Goal: Information Seeking & Learning: Compare options

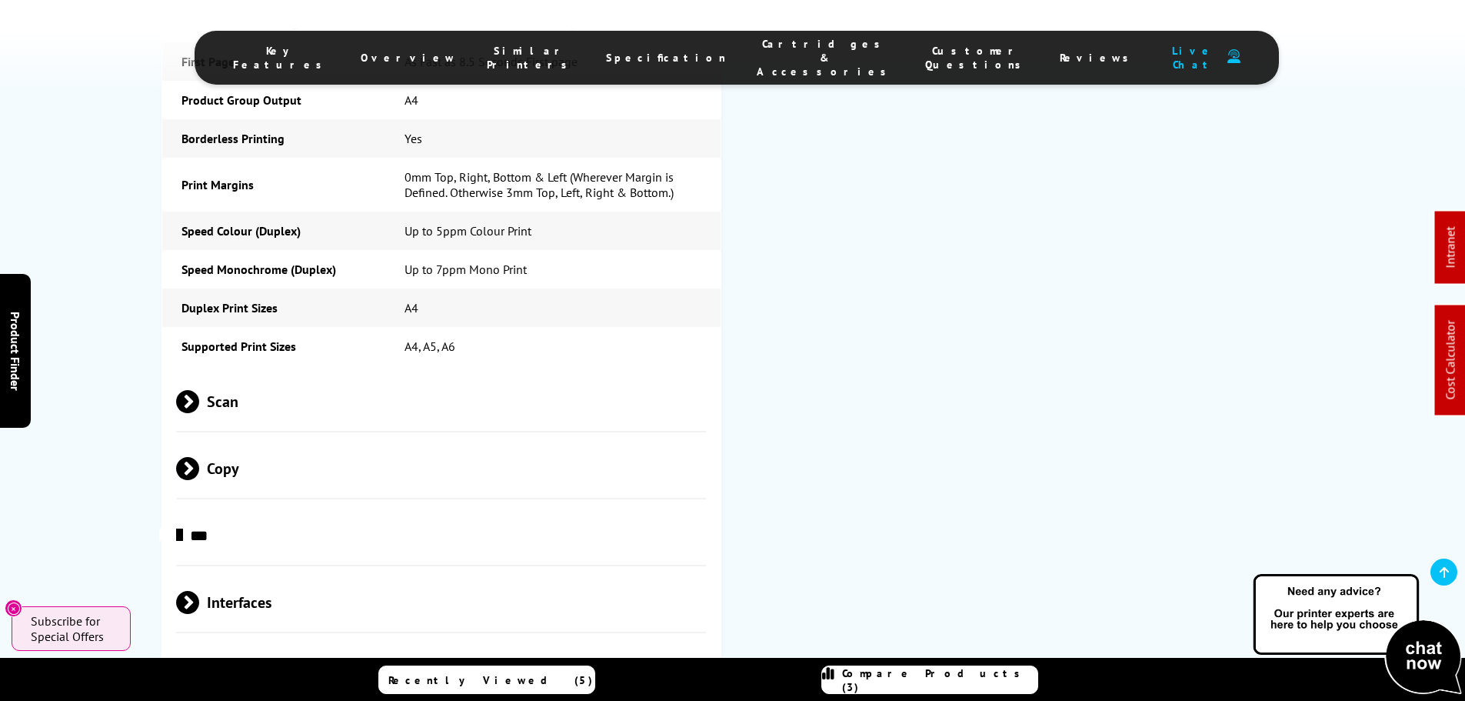
scroll to position [2769, 0]
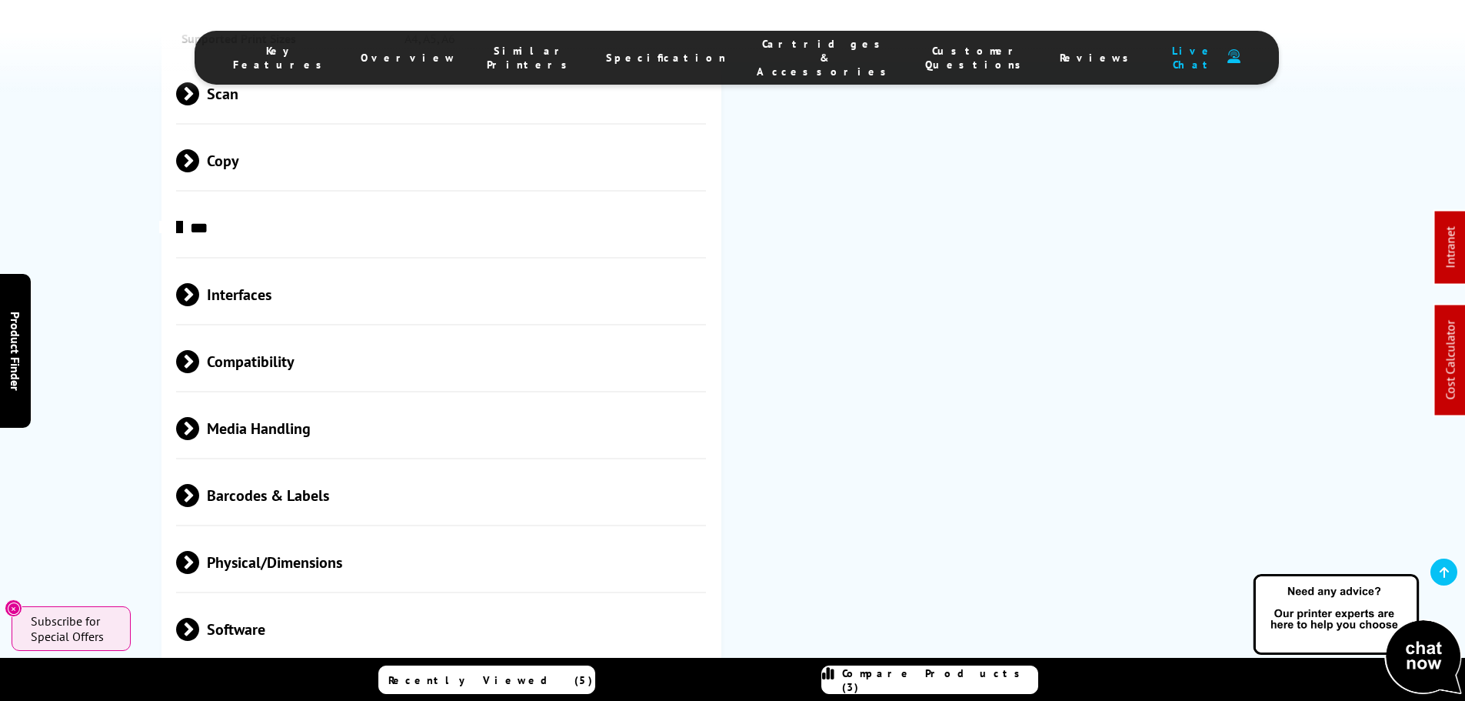
click at [256, 266] on span "Interfaces" at bounding box center [441, 295] width 531 height 58
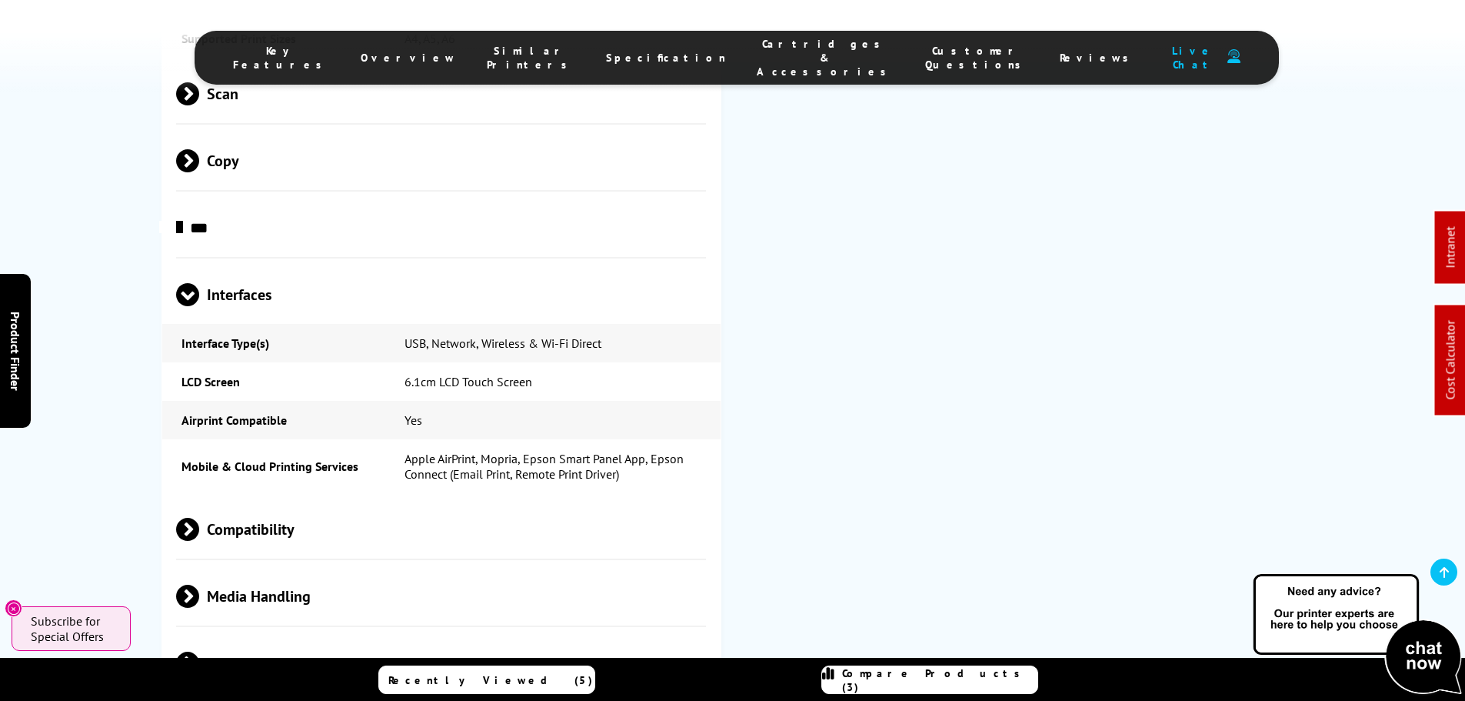
click at [256, 266] on span "Interfaces" at bounding box center [441, 295] width 531 height 58
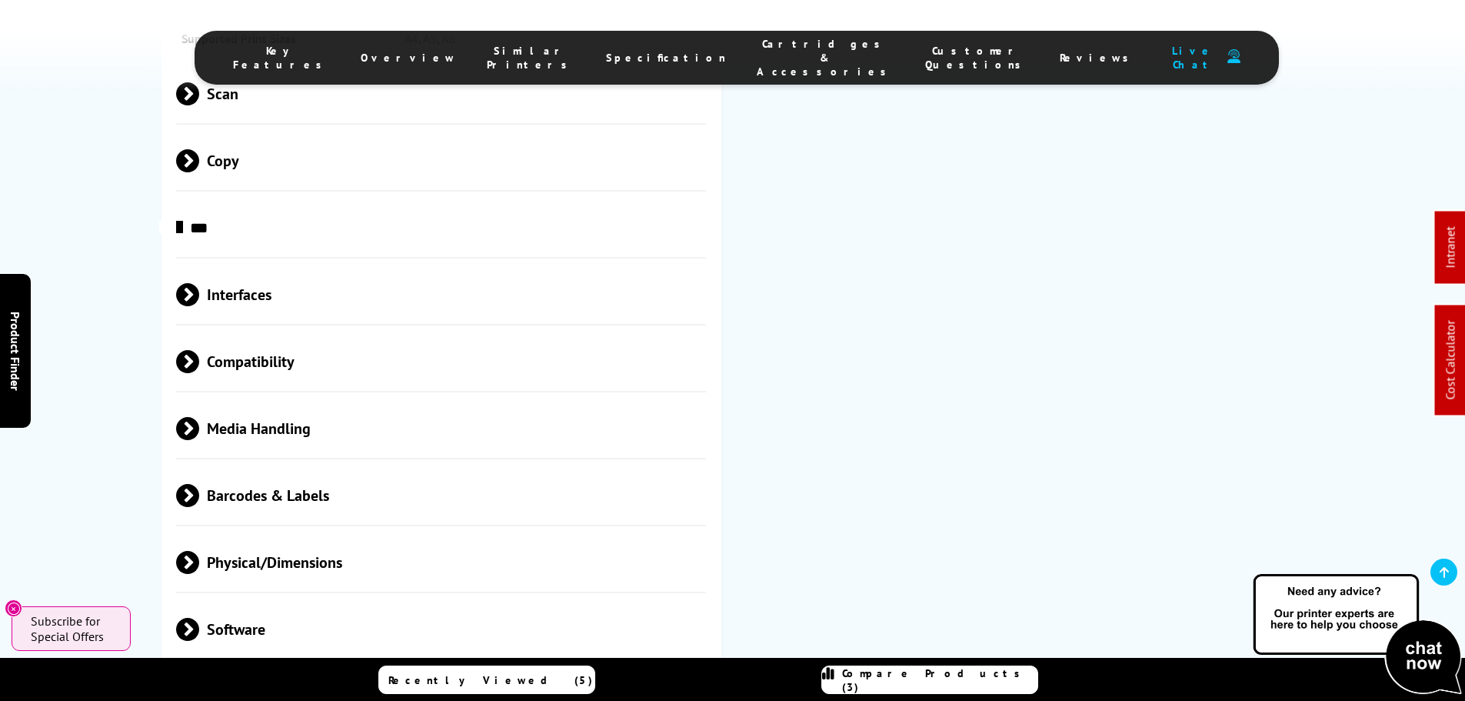
click at [261, 333] on span "Compatibility" at bounding box center [441, 362] width 531 height 58
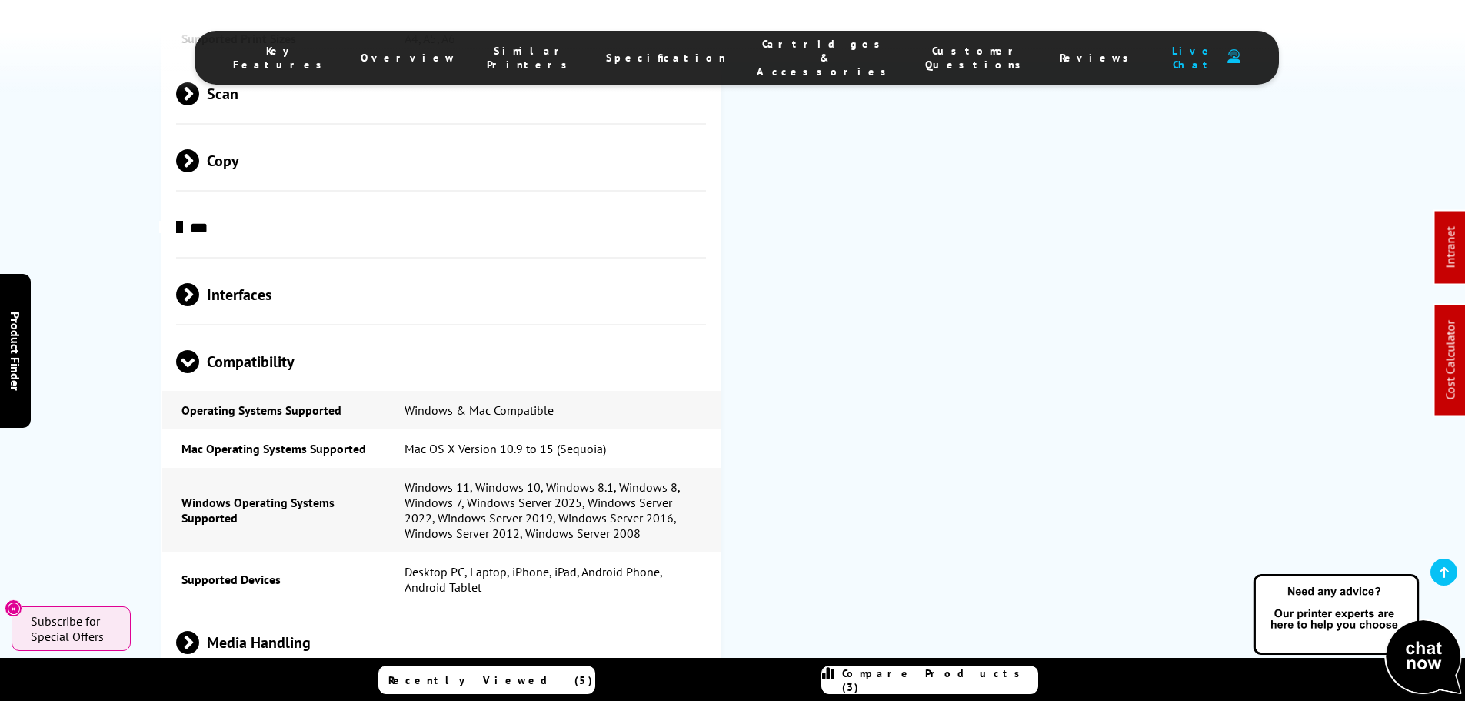
click at [261, 333] on span "Compatibility" at bounding box center [441, 362] width 531 height 58
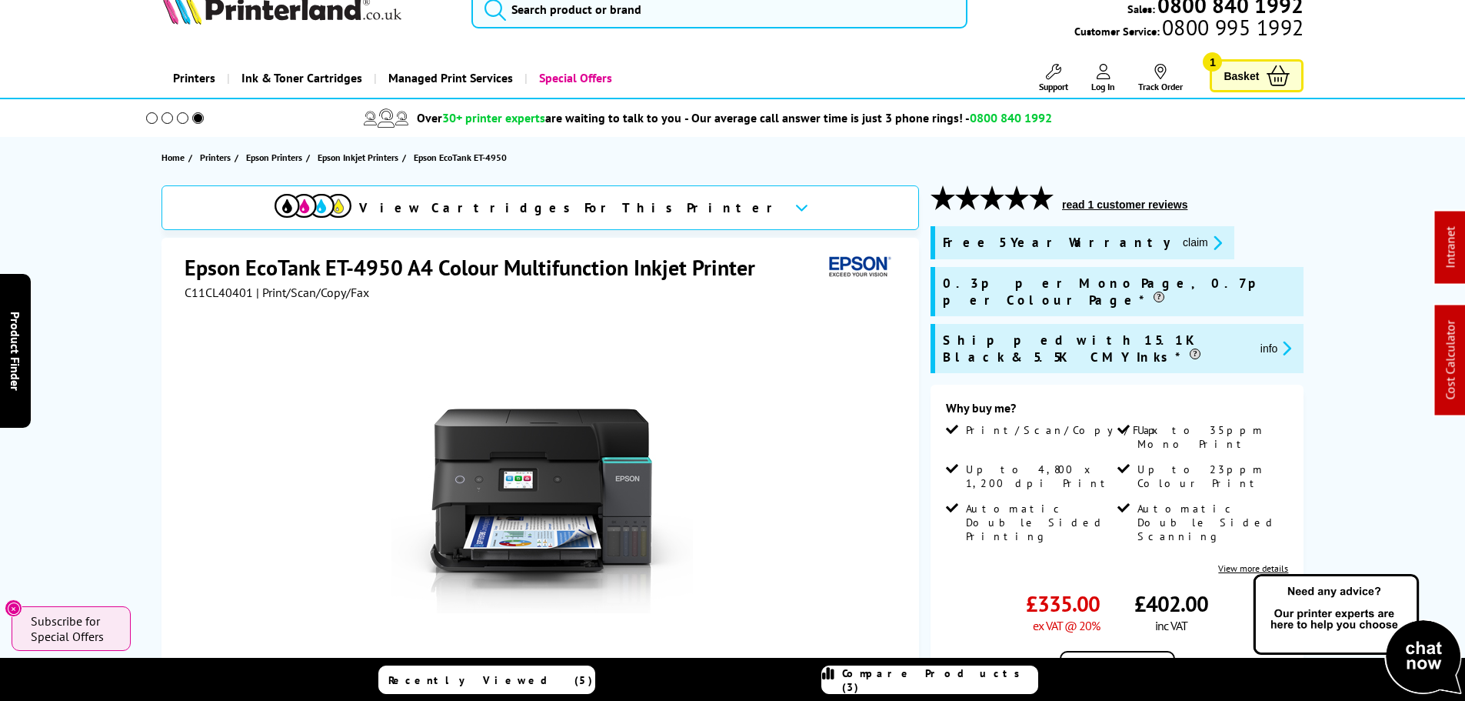
scroll to position [0, 0]
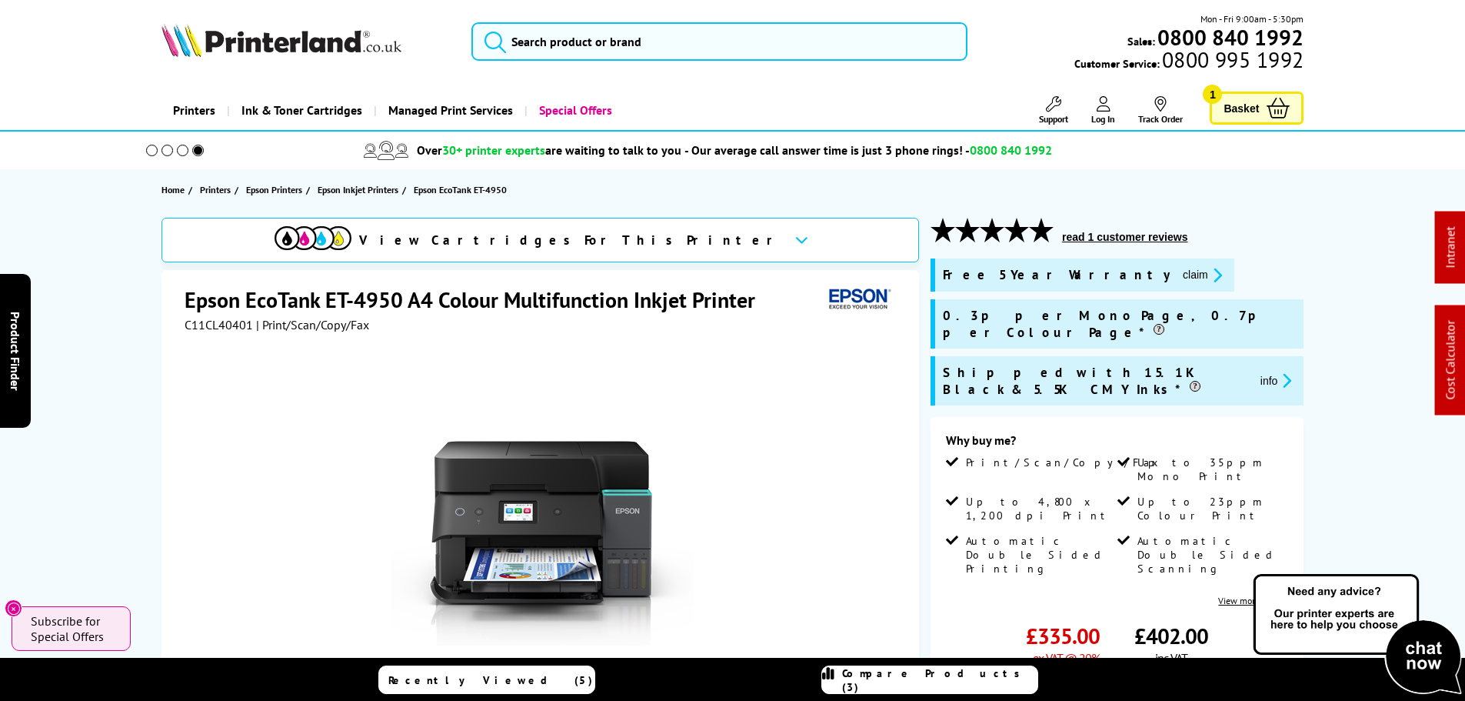
click at [401, 292] on h1 "Epson EcoTank ET-4950 A4 Colour Multifunction Inkjet Printer" at bounding box center [478, 299] width 586 height 28
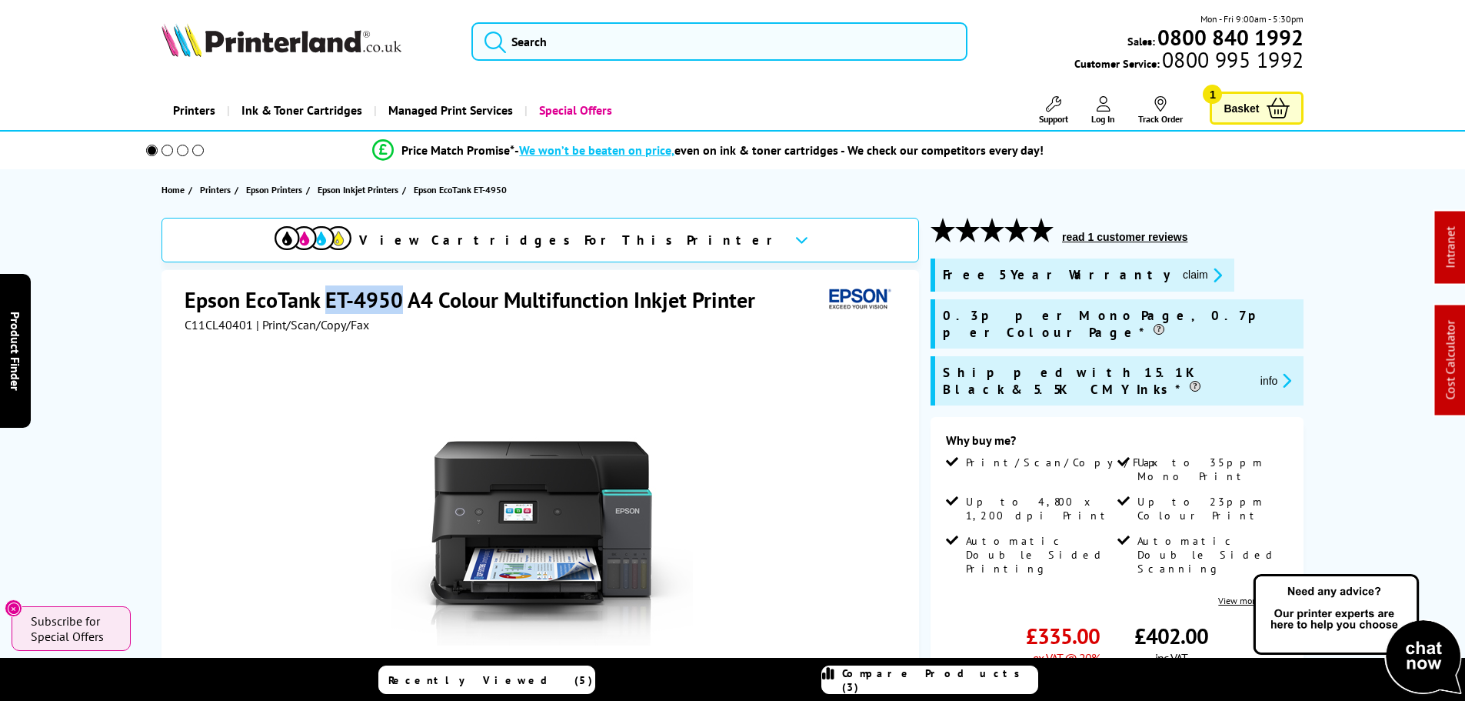
drag, startPoint x: 401, startPoint y: 295, endPoint x: 328, endPoint y: 294, distance: 73.1
click at [328, 294] on h1 "Epson EcoTank ET-4950 A4 Colour Multifunction Inkjet Printer" at bounding box center [478, 299] width 586 height 28
copy h1 "ET-4950"
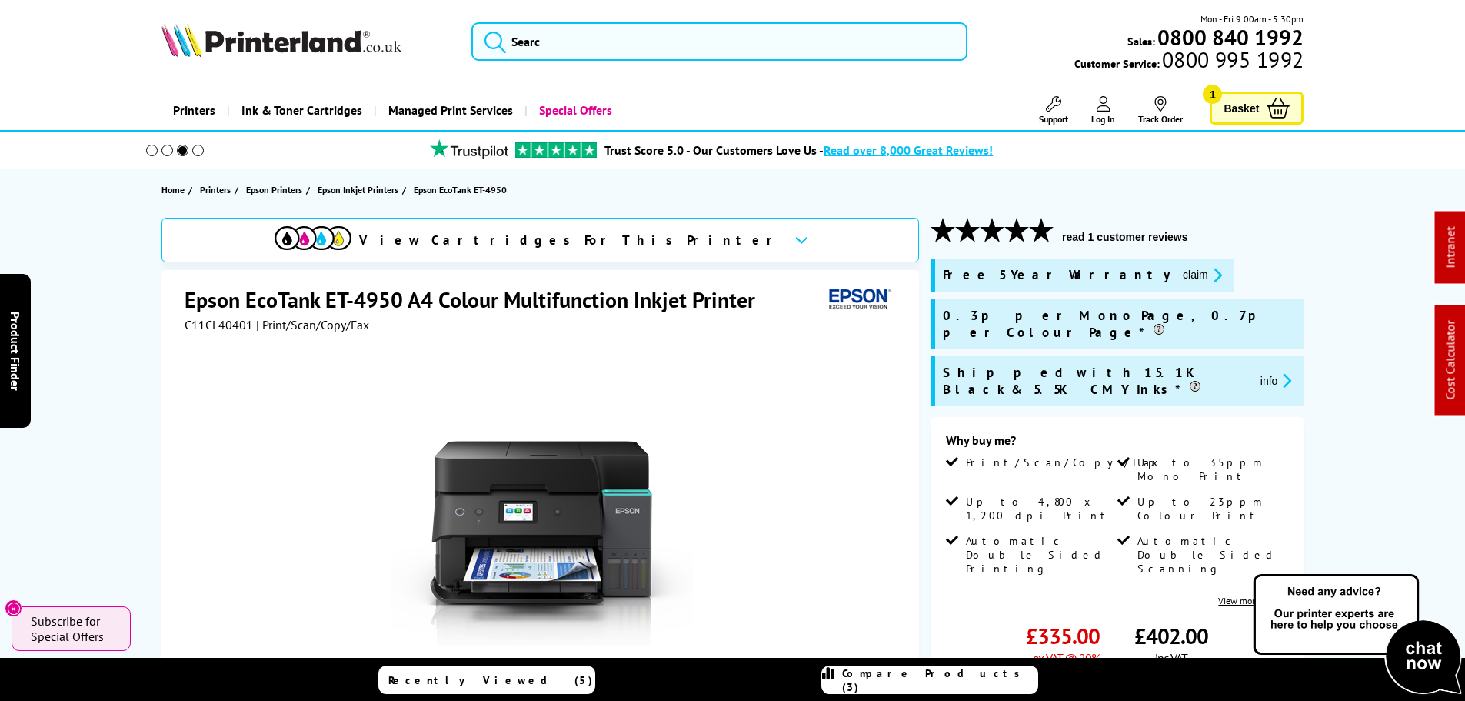
click at [221, 325] on span "C11CL40401" at bounding box center [219, 324] width 68 height 15
copy span "C11CL40401"
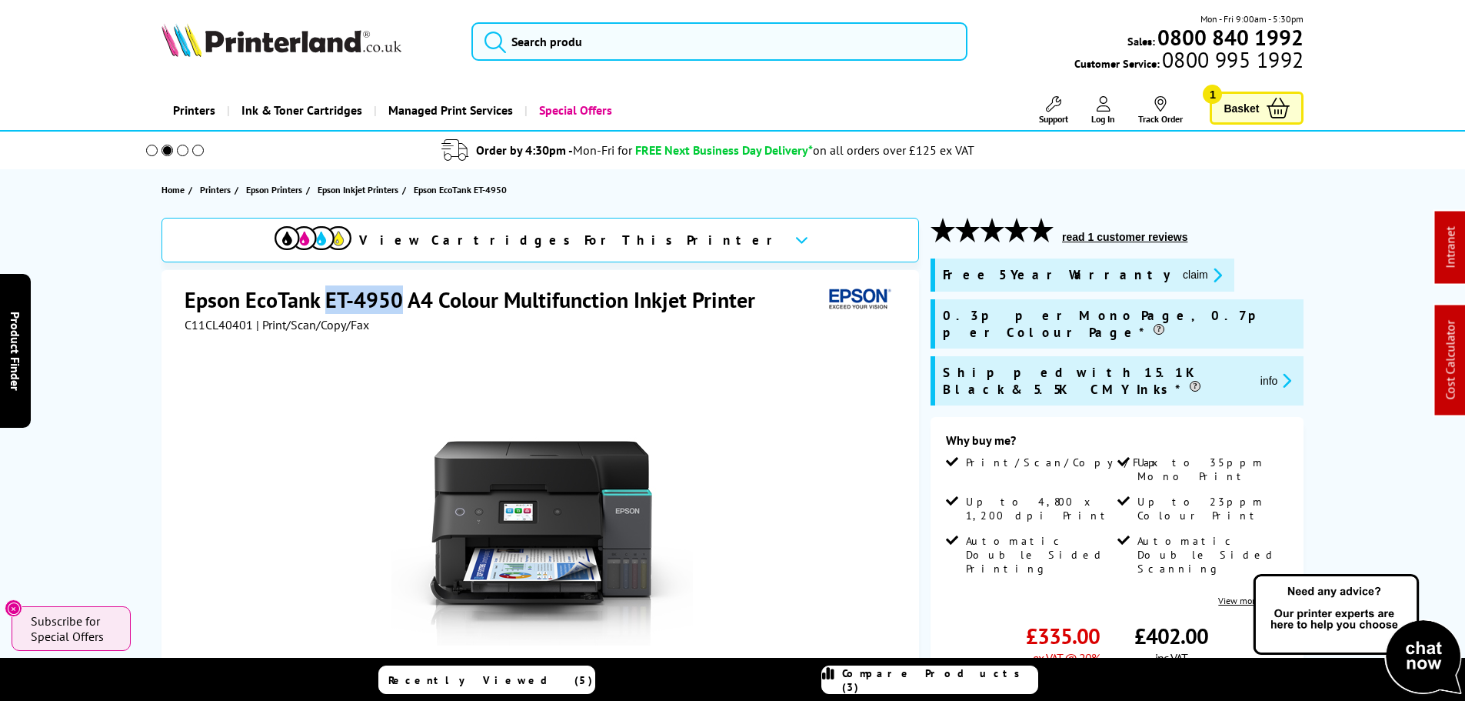
drag, startPoint x: 399, startPoint y: 294, endPoint x: 330, endPoint y: 293, distance: 69.2
click at [330, 293] on h1 "Epson EcoTank ET-4950 A4 Colour Multifunction Inkjet Printer" at bounding box center [478, 299] width 586 height 28
copy h1 "ET-4950"
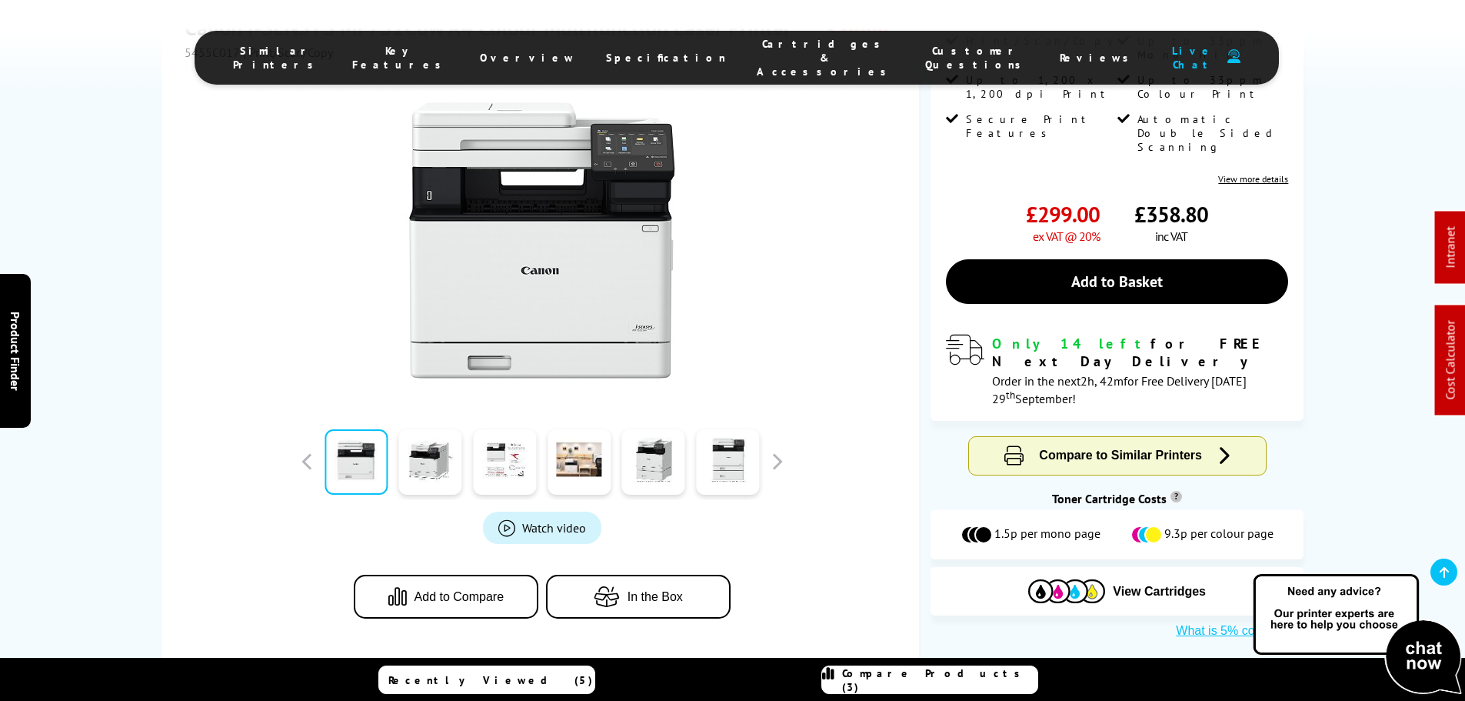
click at [542, 276] on img at bounding box center [541, 241] width 301 height 301
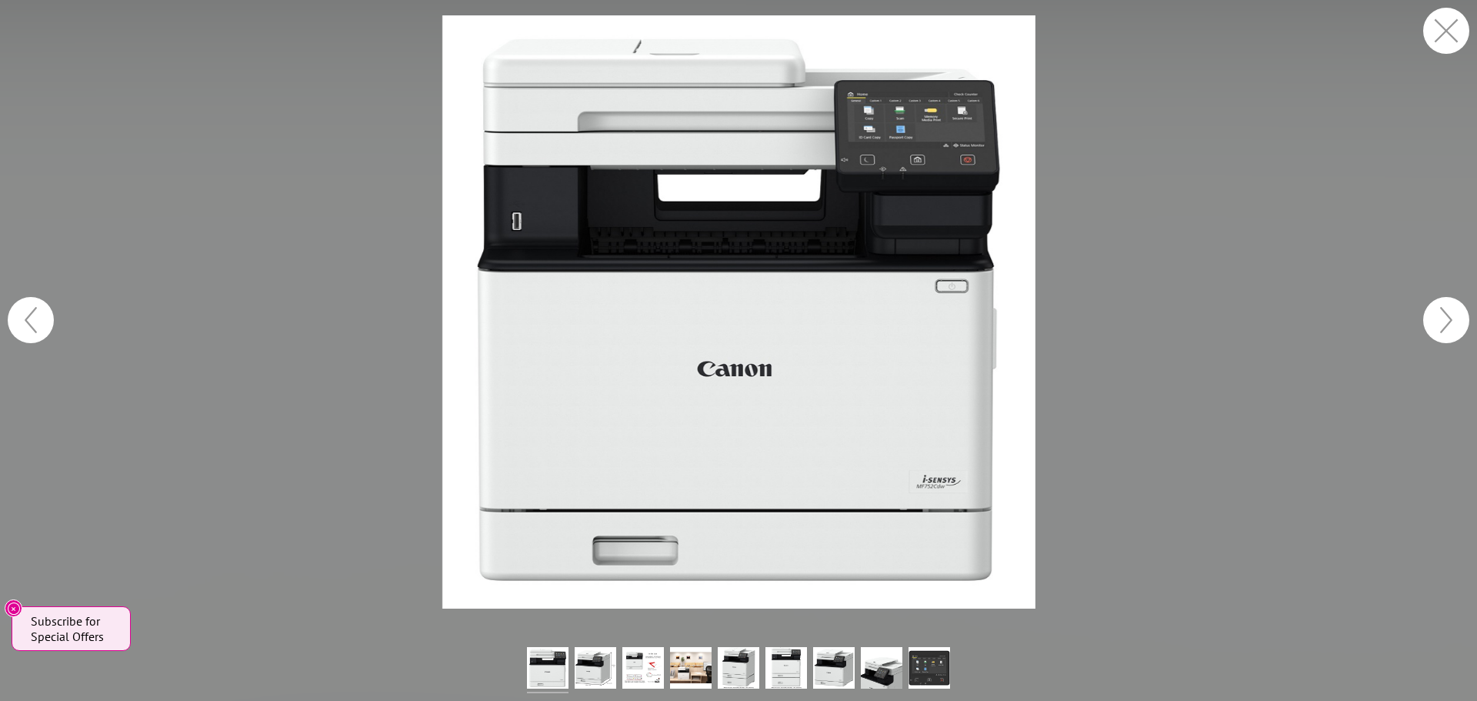
click at [1436, 28] on button "button" at bounding box center [1446, 31] width 46 height 46
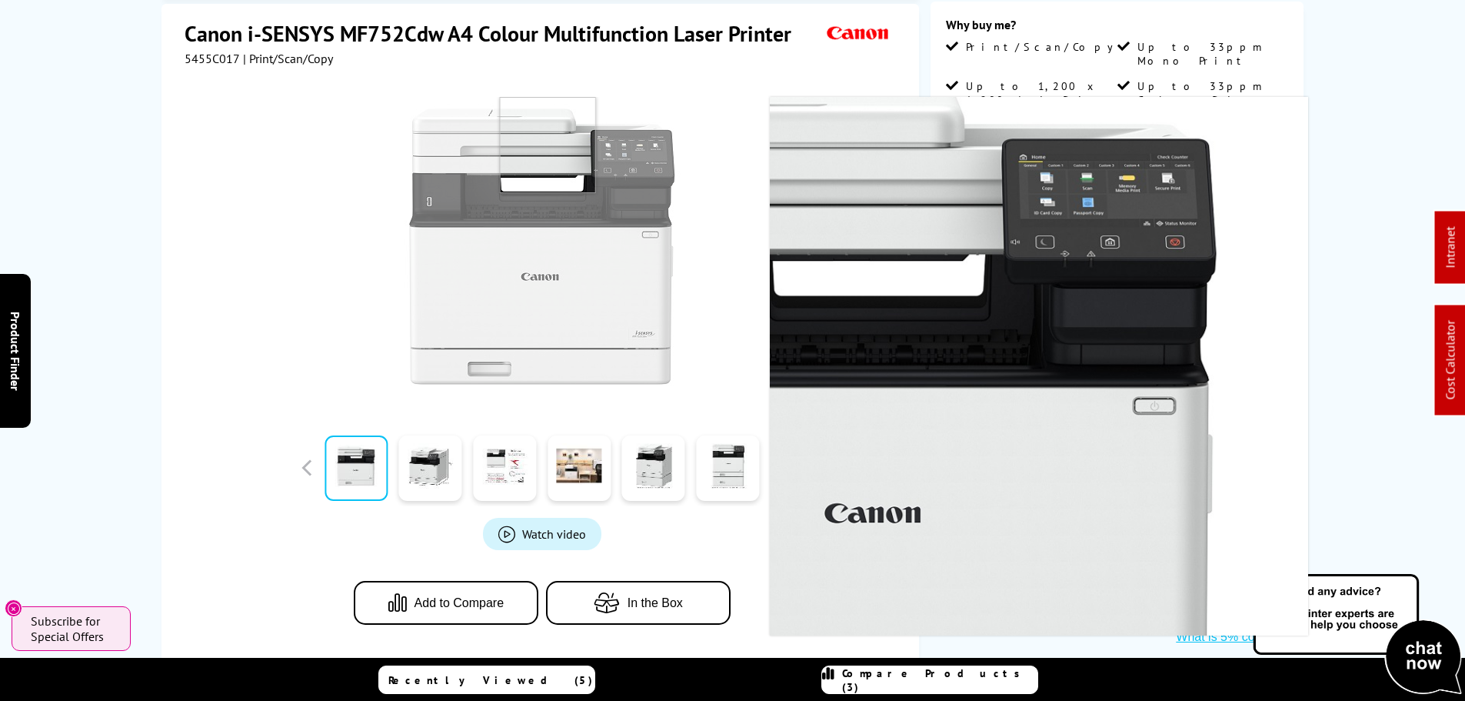
scroll to position [385, 0]
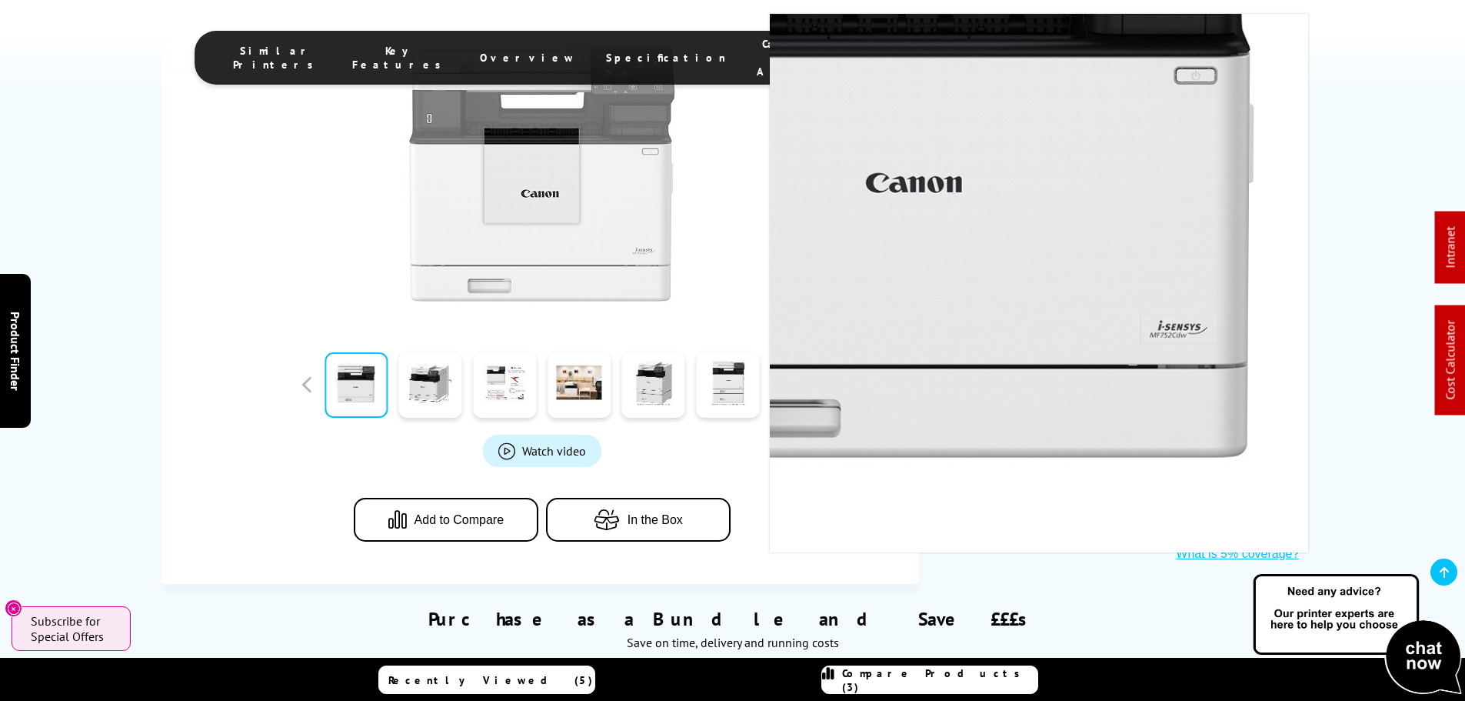
click at [531, 175] on img at bounding box center [541, 164] width 301 height 301
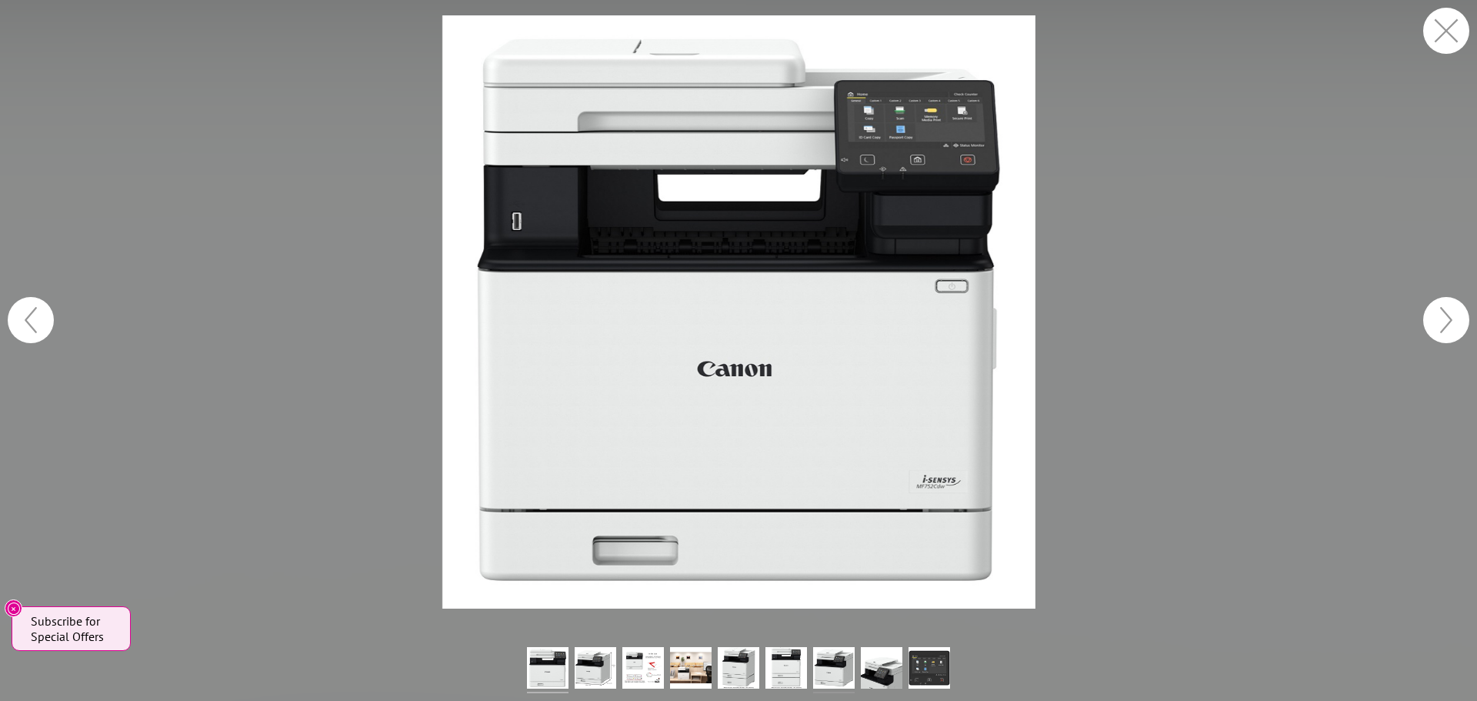
click at [829, 654] on img at bounding box center [834, 670] width 42 height 46
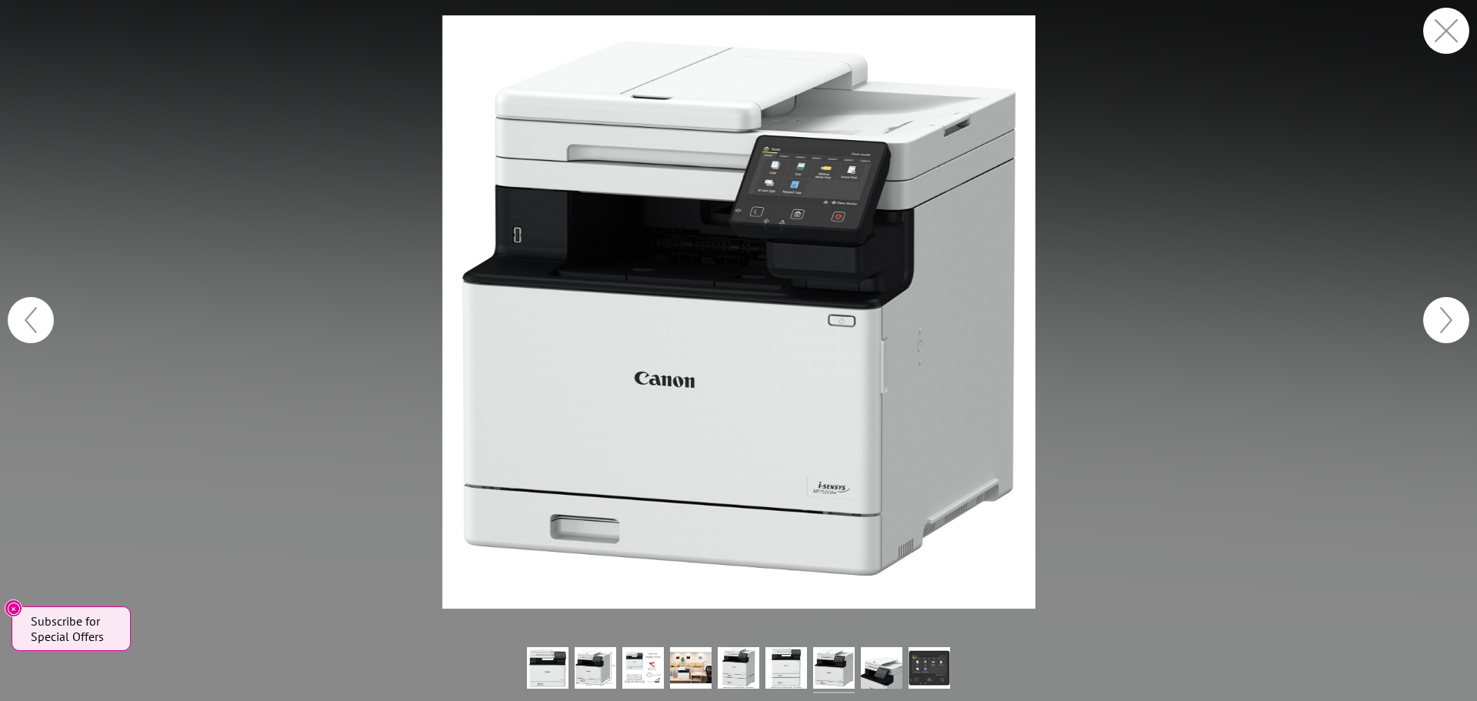
click at [1440, 30] on button "button" at bounding box center [1446, 31] width 46 height 46
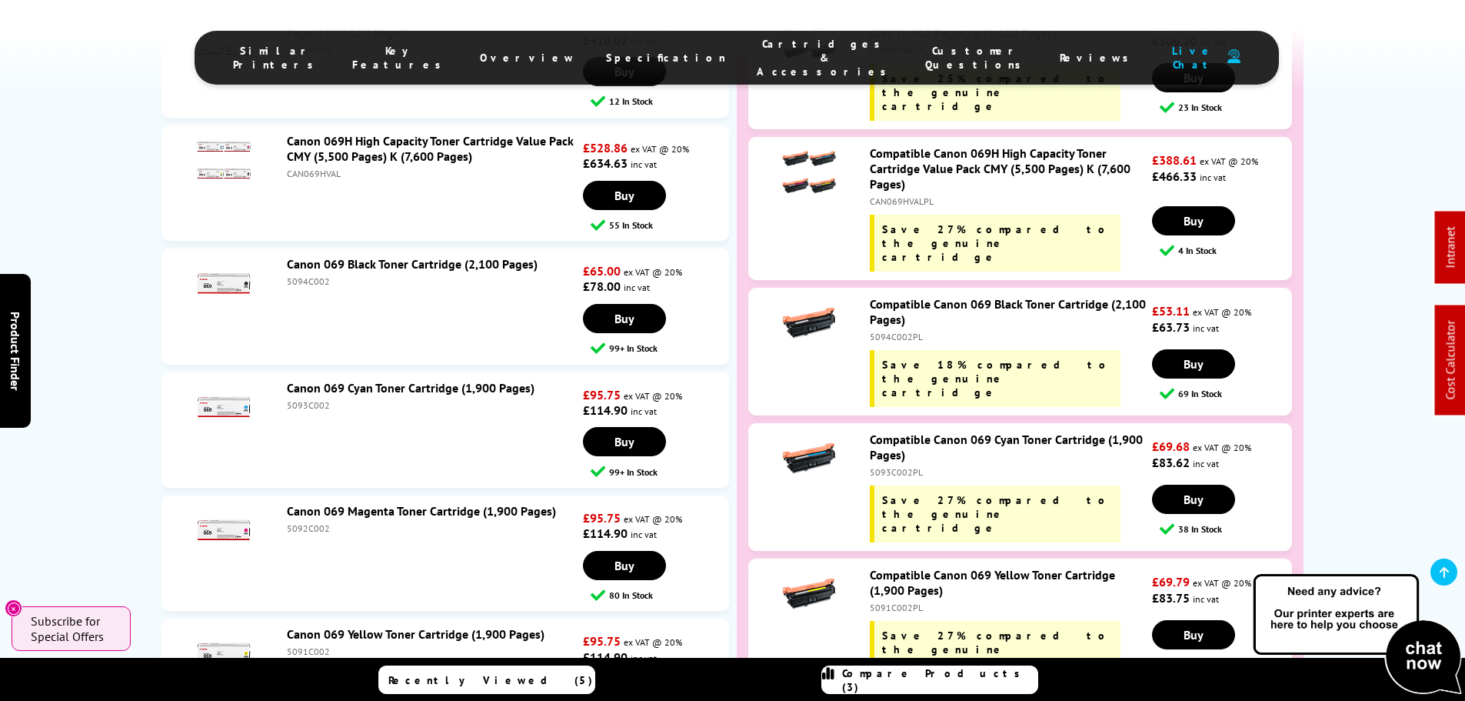
scroll to position [4999, 0]
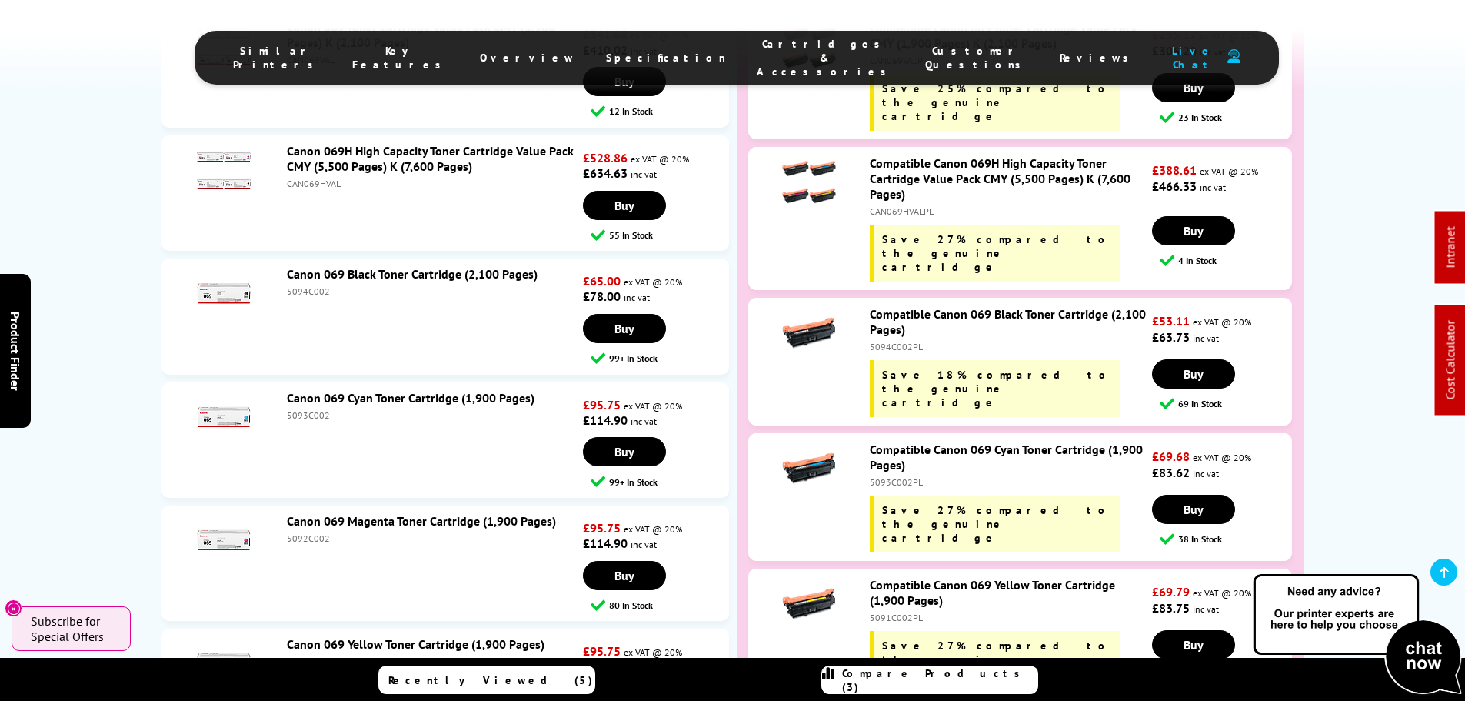
drag, startPoint x: 1464, startPoint y: 325, endPoint x: 1478, endPoint y: 173, distance: 152.1
click at [1464, 173] on html "Call us Free on 0800 840 1992 Mon-Fri 9:00 - 17:30 Mon - Fri 9:00am - 5:30pm Sa…" at bounding box center [732, 236] width 1465 height 10470
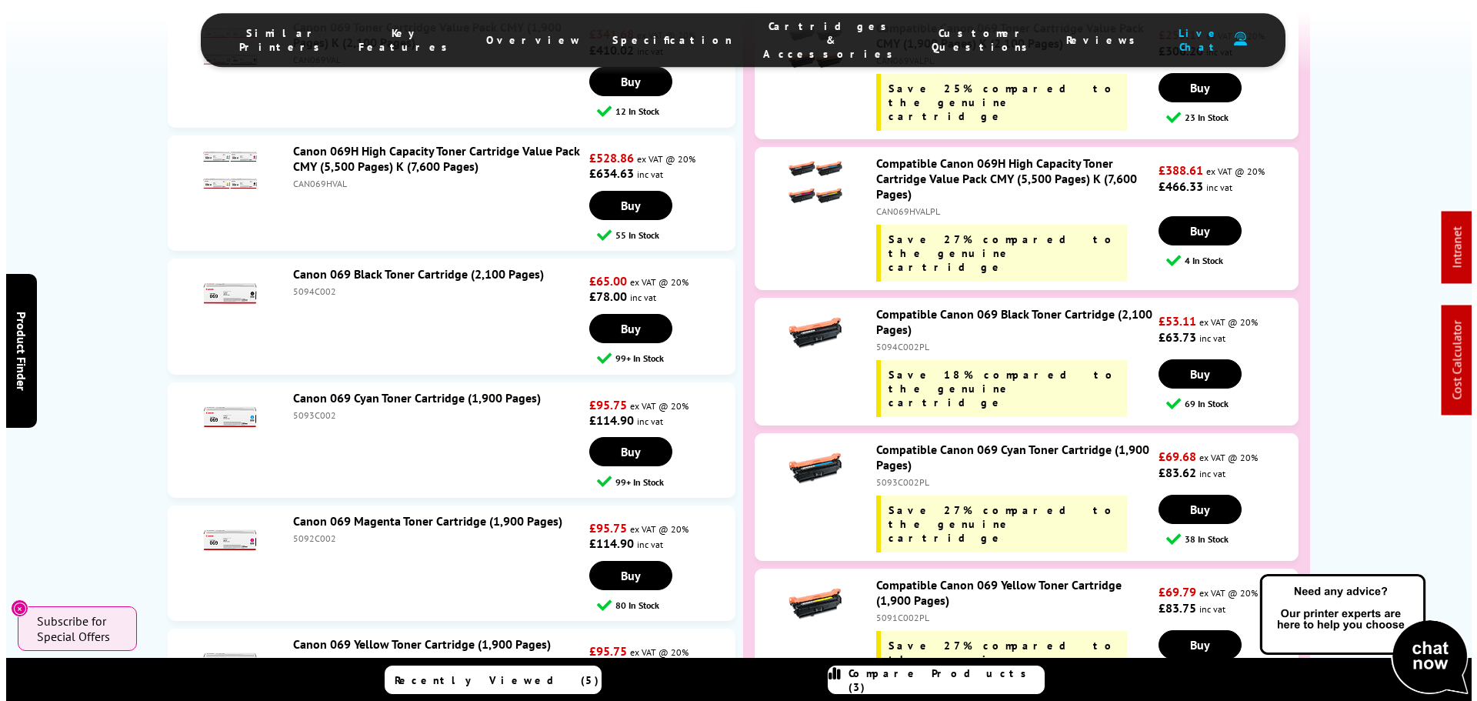
scroll to position [0, 0]
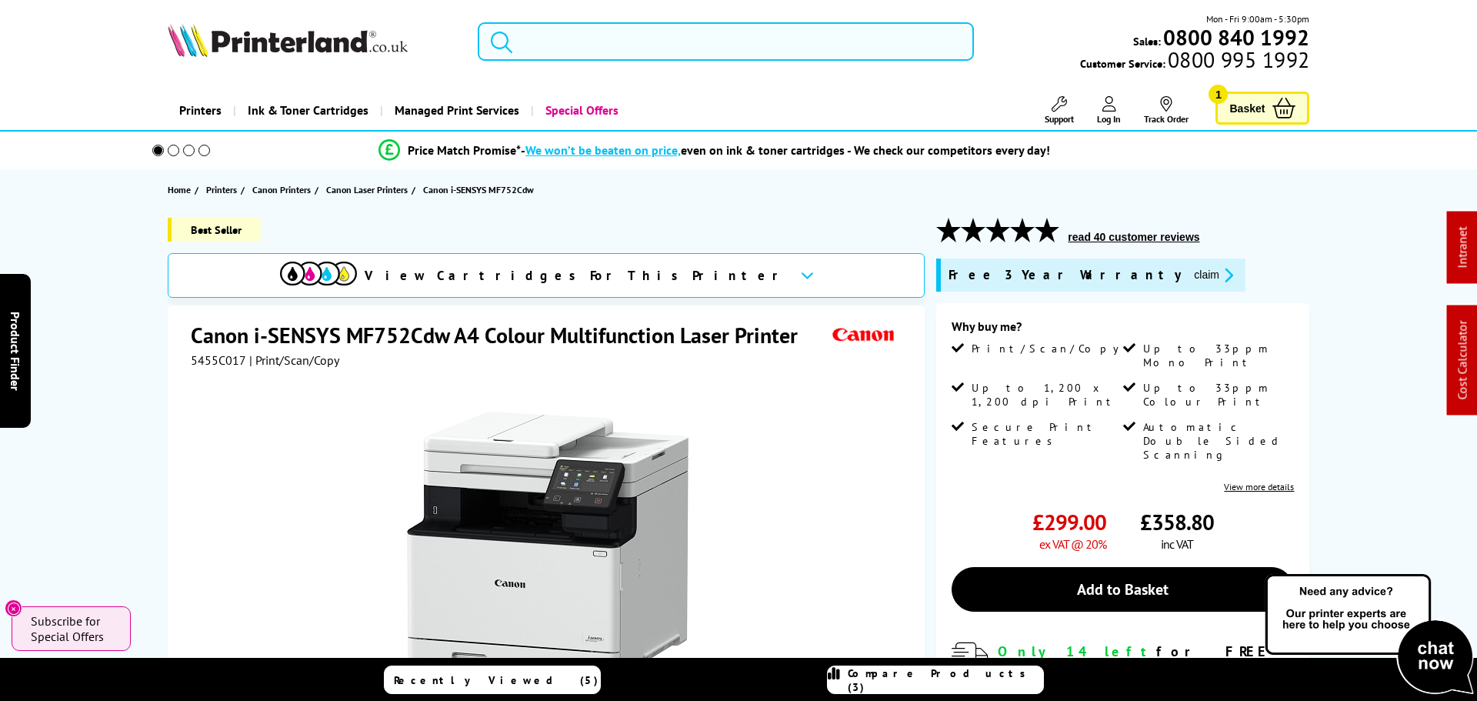
click at [674, 44] on input "search" at bounding box center [726, 41] width 496 height 38
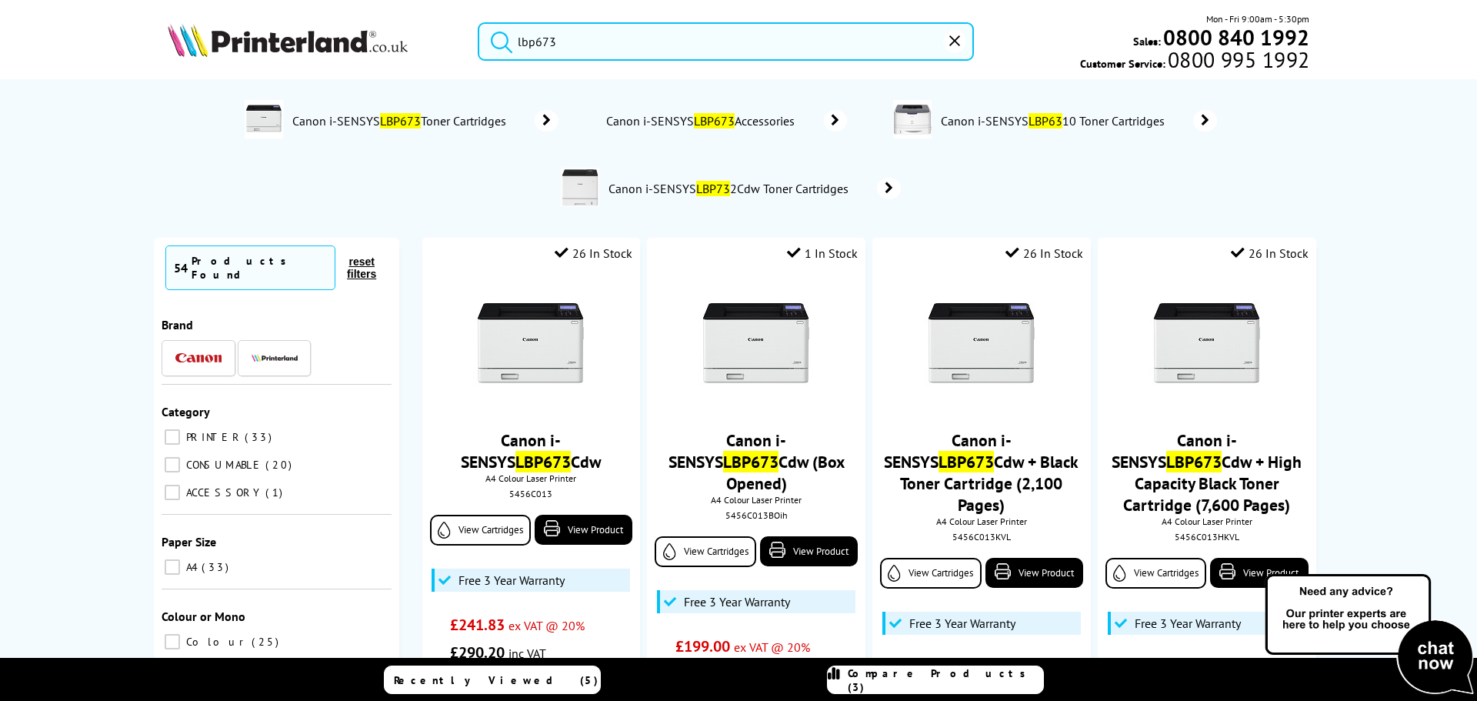
type input "lbp673"
click at [427, 117] on span "Canon i-SENSYS LBP673 Toner Cartridges" at bounding box center [401, 120] width 221 height 15
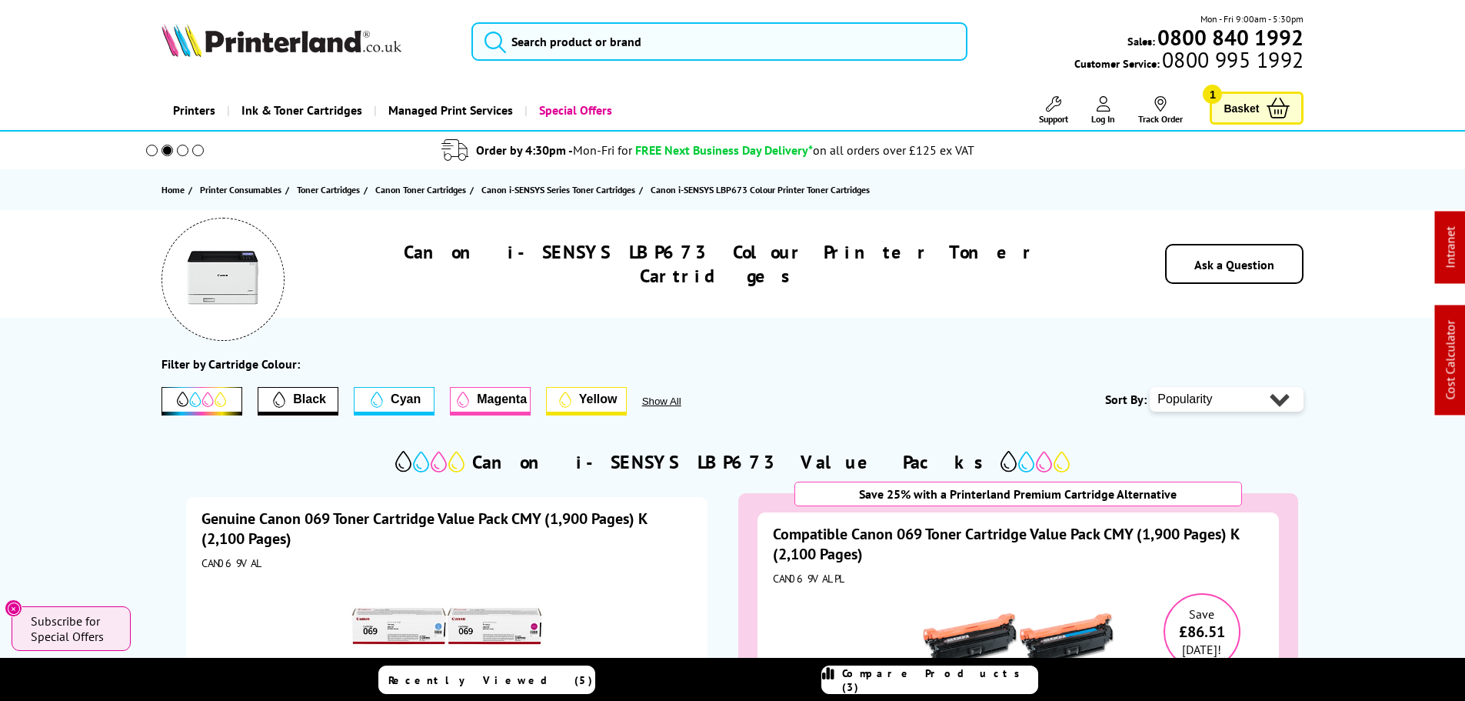
click at [604, 12] on div "Mon - Fri 9:00am - 5:30pm Sales: 0800 840 1992 Customer Service: 0800 995 1992" at bounding box center [733, 46] width 1230 height 68
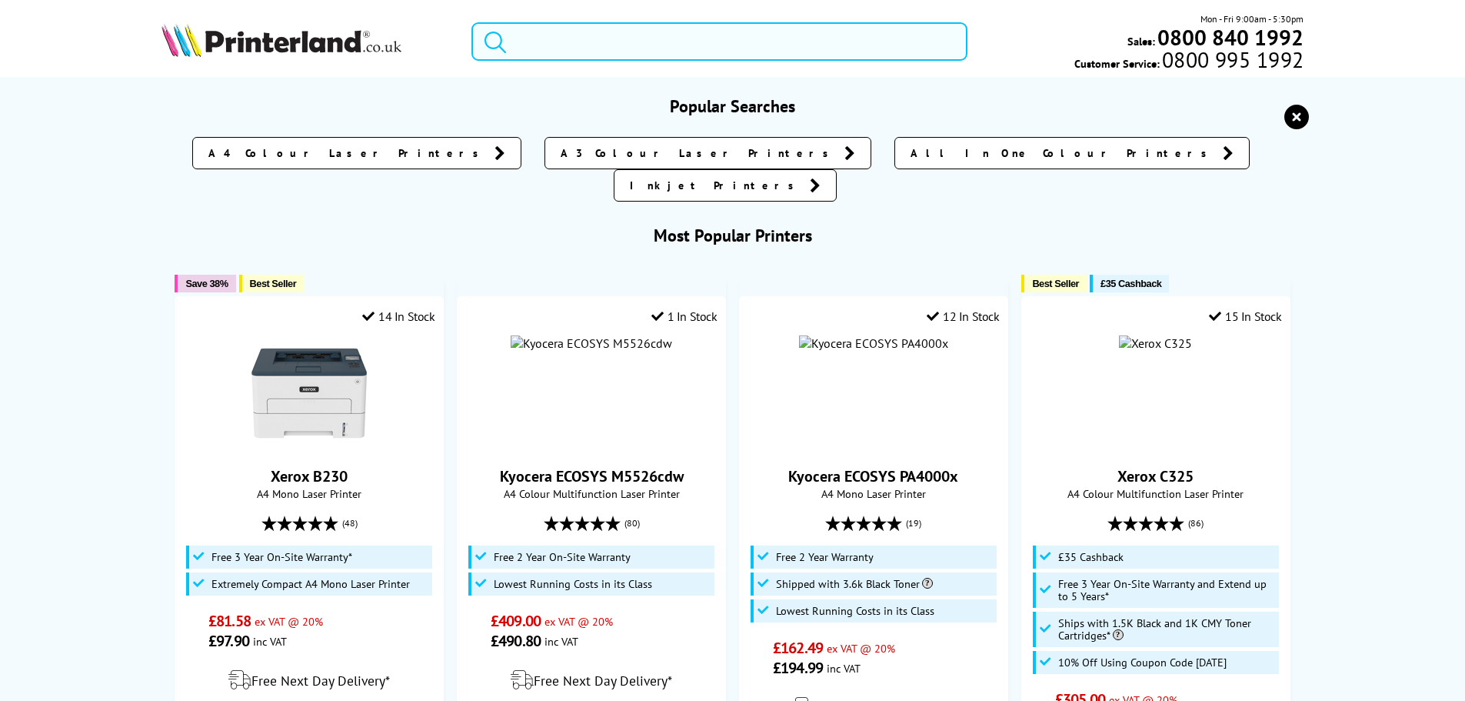
click at [600, 48] on input "search" at bounding box center [719, 41] width 496 height 38
paste input "5693C001"
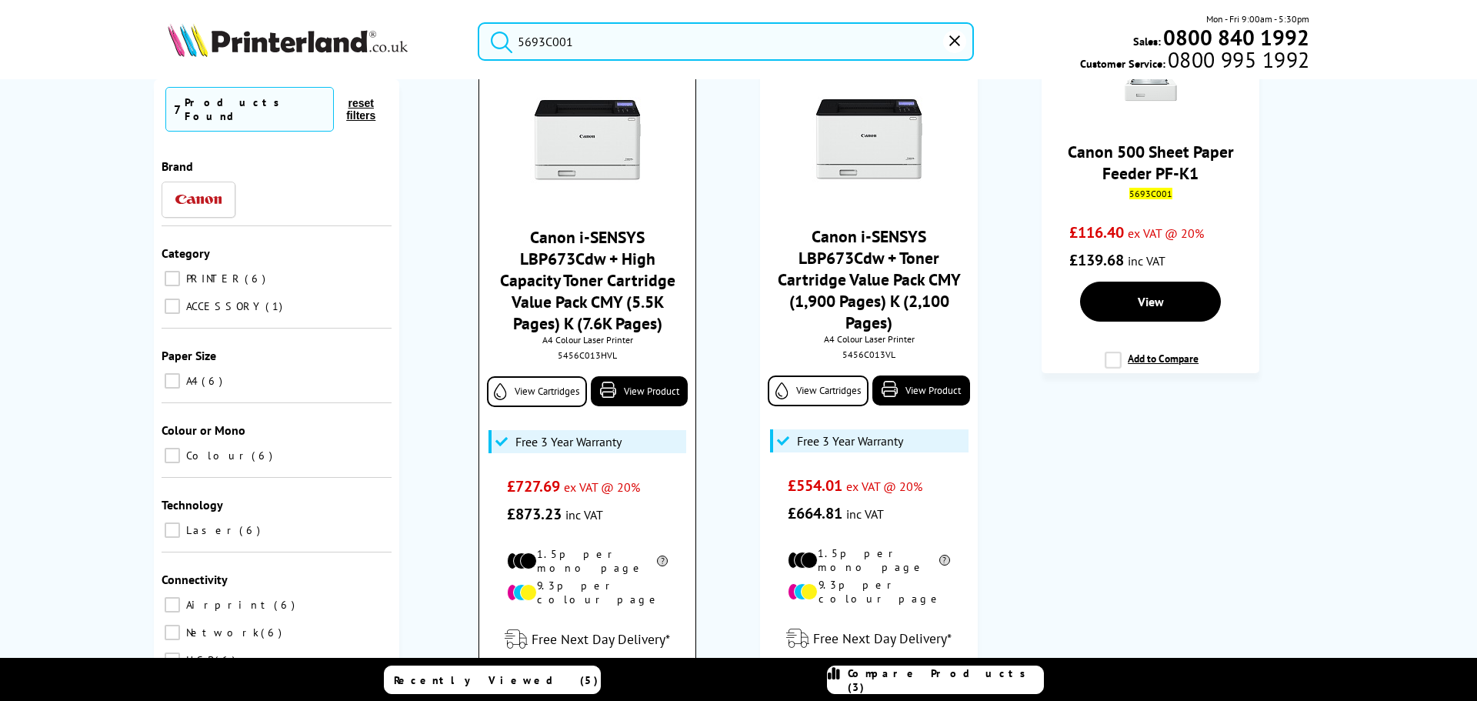
scroll to position [615, 0]
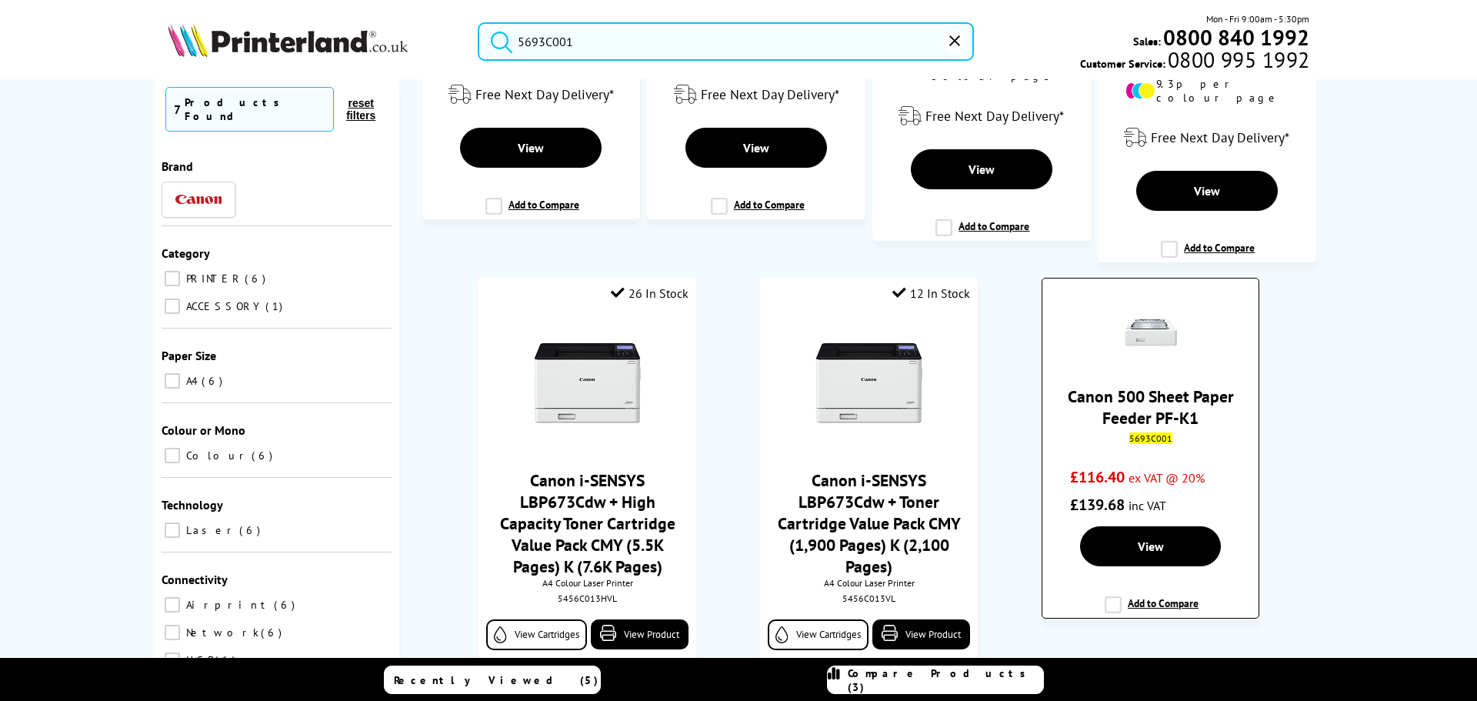
type input "5693C001"
click at [1167, 388] on link "Canon 500 Sheet Paper Feeder PF-K1" at bounding box center [1150, 406] width 166 height 43
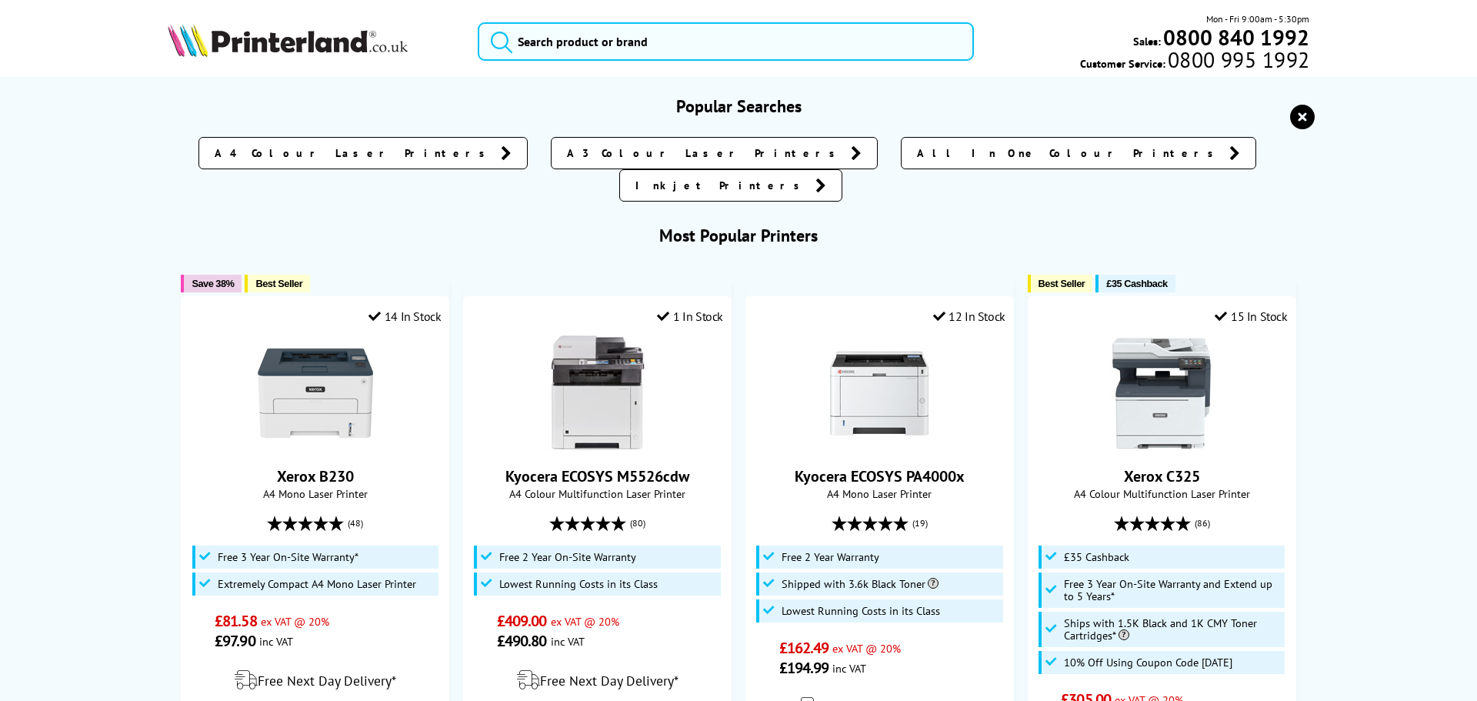
drag, startPoint x: 584, startPoint y: 34, endPoint x: 541, endPoint y: 35, distance: 43.1
click at [540, 22] on div "Mon - Fri 9:00am - 5:30pm Sales: 0800 840 1992 Customer Service: 0800 995 1992" at bounding box center [738, 46] width 1230 height 68
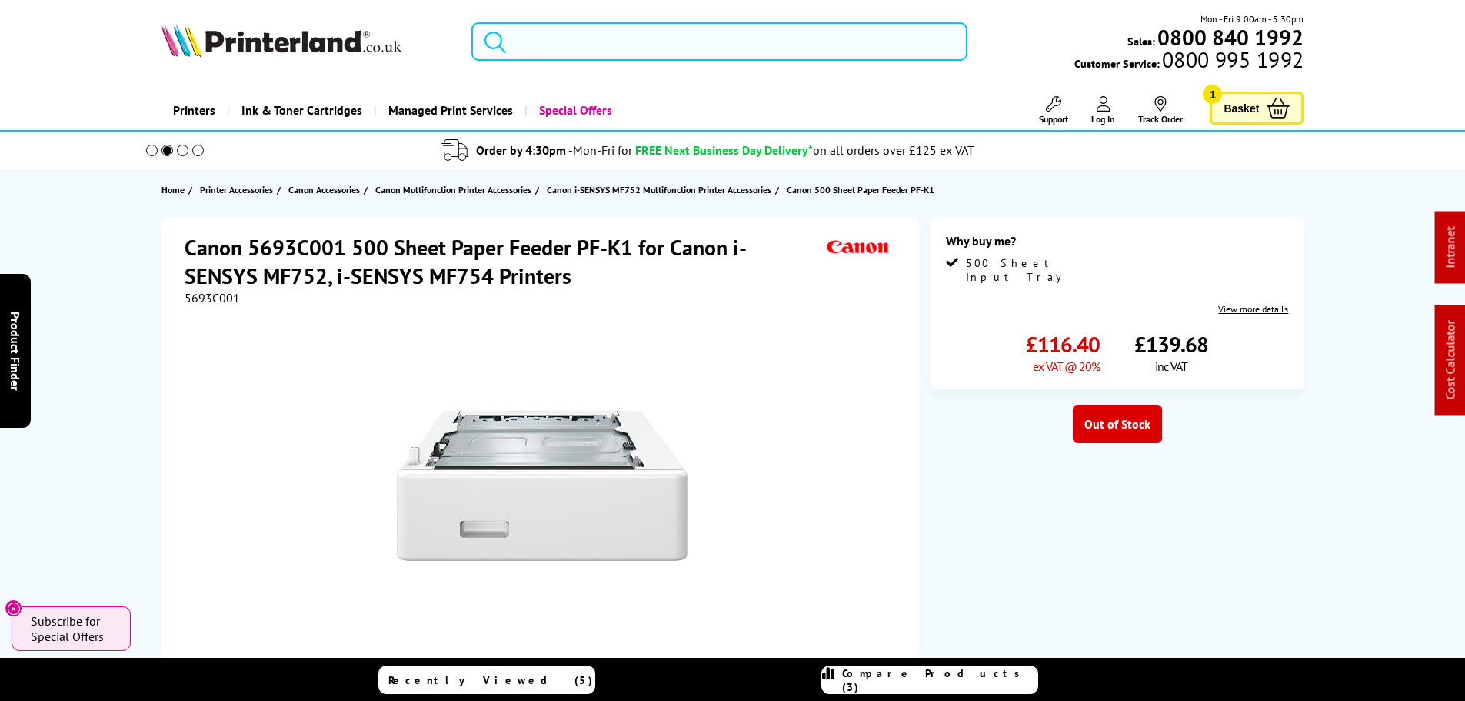
click at [541, 42] on input "search" at bounding box center [719, 41] width 496 height 38
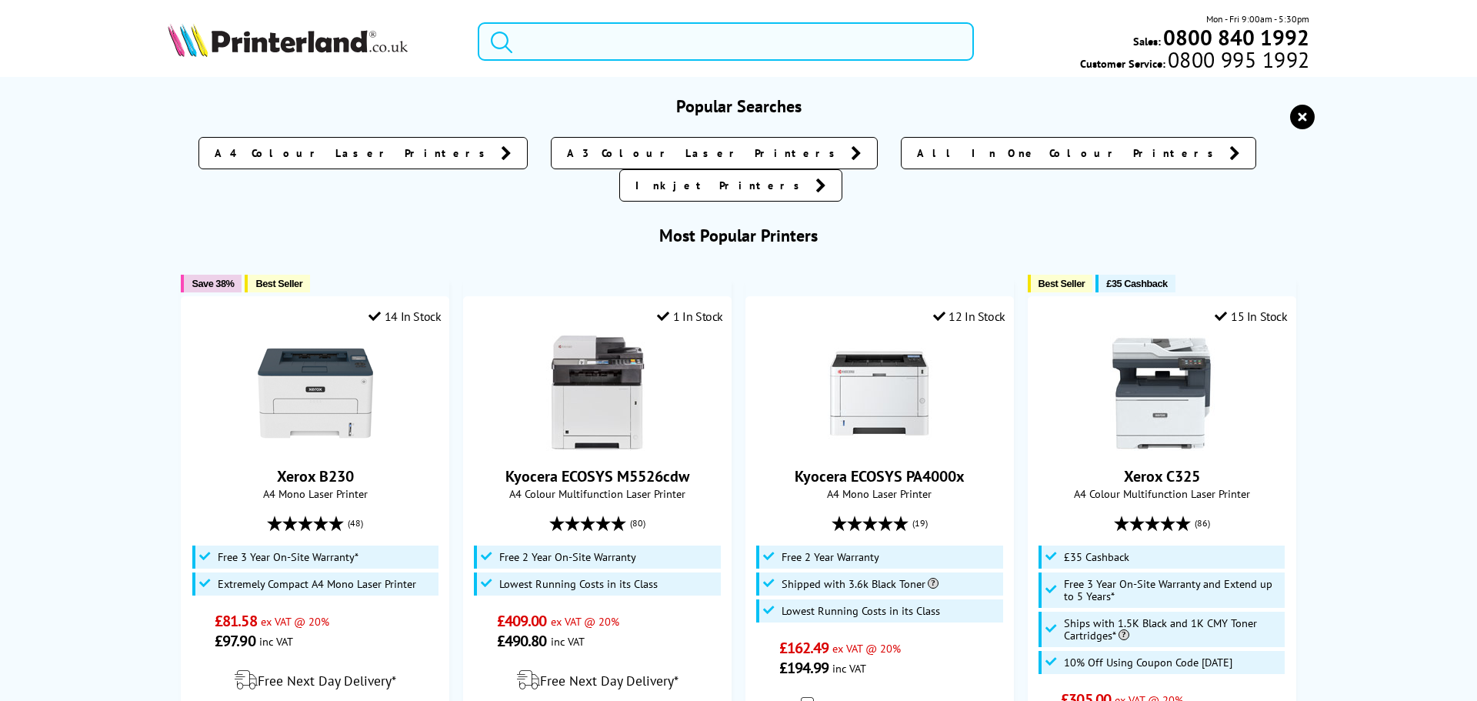
paste input "LBP673"
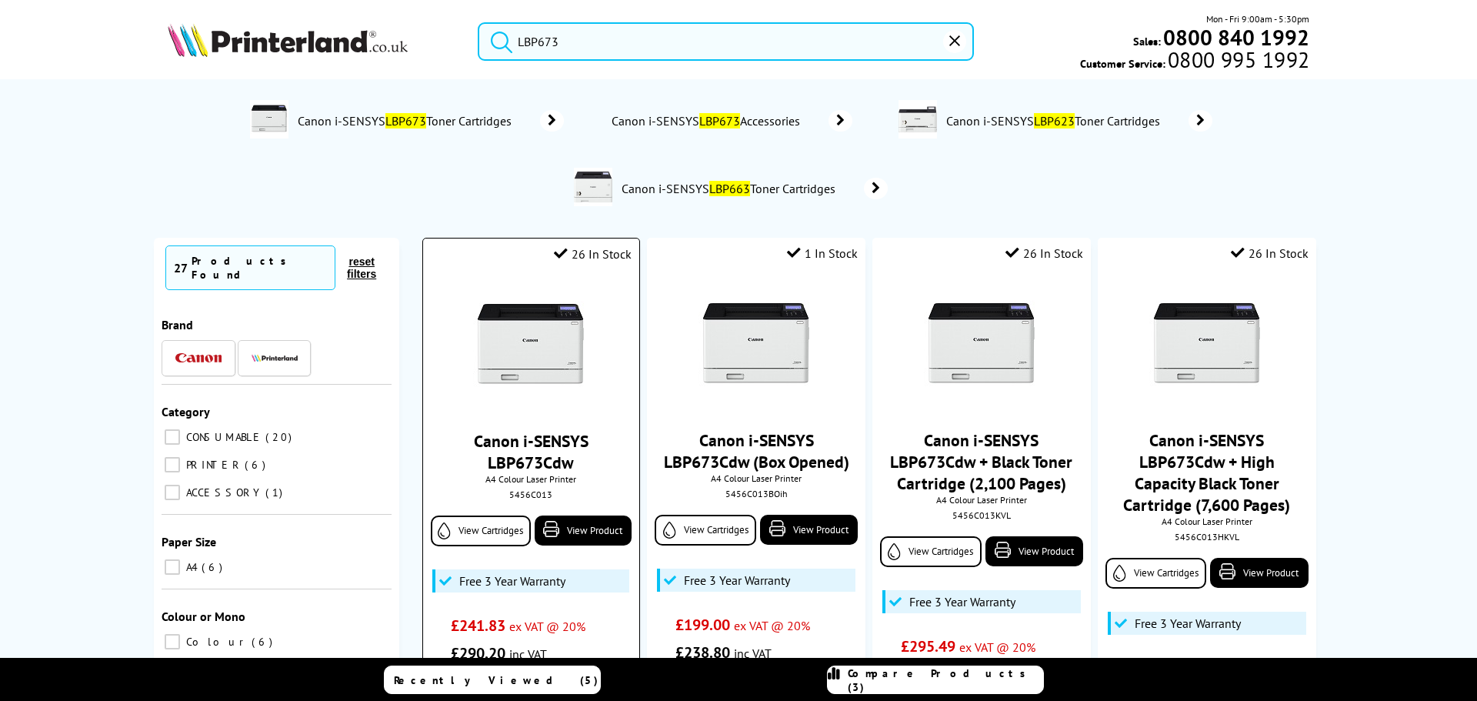
type input "LBP673"
click at [544, 341] on img at bounding box center [530, 345] width 115 height 115
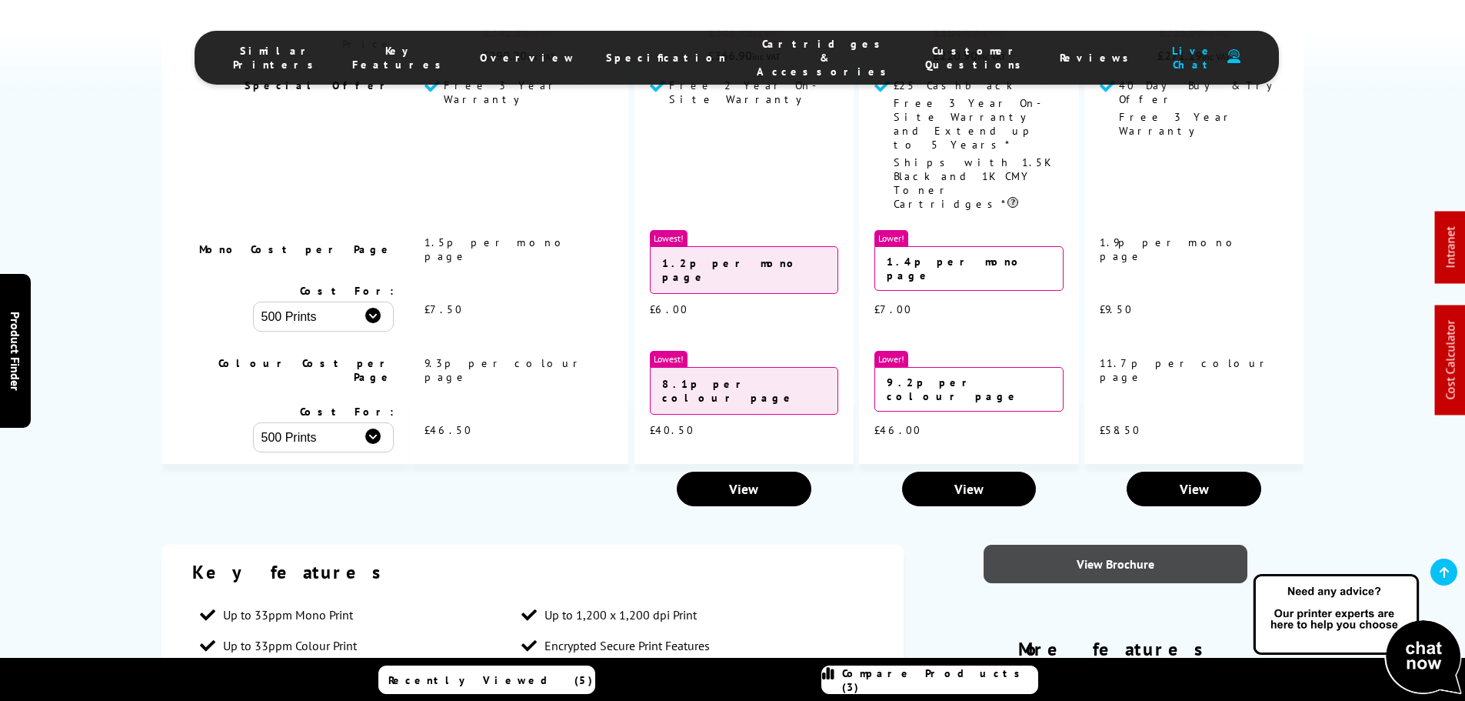
scroll to position [1626, 0]
click at [1111, 544] on link "View Brochure" at bounding box center [1116, 563] width 264 height 38
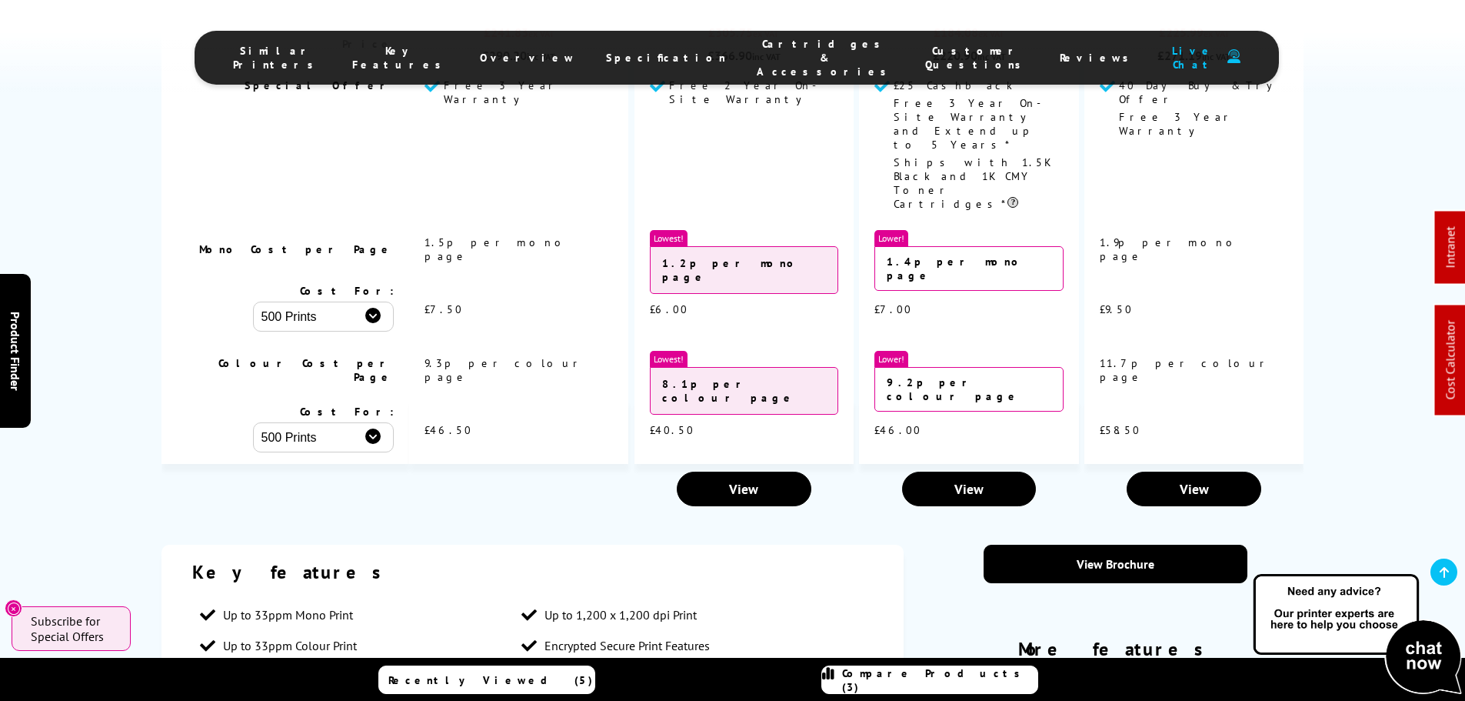
click at [606, 464] on td at bounding box center [518, 489] width 219 height 50
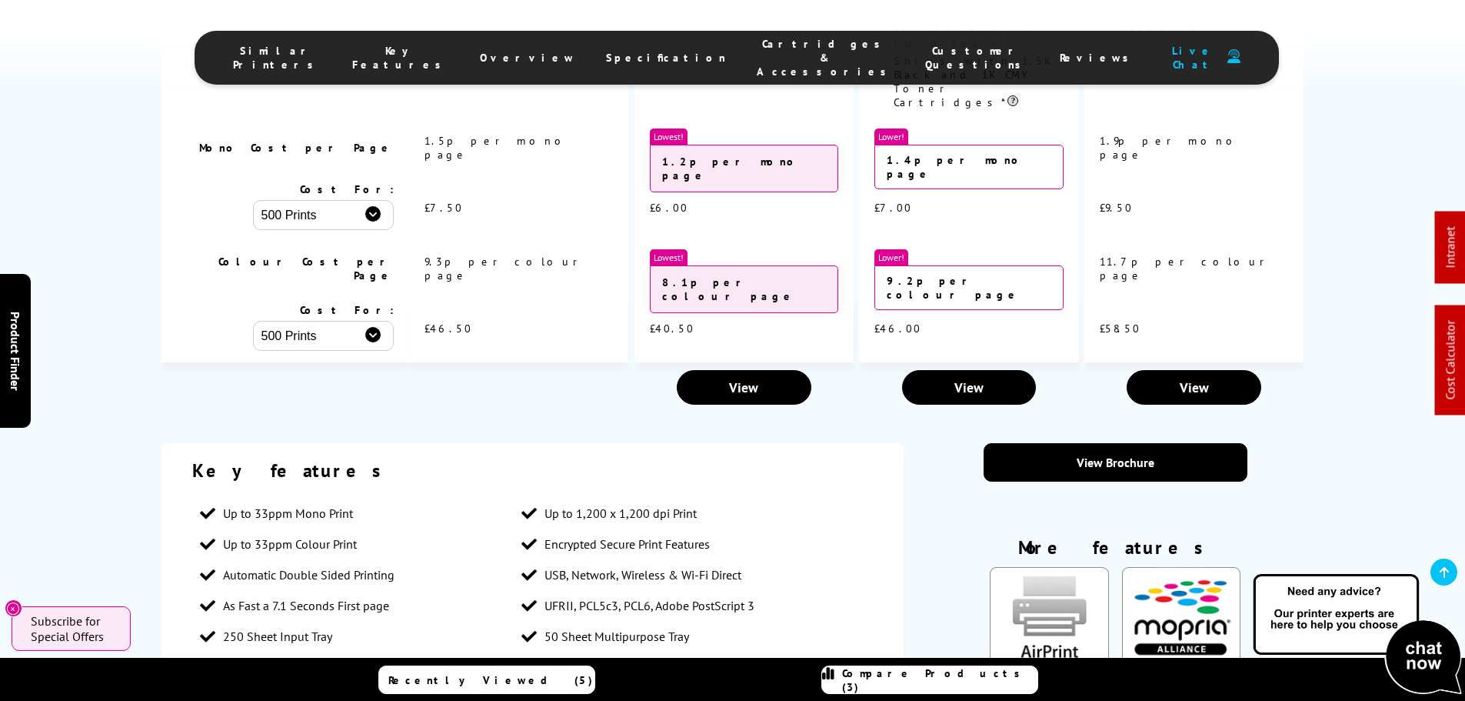
scroll to position [1750, 0]
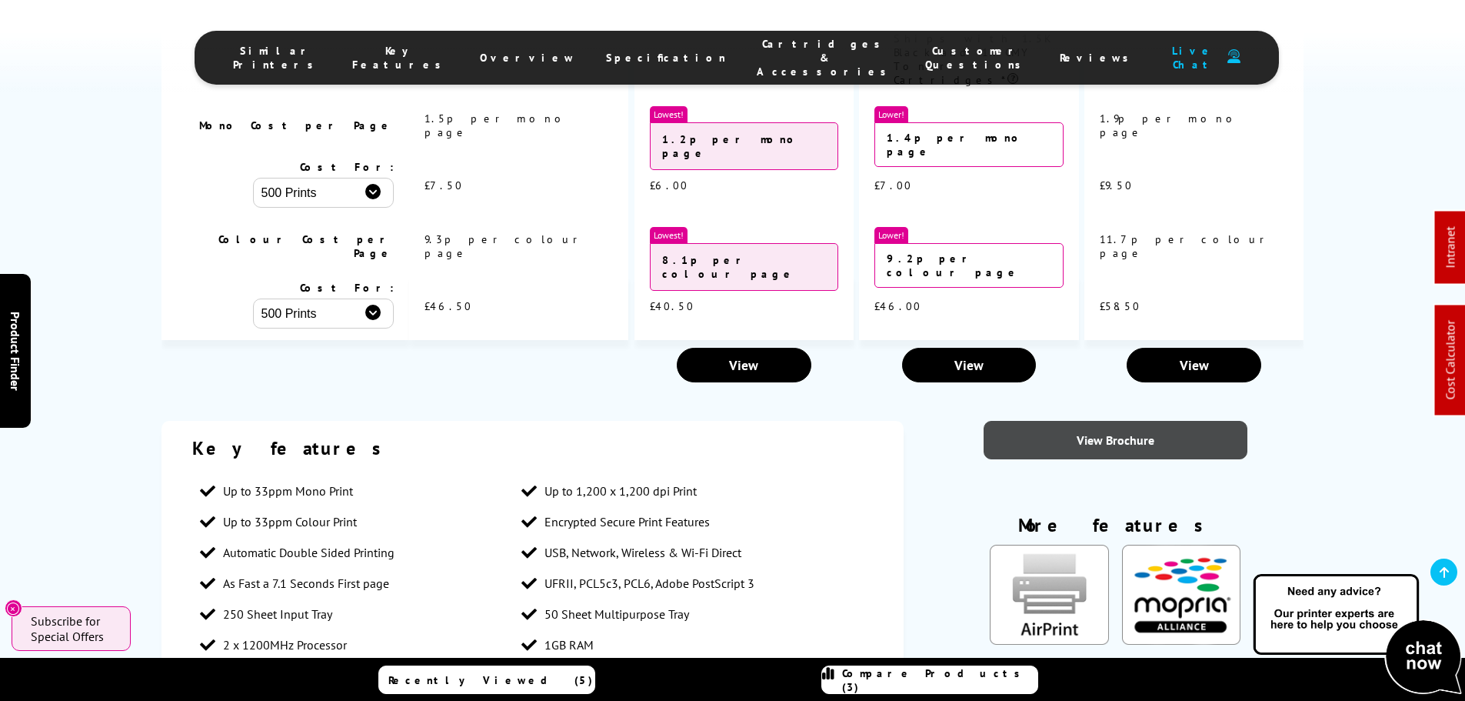
click at [1081, 421] on link "View Brochure" at bounding box center [1116, 440] width 264 height 38
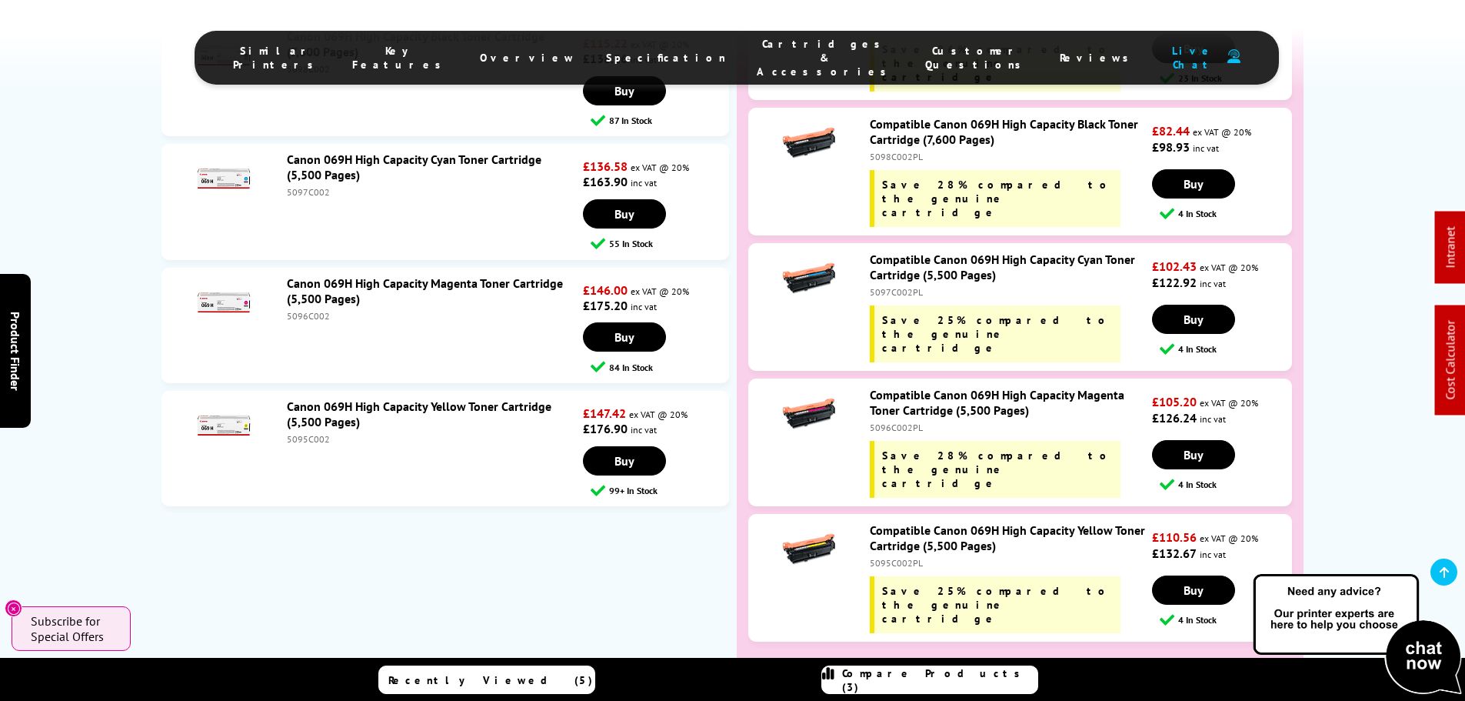
scroll to position [5518, 0]
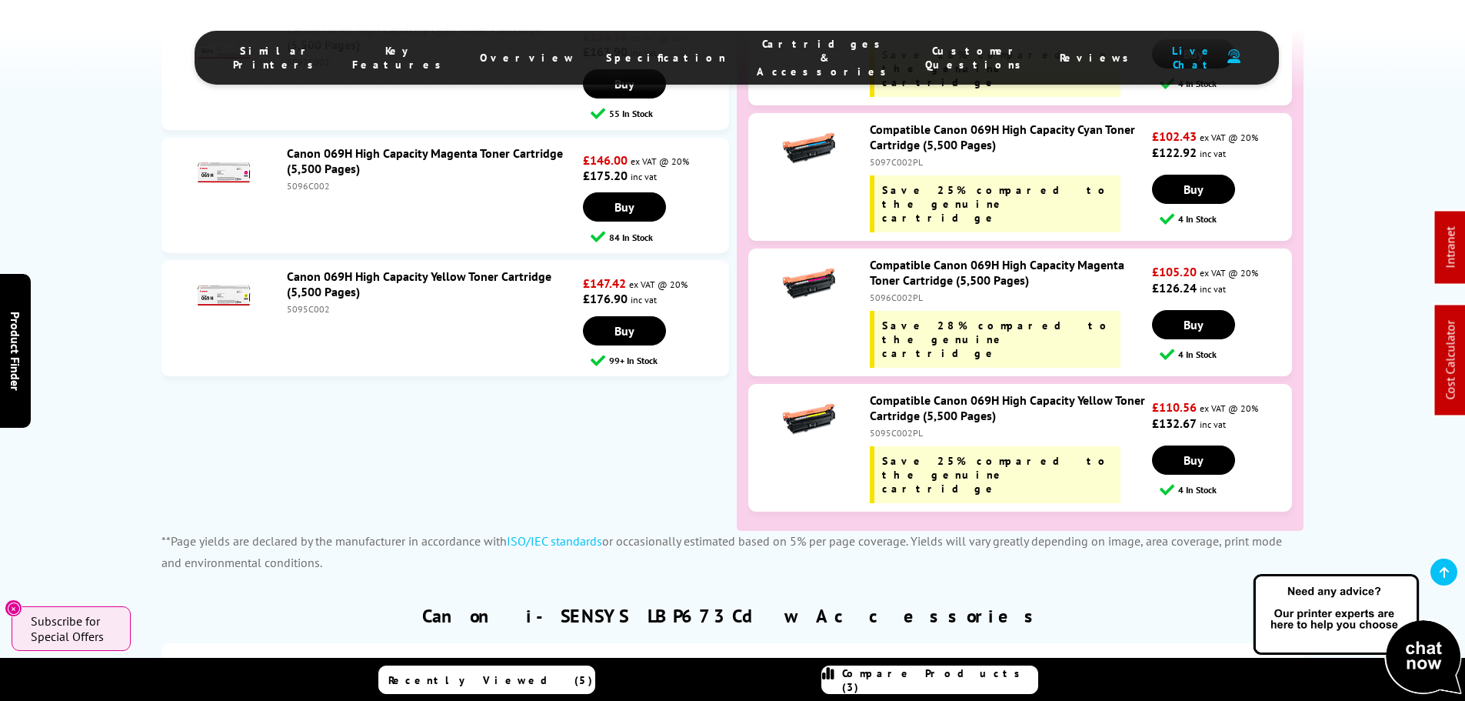
drag, startPoint x: 386, startPoint y: 435, endPoint x: 390, endPoint y: 428, distance: 8.6
click at [386, 664] on link "Canon 550 Sheet Cassette Feeding Module-AF1" at bounding box center [473, 671] width 254 height 15
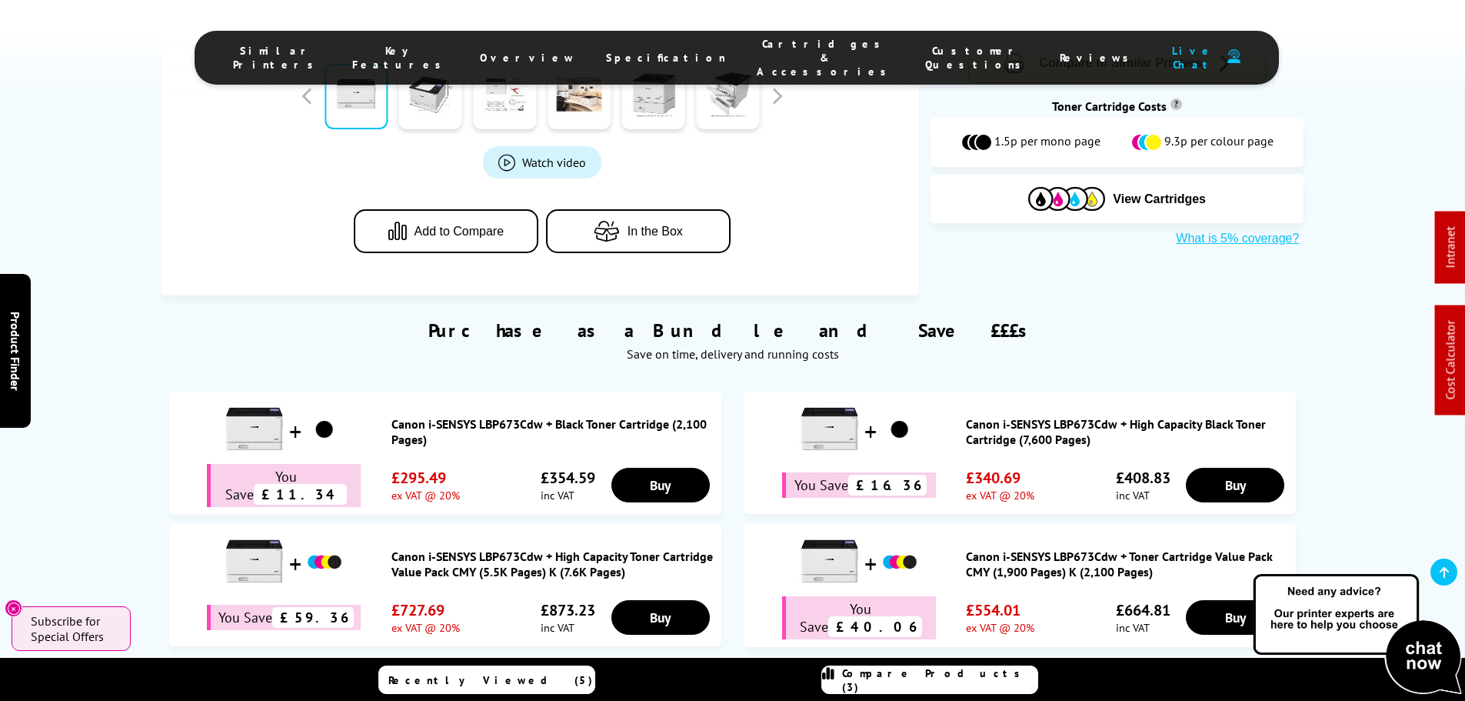
scroll to position [135, 0]
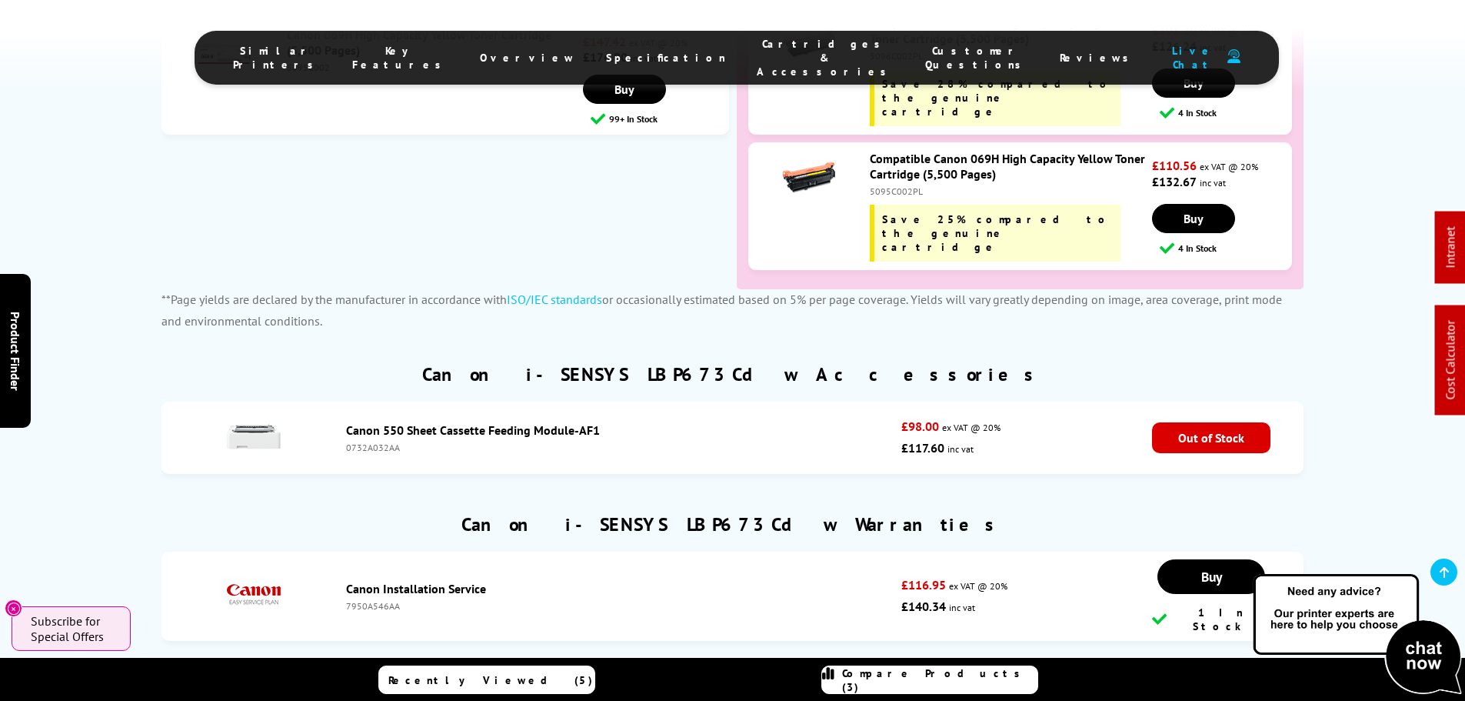
scroll to position [5823, 0]
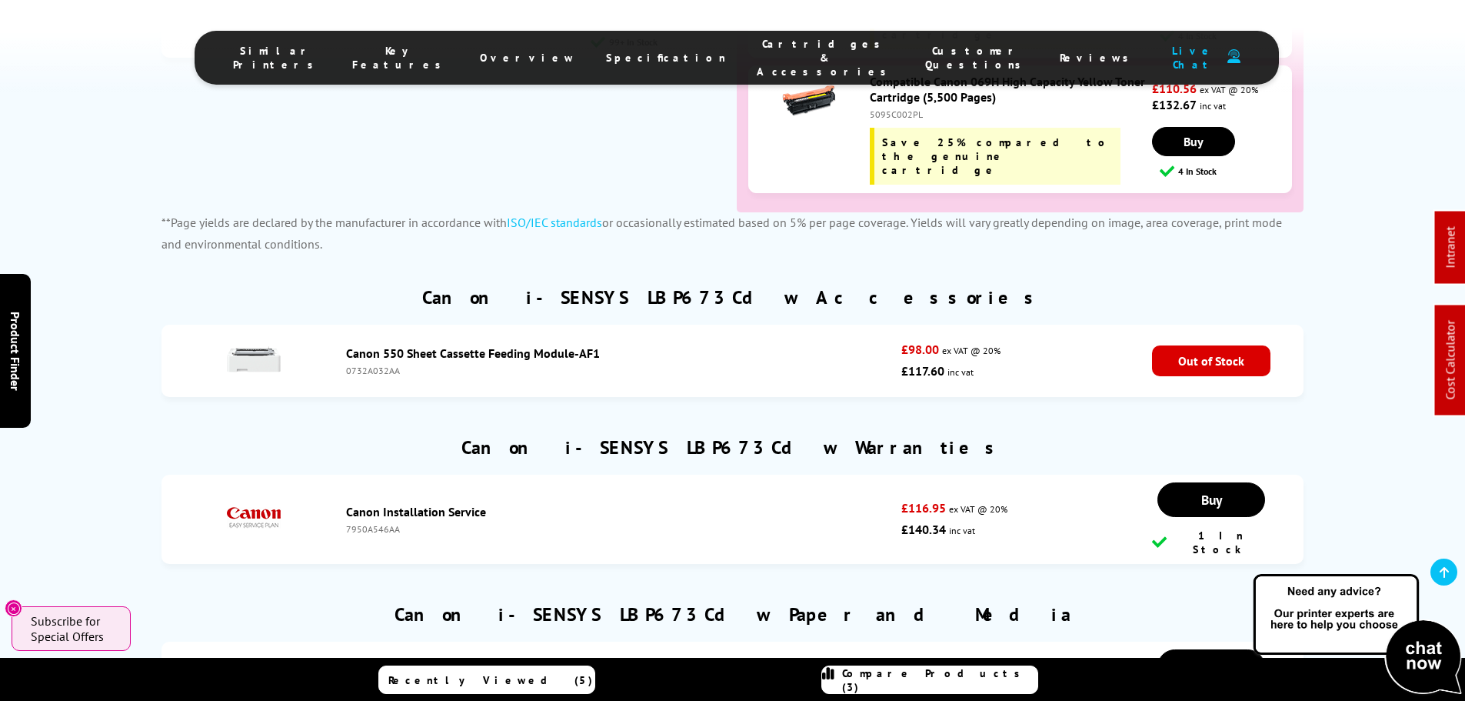
click at [442, 435] on div "Canon i-SENSYS LBP673Cdw Warranties" at bounding box center [733, 454] width 1143 height 39
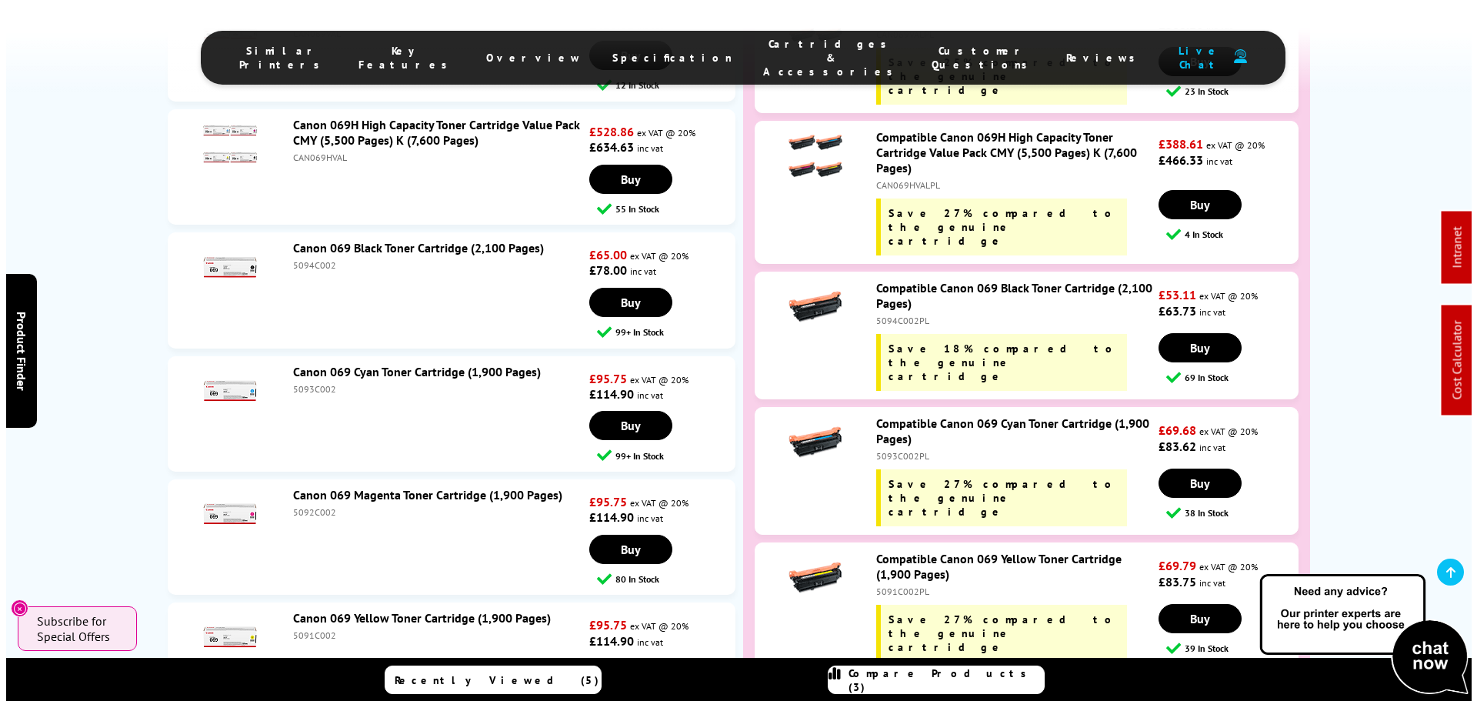
scroll to position [0, 0]
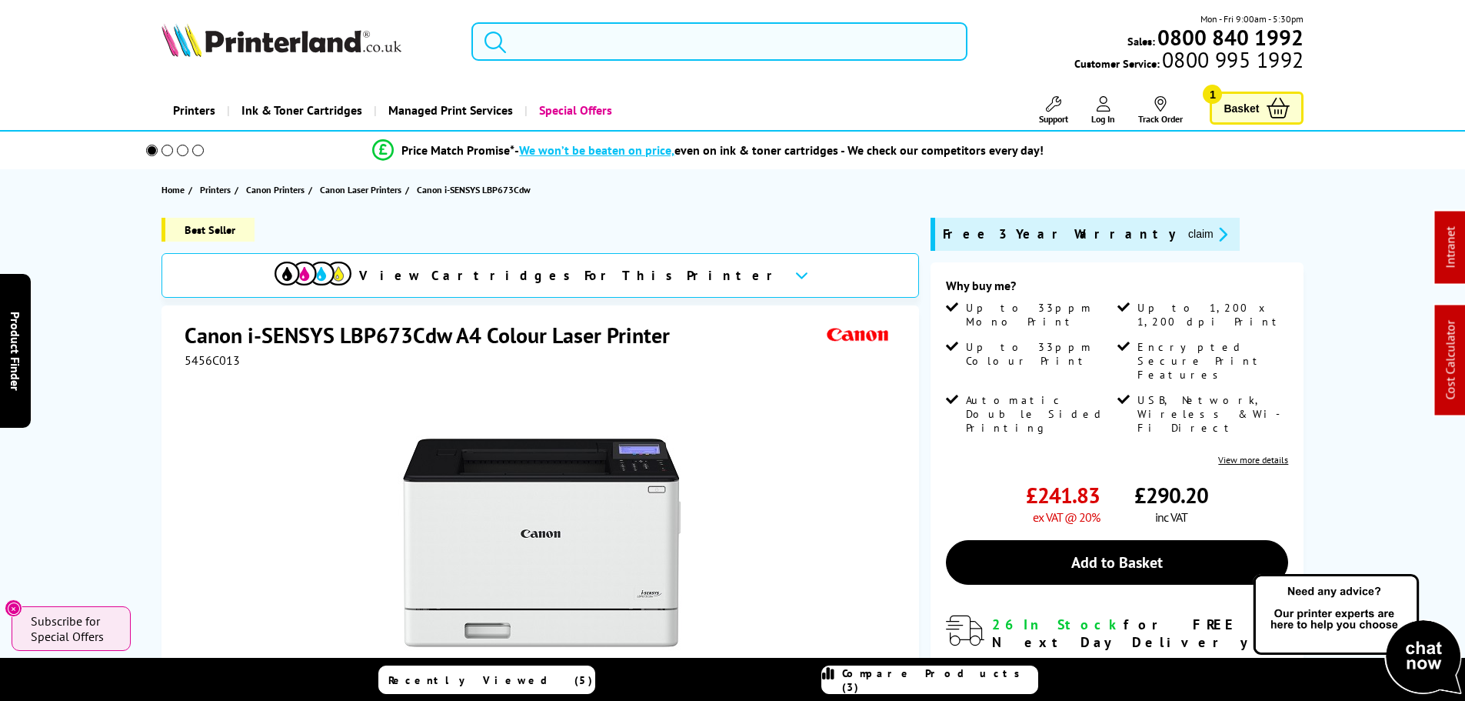
click at [581, 32] on input "search" at bounding box center [719, 41] width 496 height 38
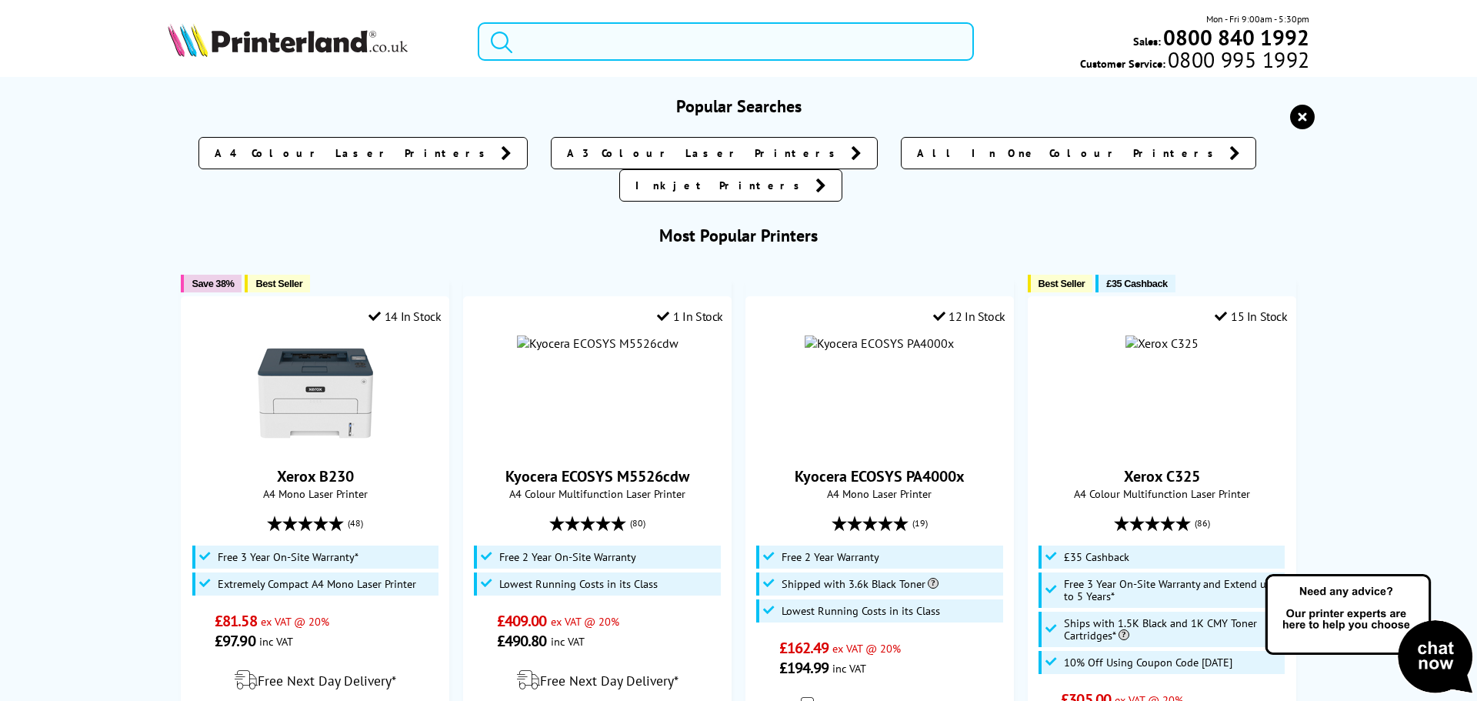
paste input "7950A526"
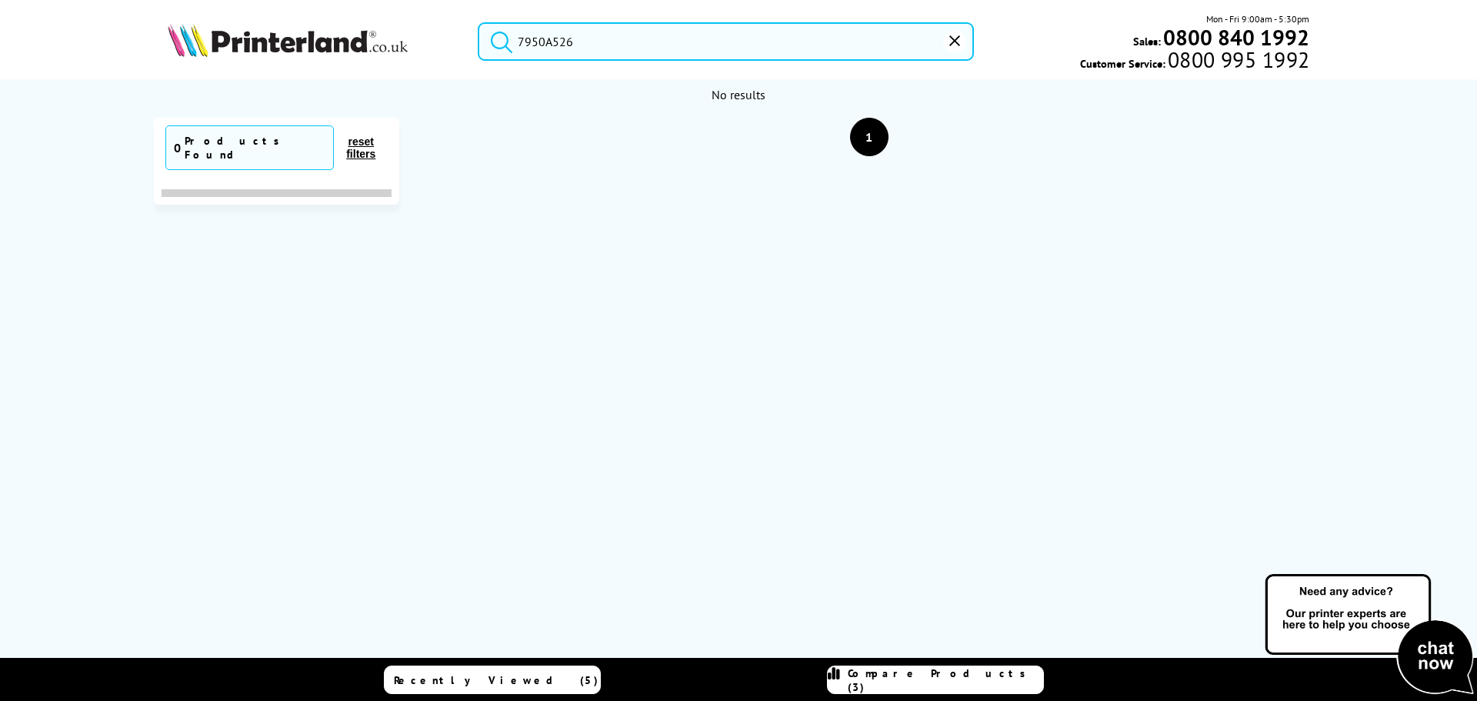
type input "7950A526"
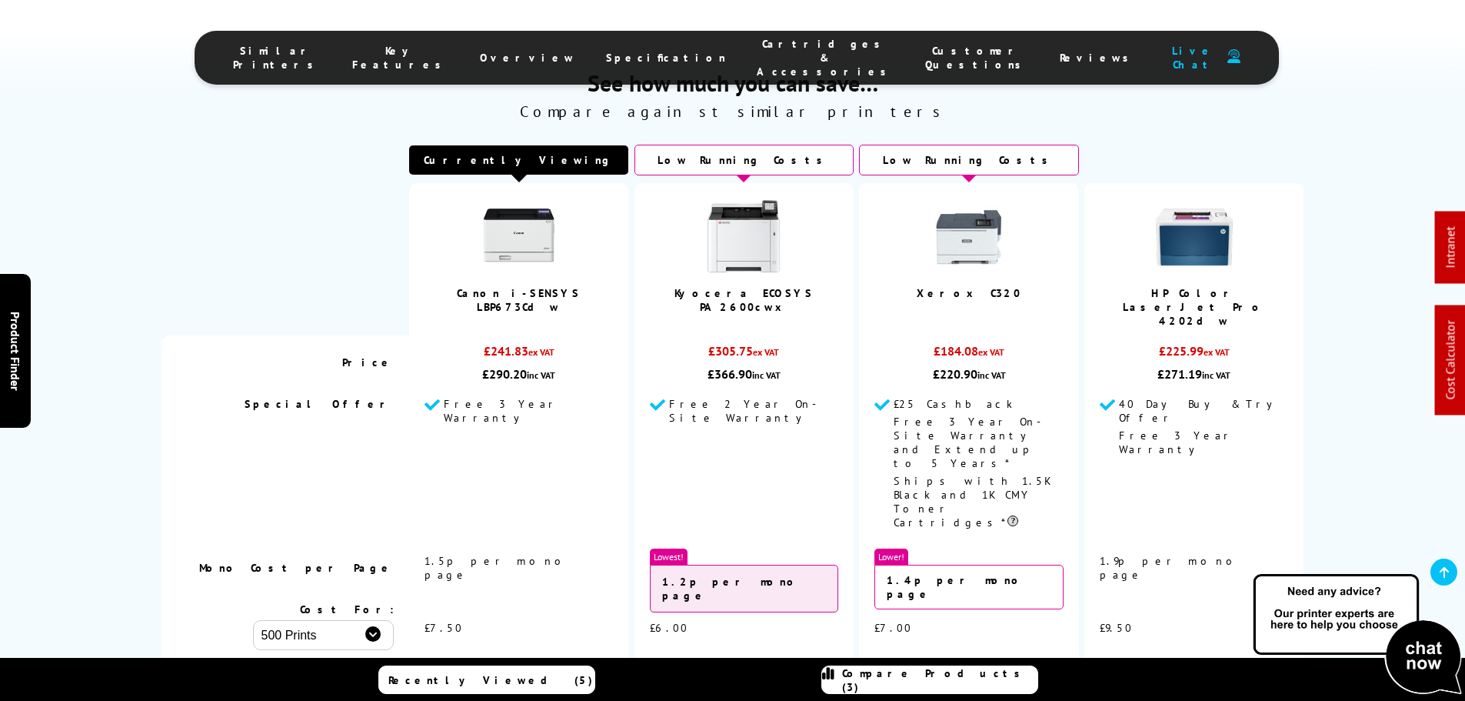
scroll to position [1304, 0]
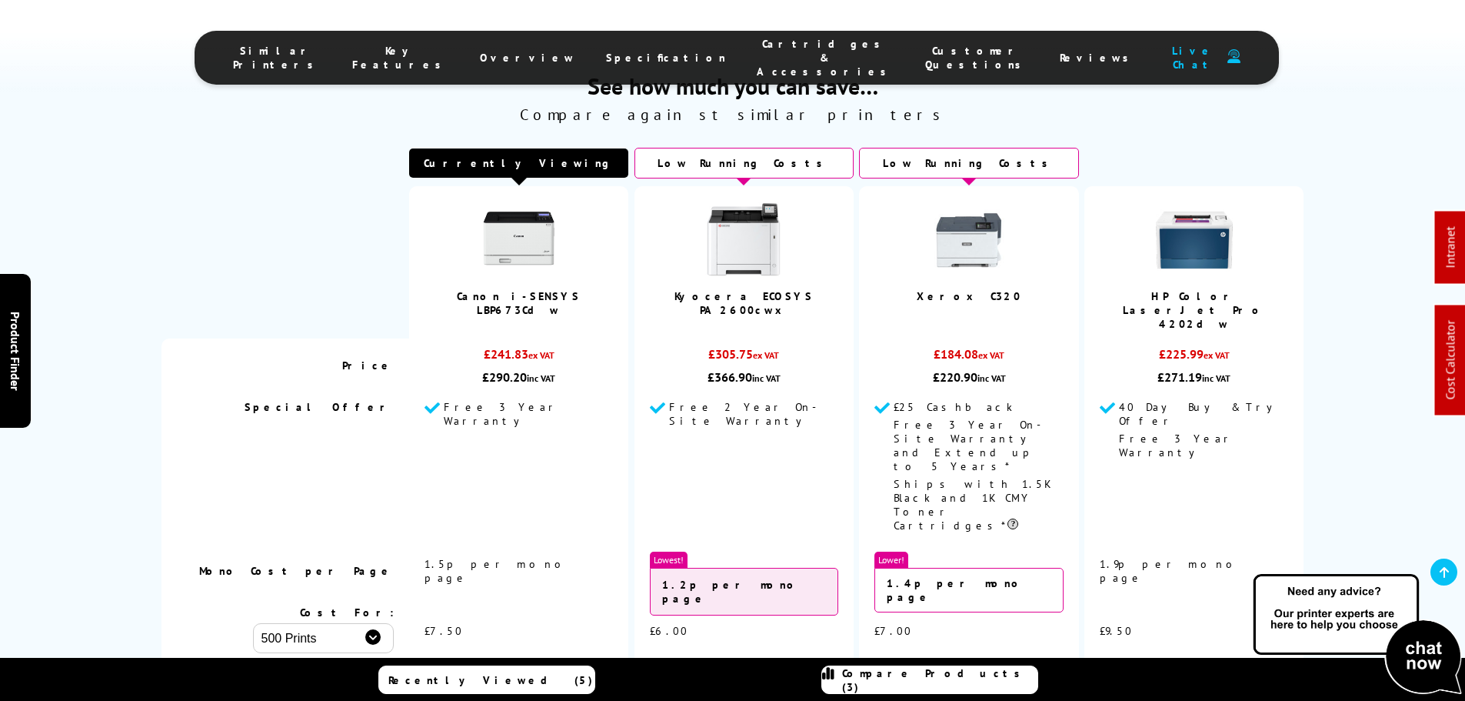
click at [757, 53] on span "Cartridges & Accessories" at bounding box center [826, 58] width 138 height 42
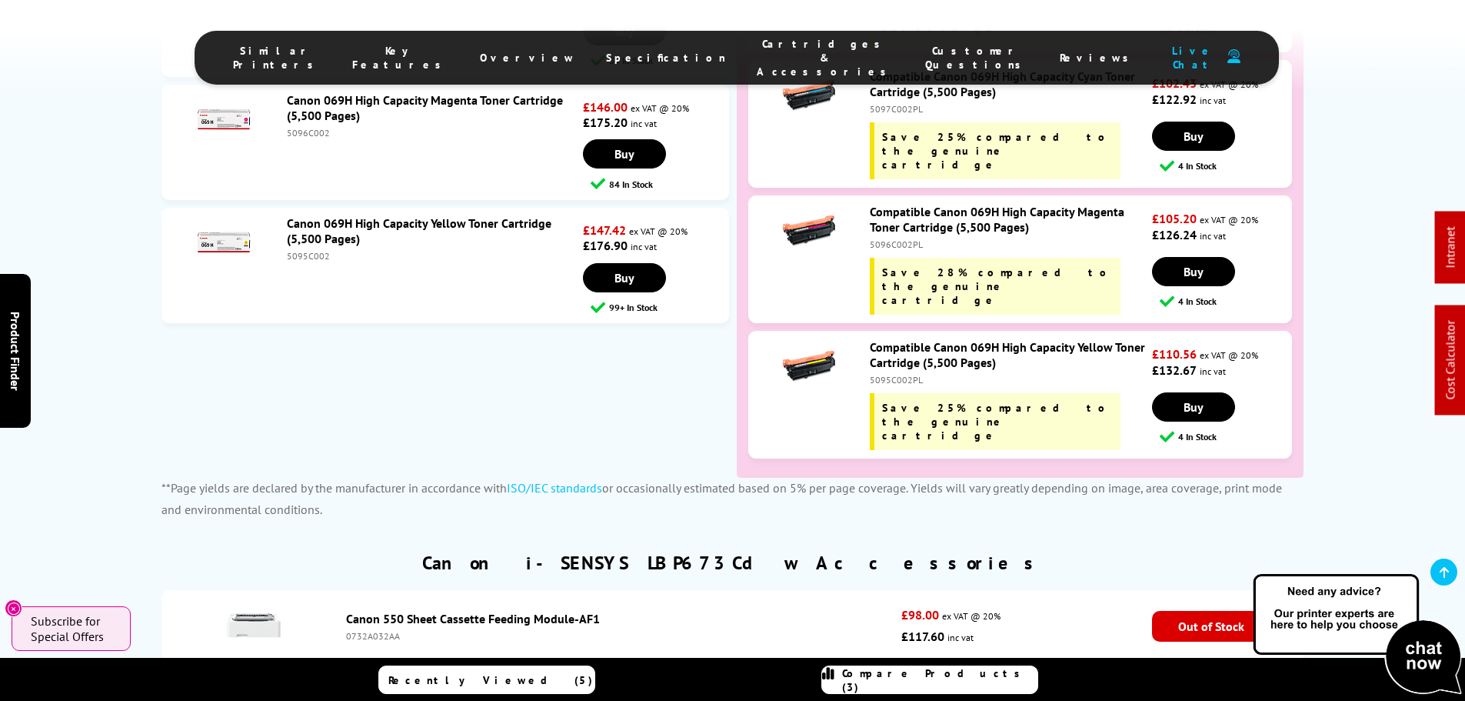
scroll to position [5723, 0]
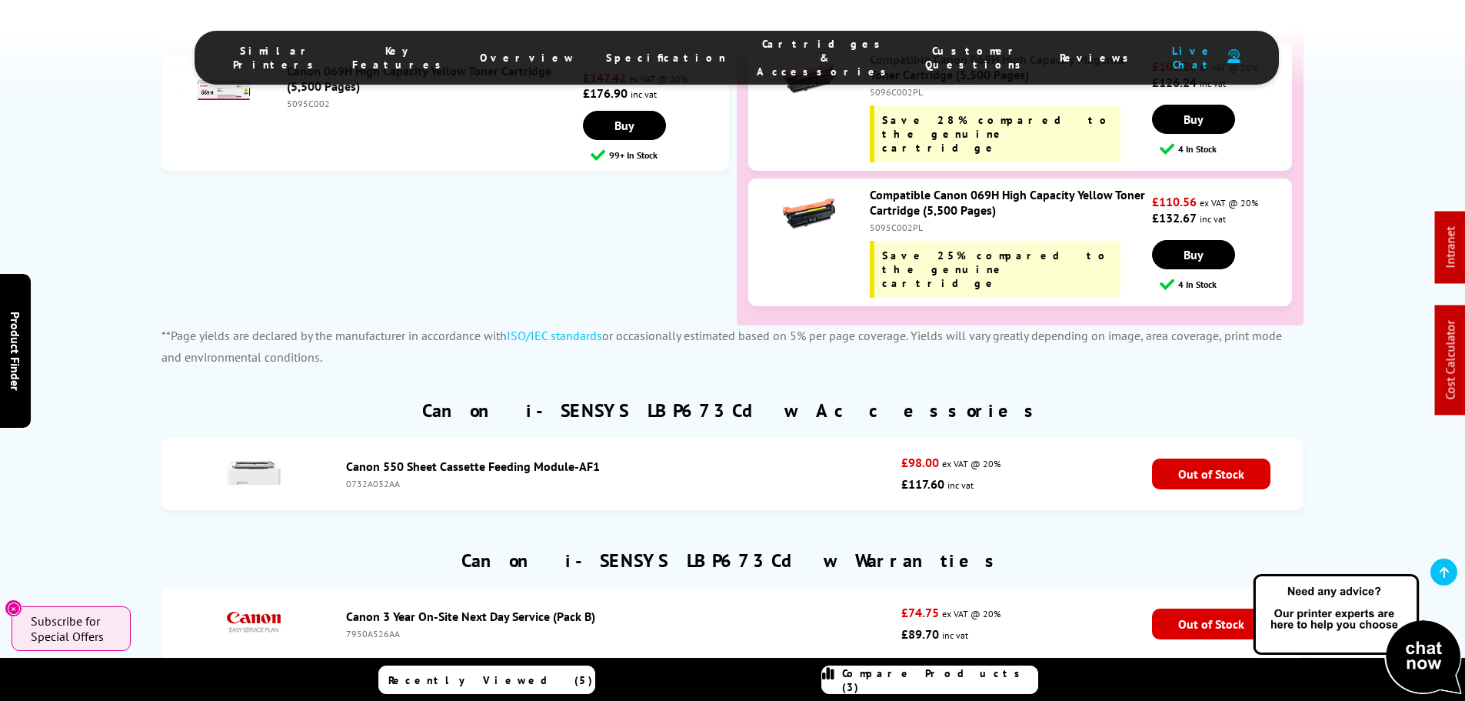
drag, startPoint x: 1368, startPoint y: 253, endPoint x: 1377, endPoint y: 289, distance: 37.3
click at [1368, 253] on div "1 Year Printer Guarantee with All Premium Compatible Cartridges* FREE Next Day …" at bounding box center [732, 269] width 1465 height 3013
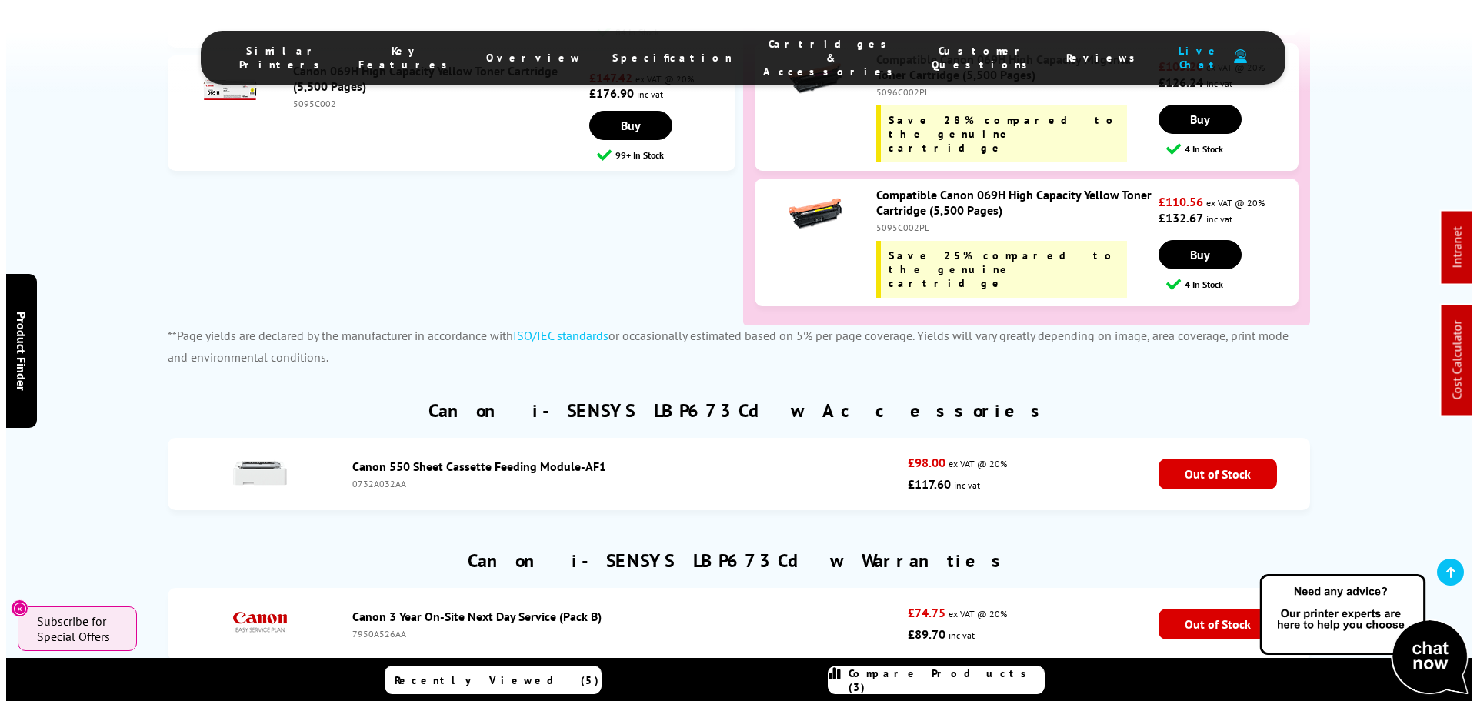
scroll to position [0, 0]
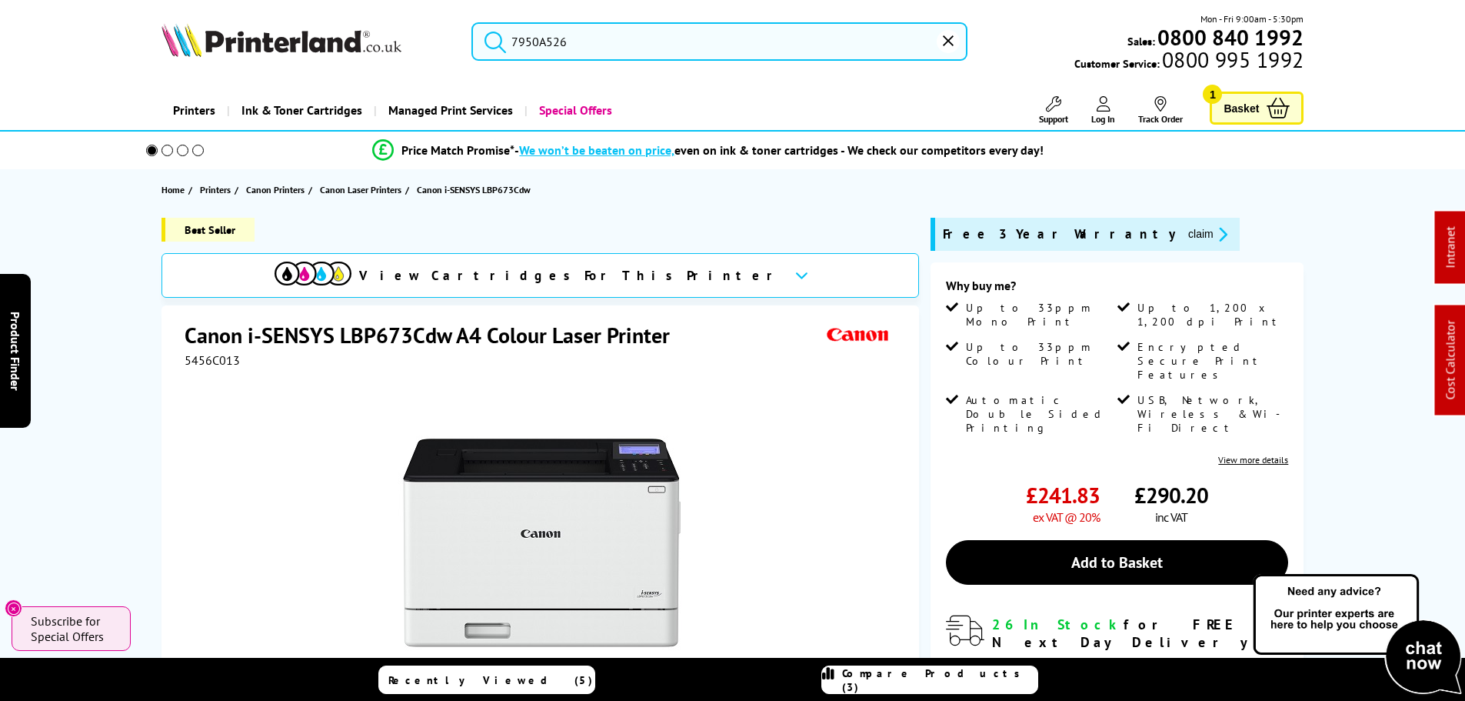
click at [702, 57] on input "7950A526" at bounding box center [719, 41] width 496 height 38
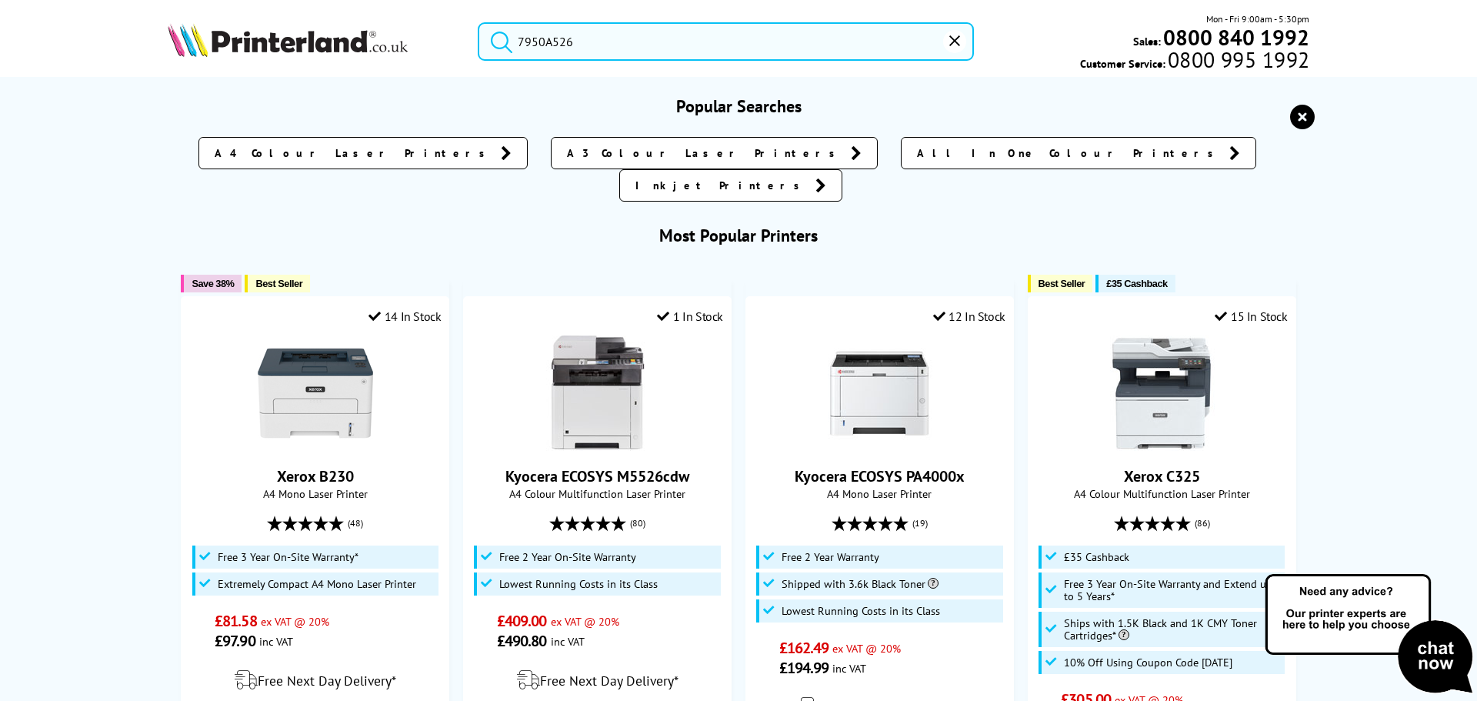
drag, startPoint x: 696, startPoint y: 37, endPoint x: 265, endPoint y: 5, distance: 431.8
click at [314, 17] on div "7950A526 Mon - Fri 9:00am - 5:30pm Sales: 0800 840 1992 Customer Service: 0800 …" at bounding box center [738, 46] width 1230 height 68
paste input "PF-K1"
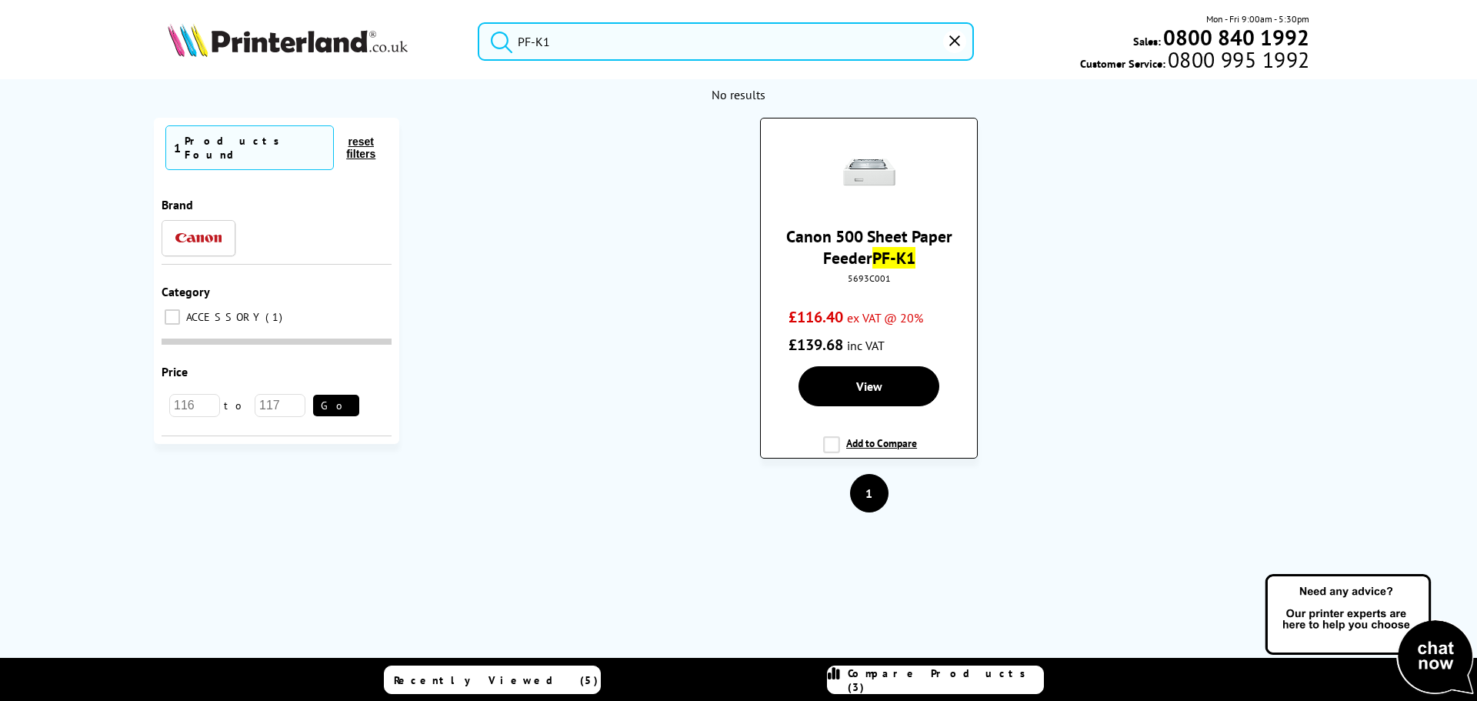
type input "PF-K1"
click at [889, 270] on div "Canon 500 Sheet Paper Feeder PF-K1 5693C001 £116.40 ex VAT @ 20% £139.68 inc VAT" at bounding box center [868, 244] width 201 height 228
click at [887, 262] on mark "PF-K1" at bounding box center [893, 258] width 43 height 22
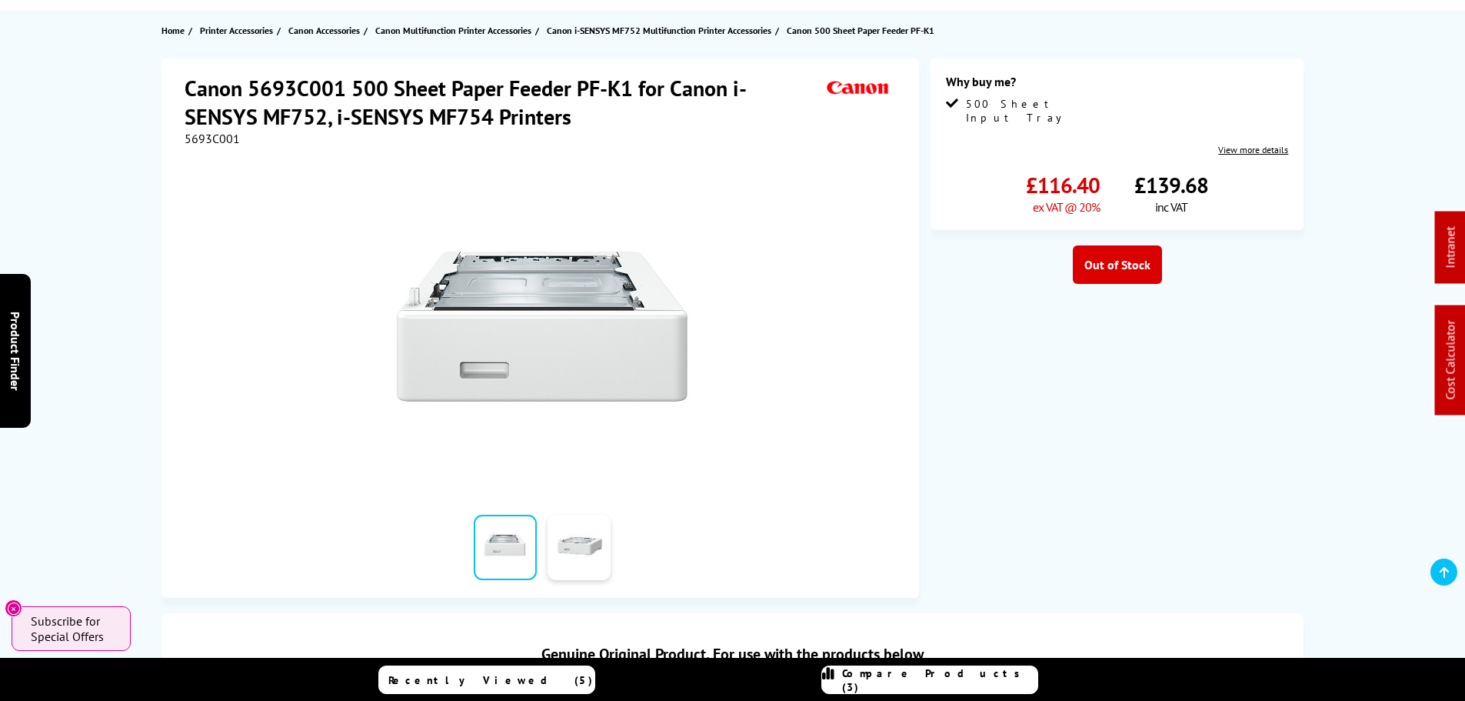
scroll to position [385, 0]
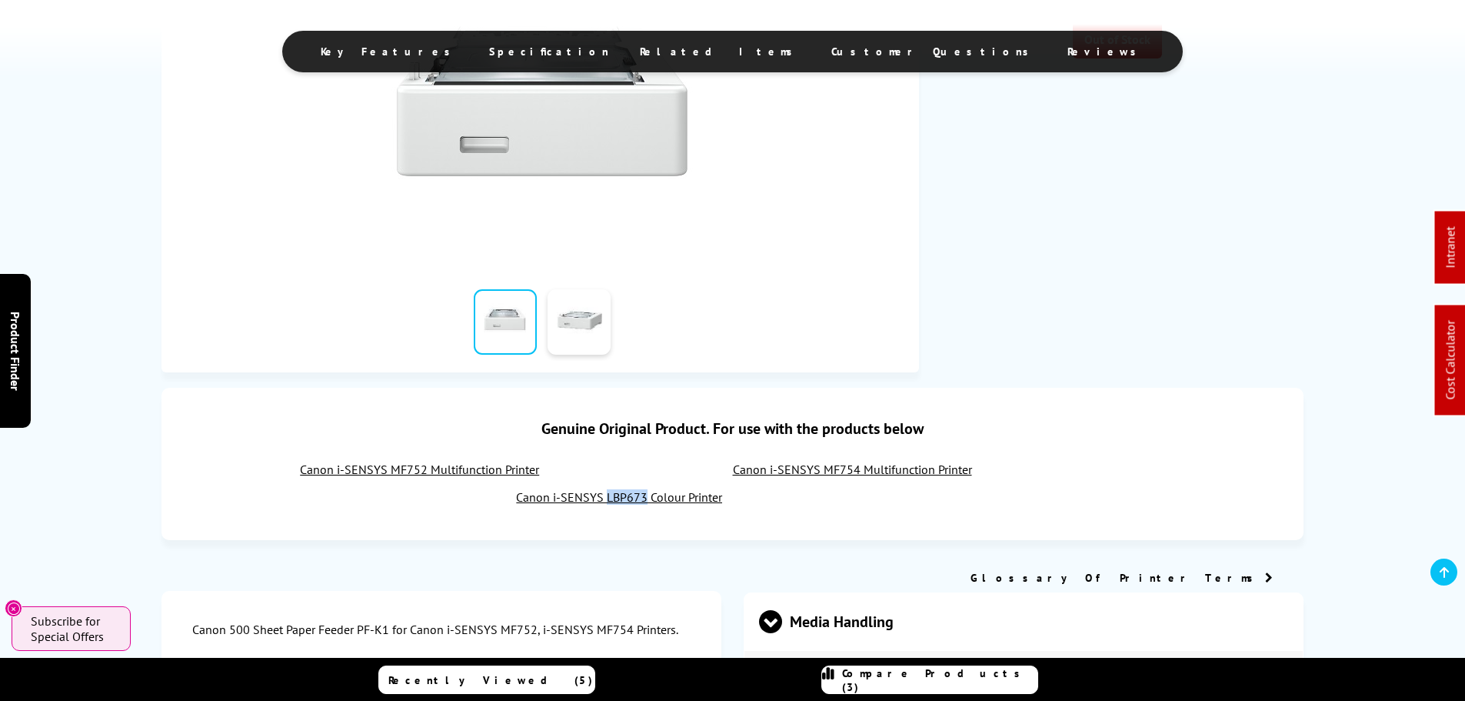
drag, startPoint x: 644, startPoint y: 485, endPoint x: 604, endPoint y: 488, distance: 40.1
click at [604, 488] on div "Canon i-SENSYS MF752 Multifunction Printer Canon i-SENSYS MF754 Multifunction P…" at bounding box center [732, 488] width 1081 height 55
copy link "LBP673"
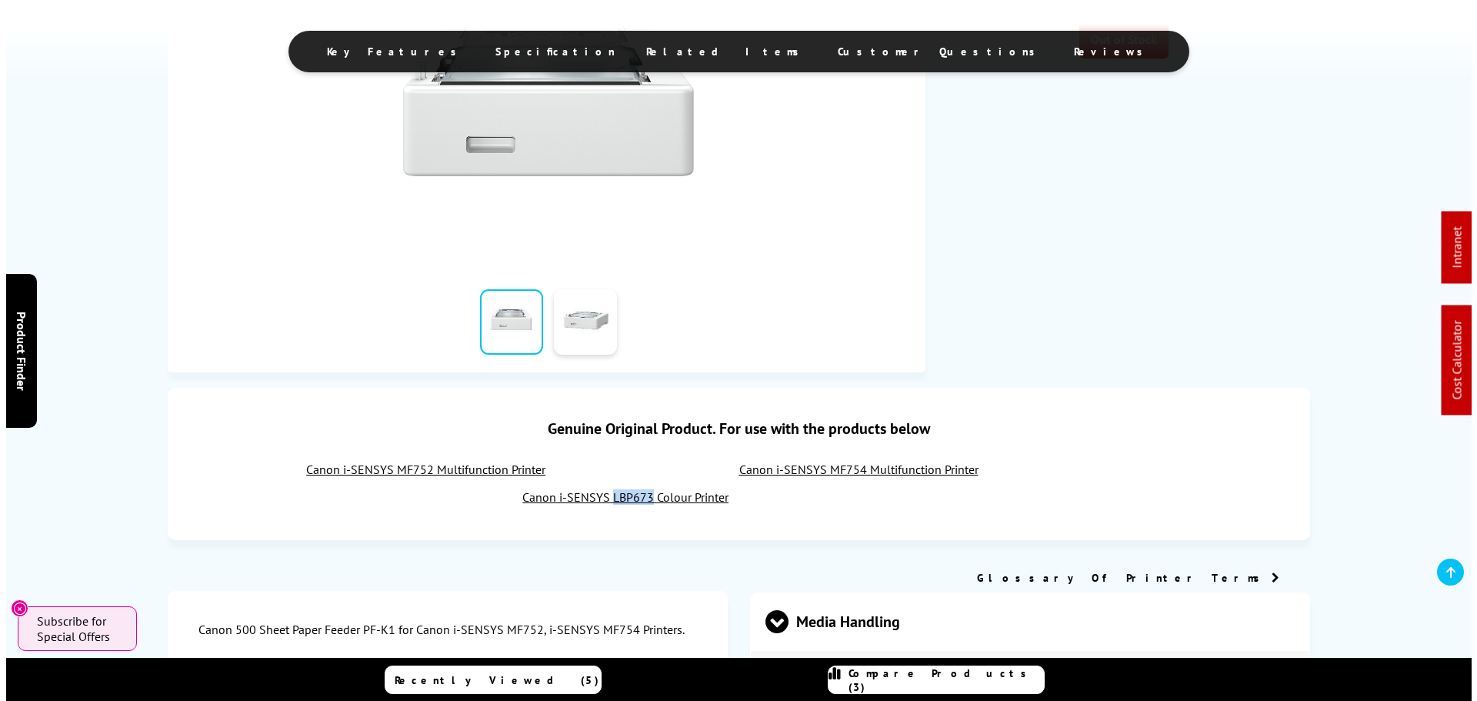
scroll to position [0, 0]
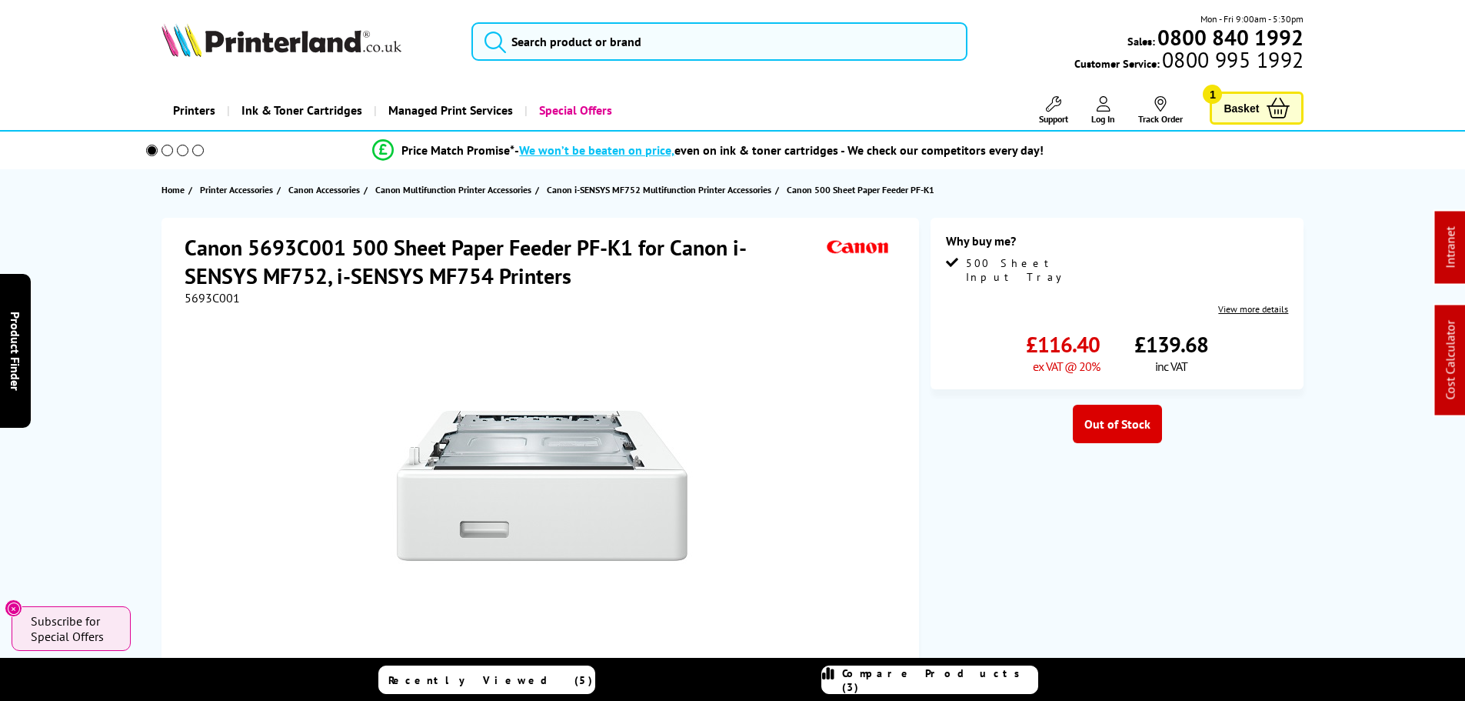
click at [216, 296] on span "5693C001" at bounding box center [212, 297] width 55 height 15
copy span "5693C001"
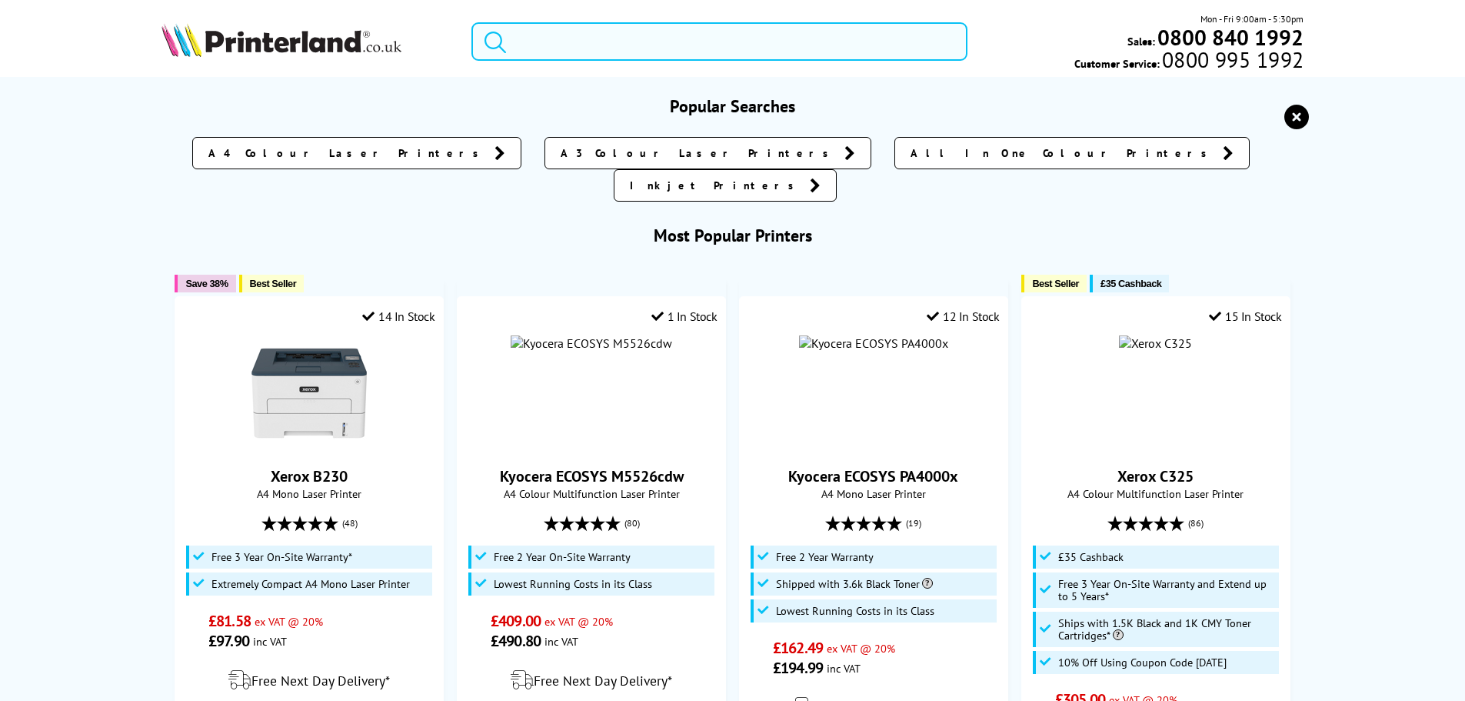
click at [576, 46] on input "search" at bounding box center [719, 41] width 496 height 38
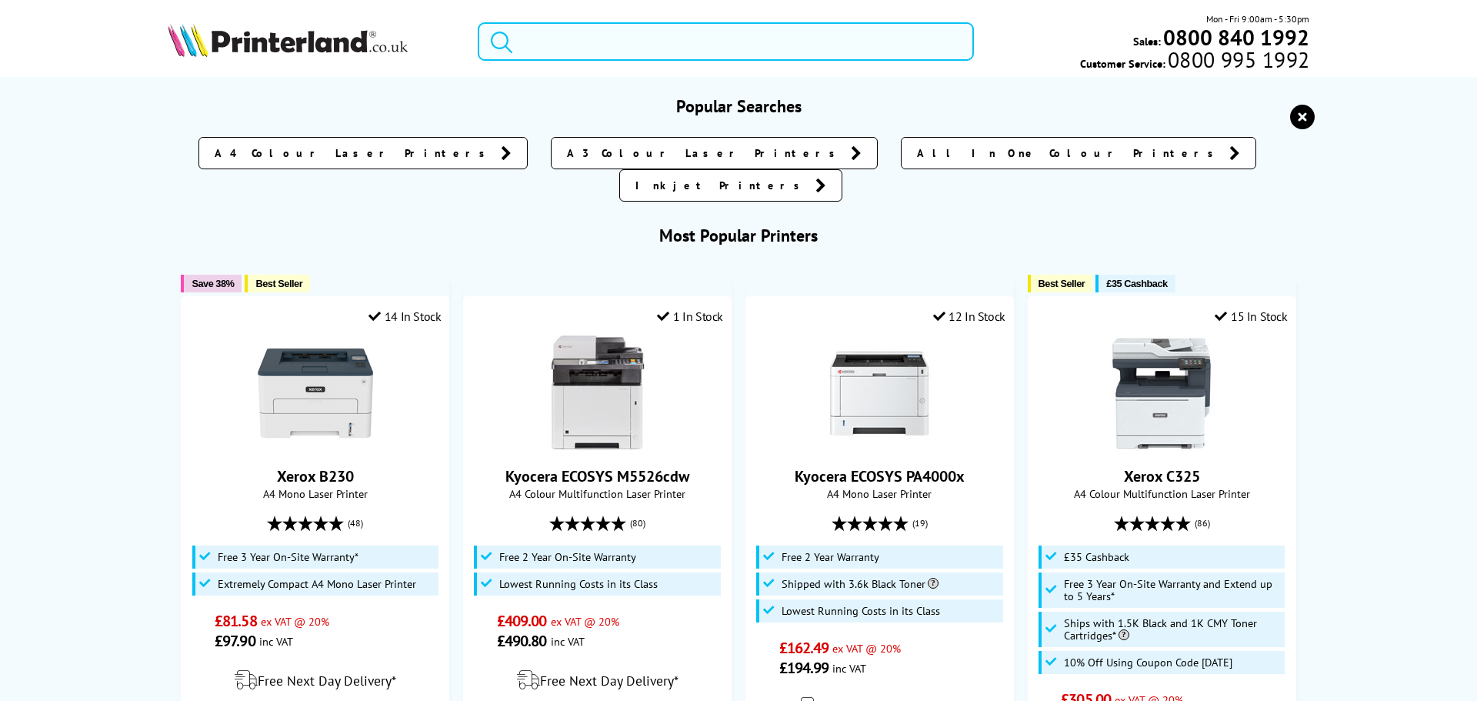
paste input "5693C001AA"
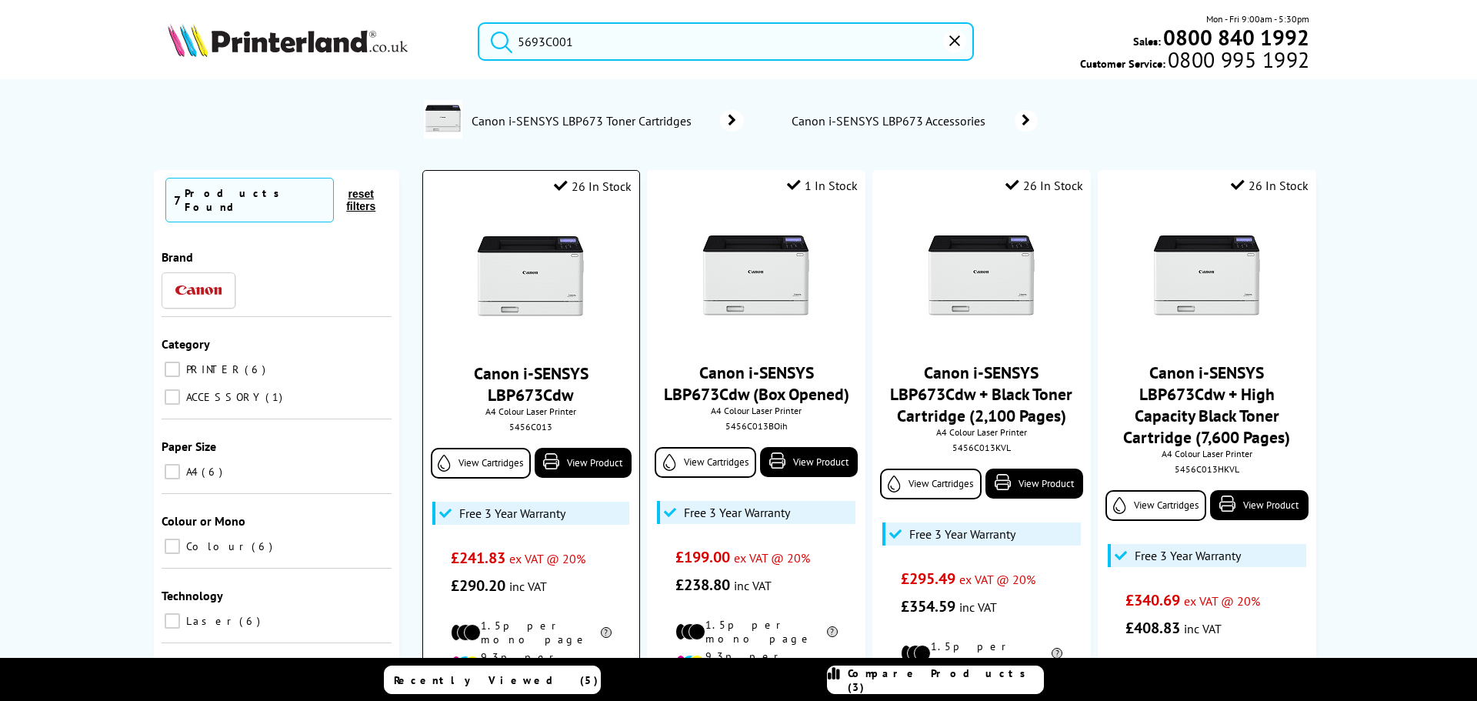
type input "5693C001"
click at [528, 296] on img at bounding box center [530, 278] width 115 height 115
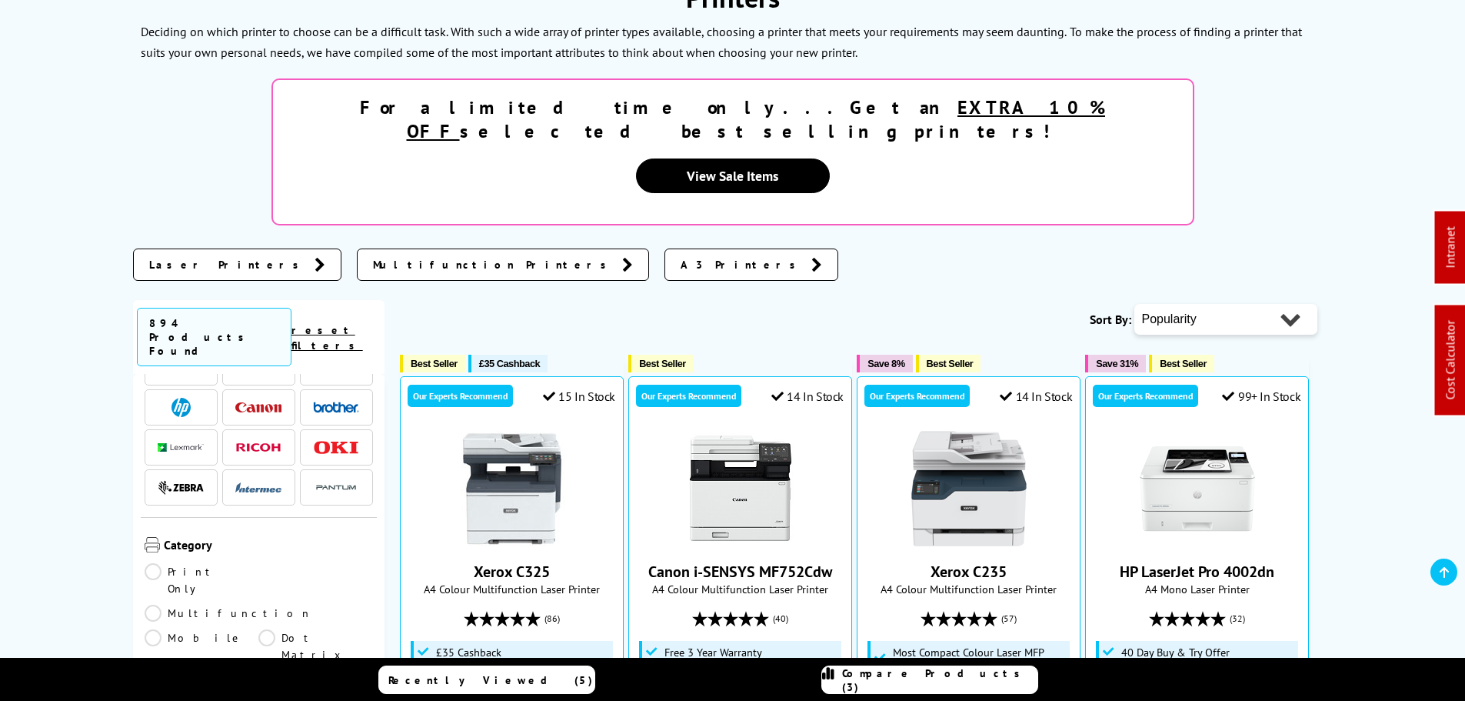
scroll to position [154, 0]
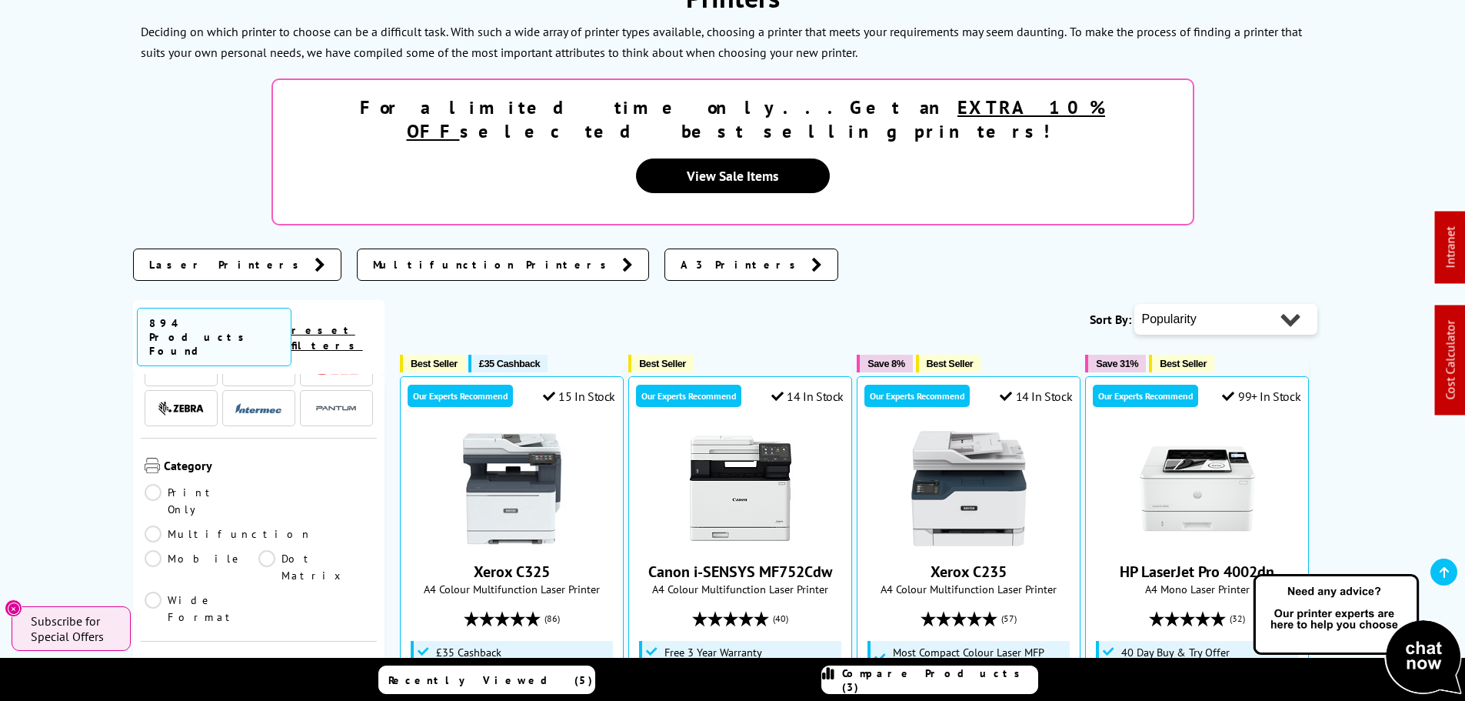
click at [264, 525] on link "Multifunction" at bounding box center [229, 533] width 168 height 17
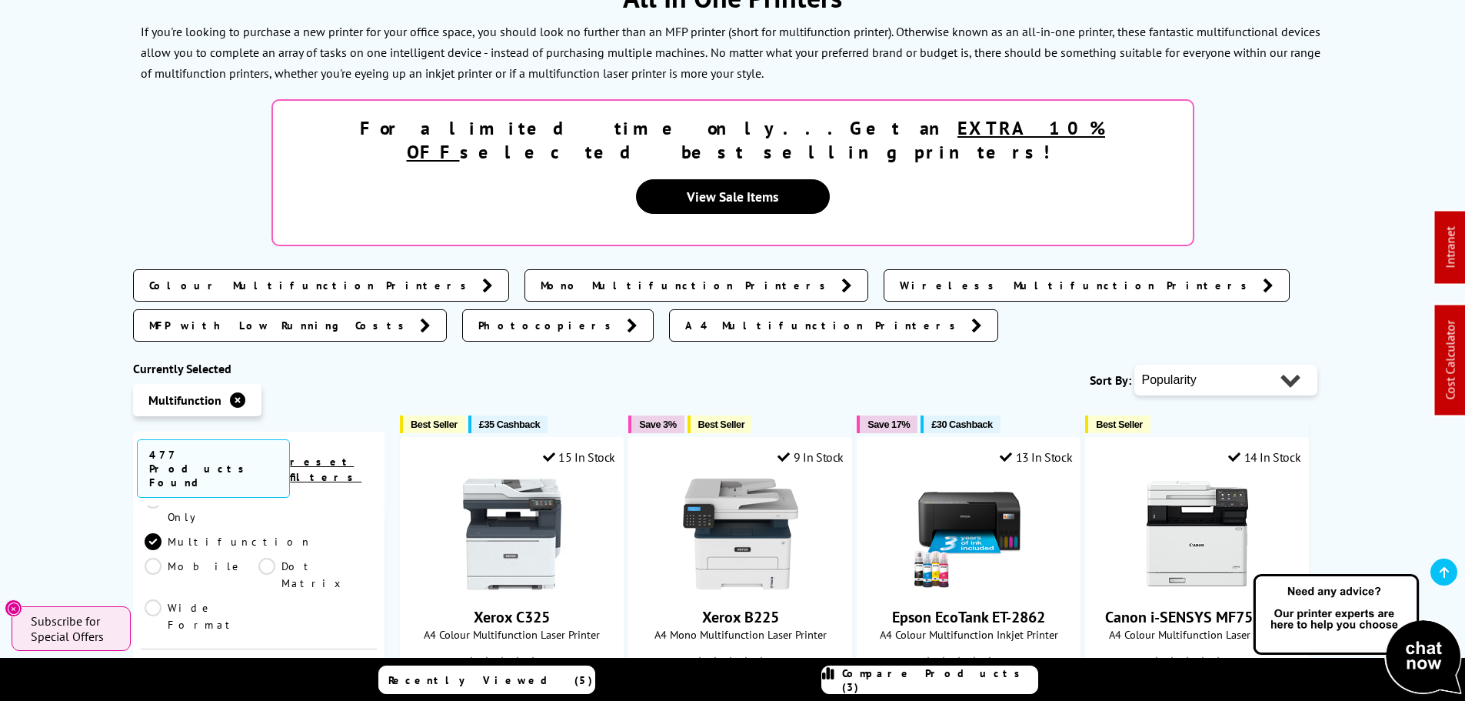
scroll to position [231, 0]
click at [266, 700] on link "A4" at bounding box center [315, 709] width 115 height 17
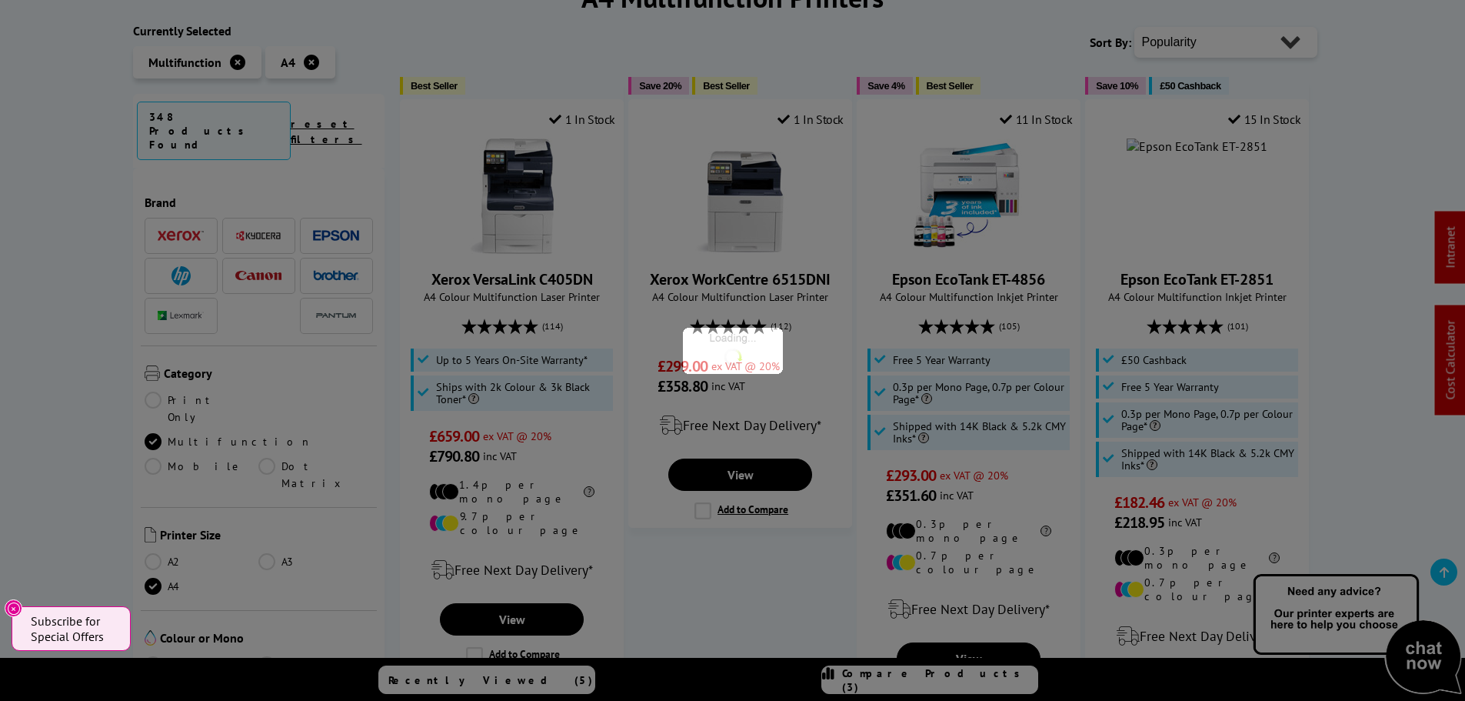
scroll to position [231, 0]
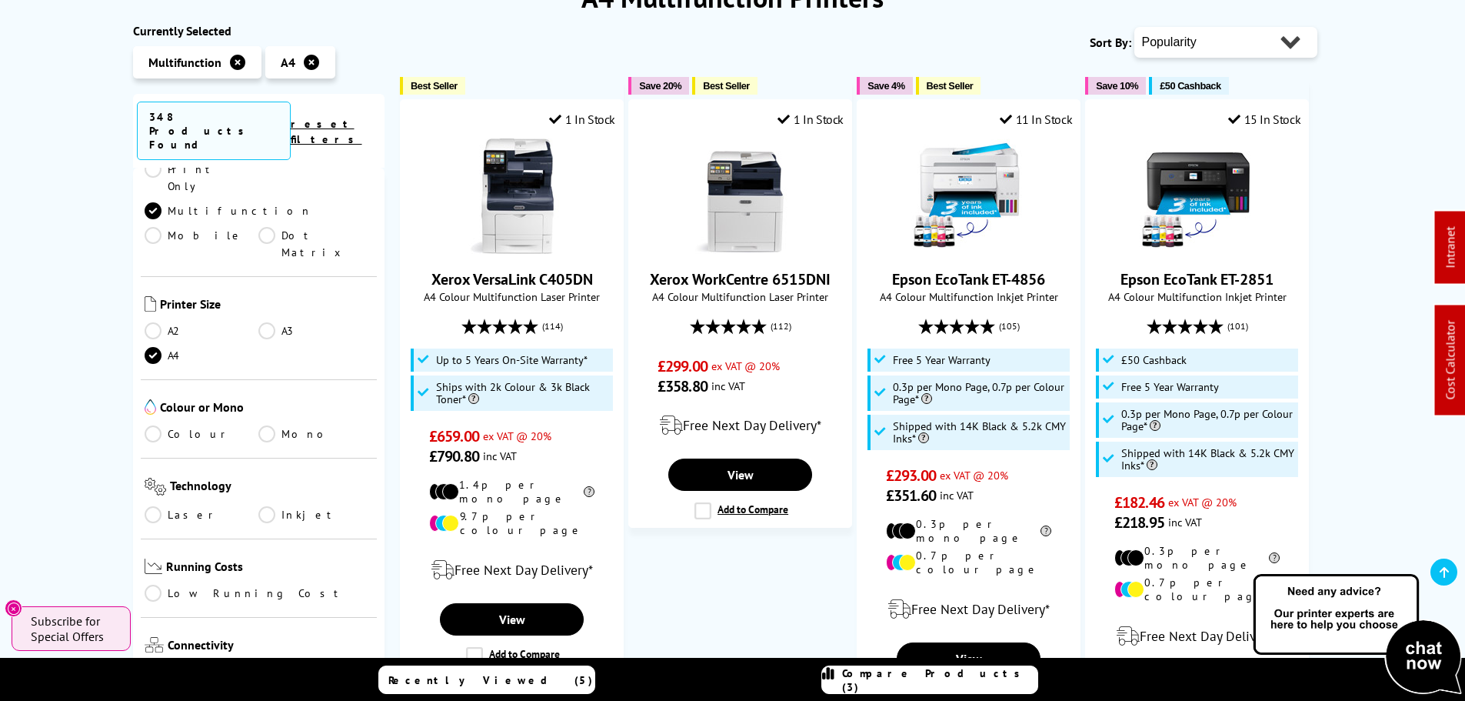
click at [149, 425] on link "Colour" at bounding box center [202, 433] width 115 height 17
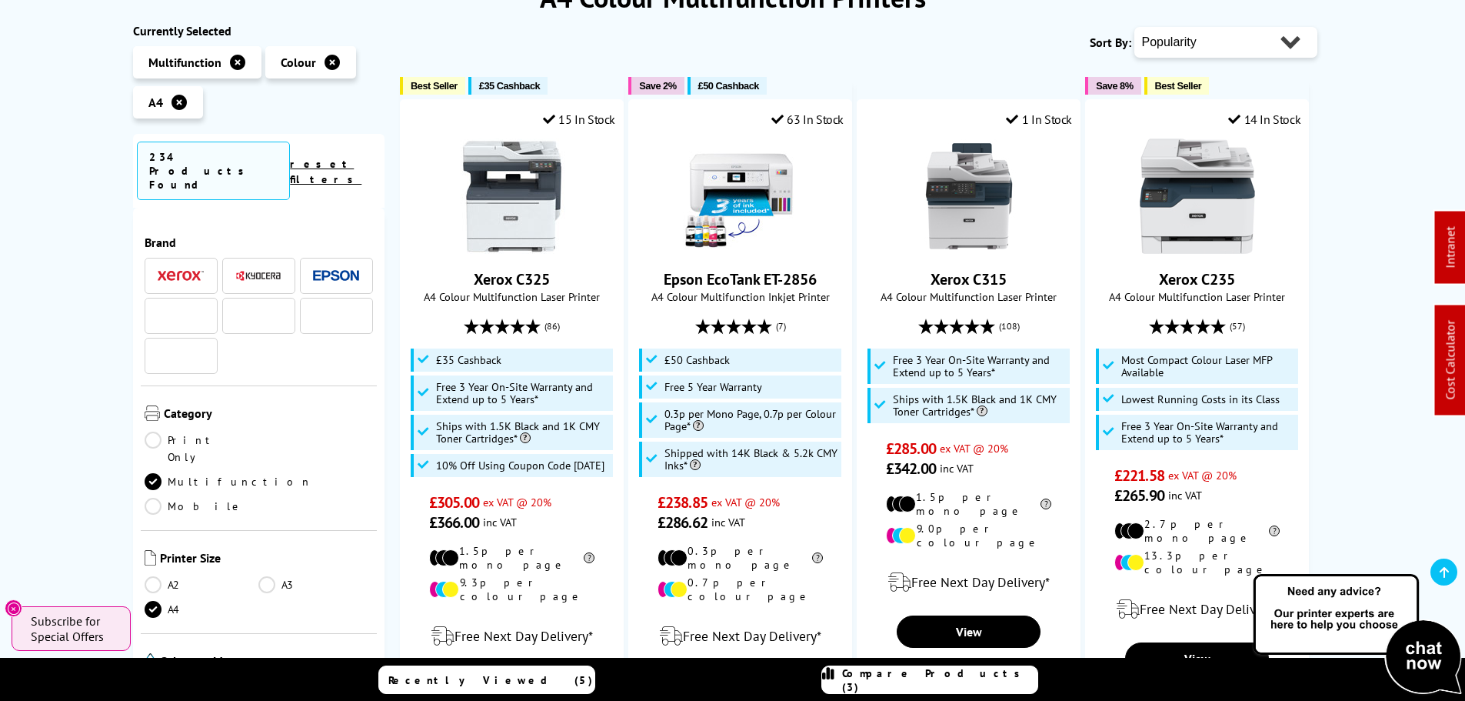
scroll to position [231, 0]
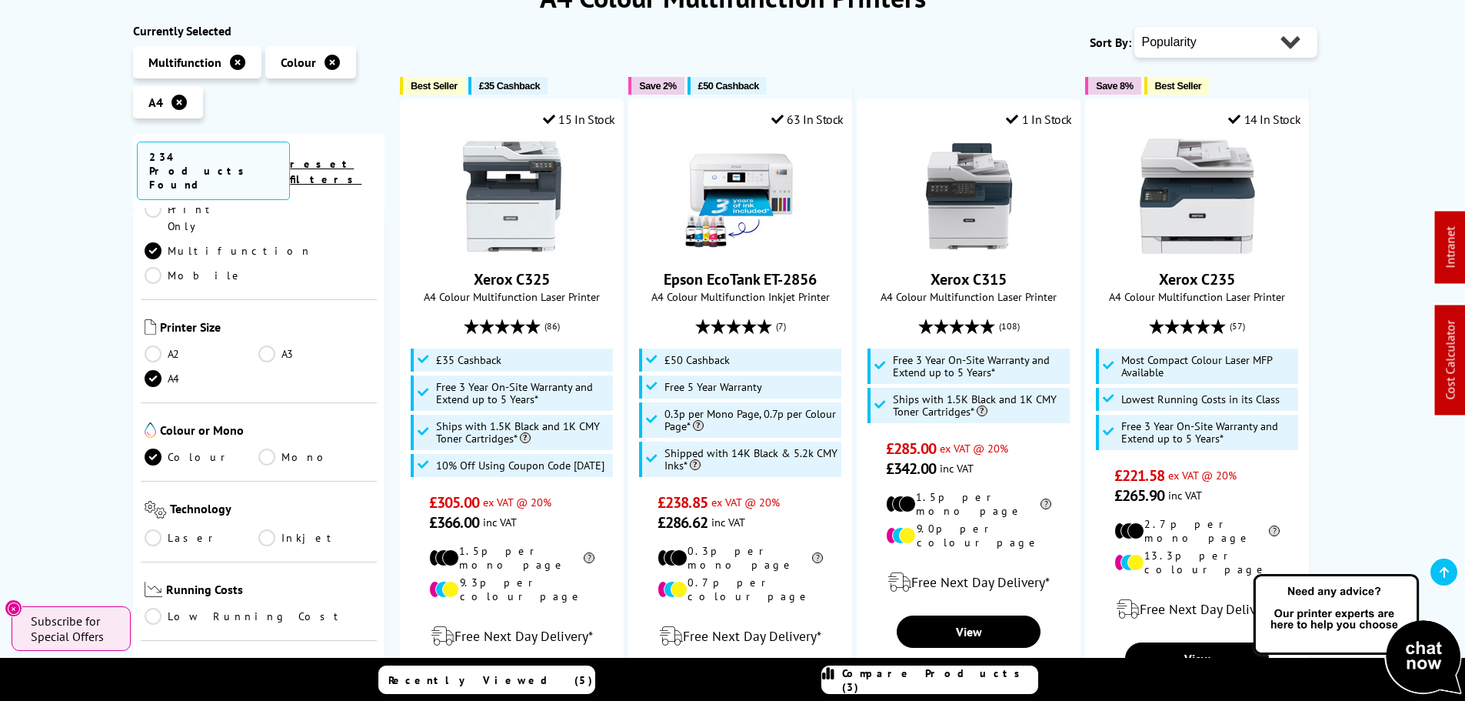
click at [273, 529] on link "Inkjet" at bounding box center [315, 537] width 115 height 17
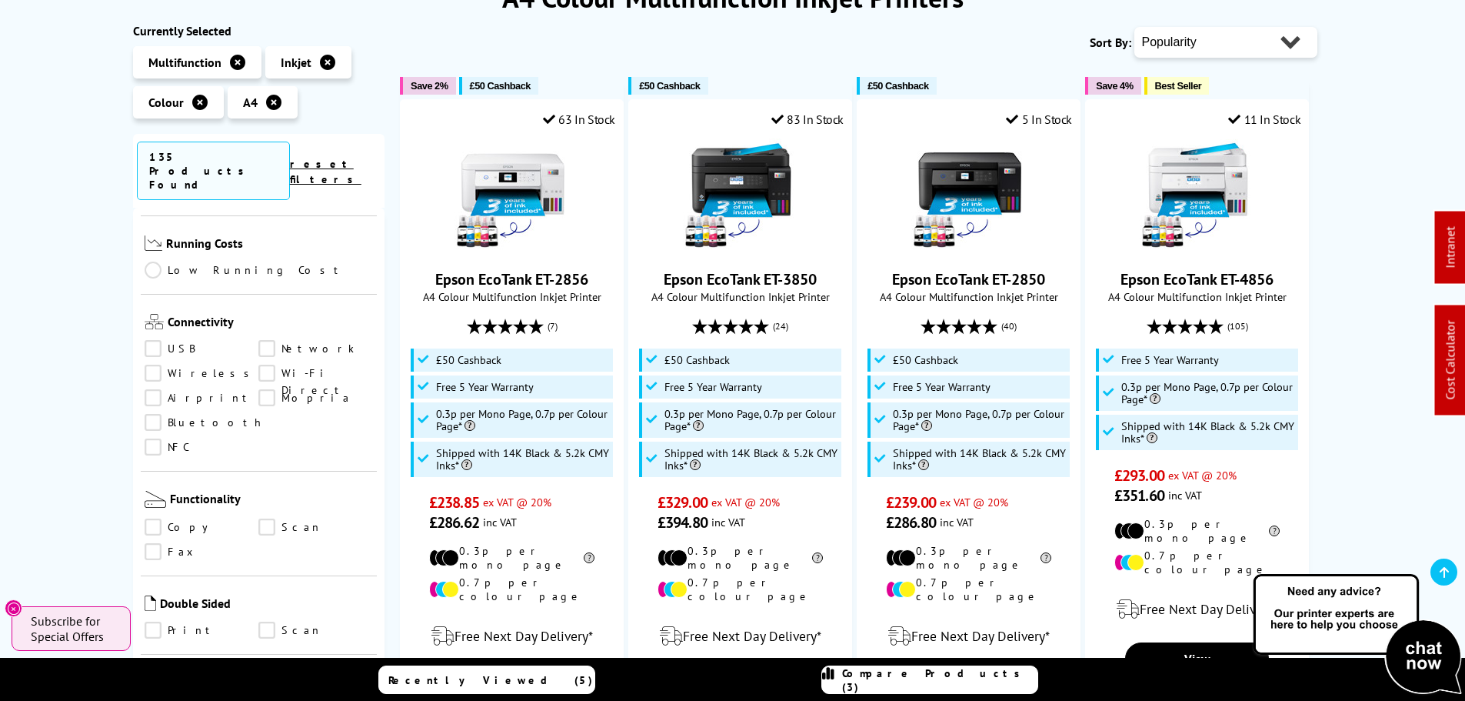
scroll to position [538, 0]
click at [261, 517] on link "Scan" at bounding box center [315, 525] width 115 height 17
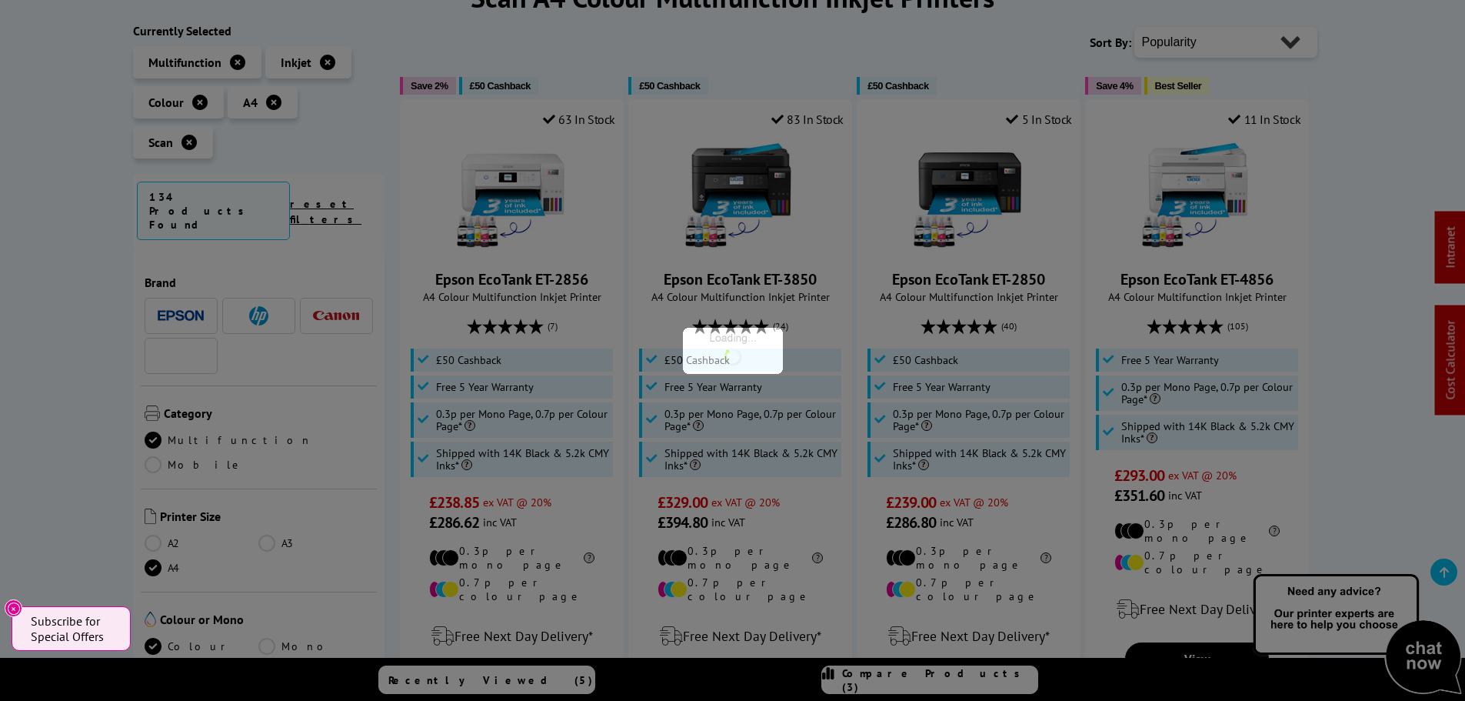
scroll to position [538, 0]
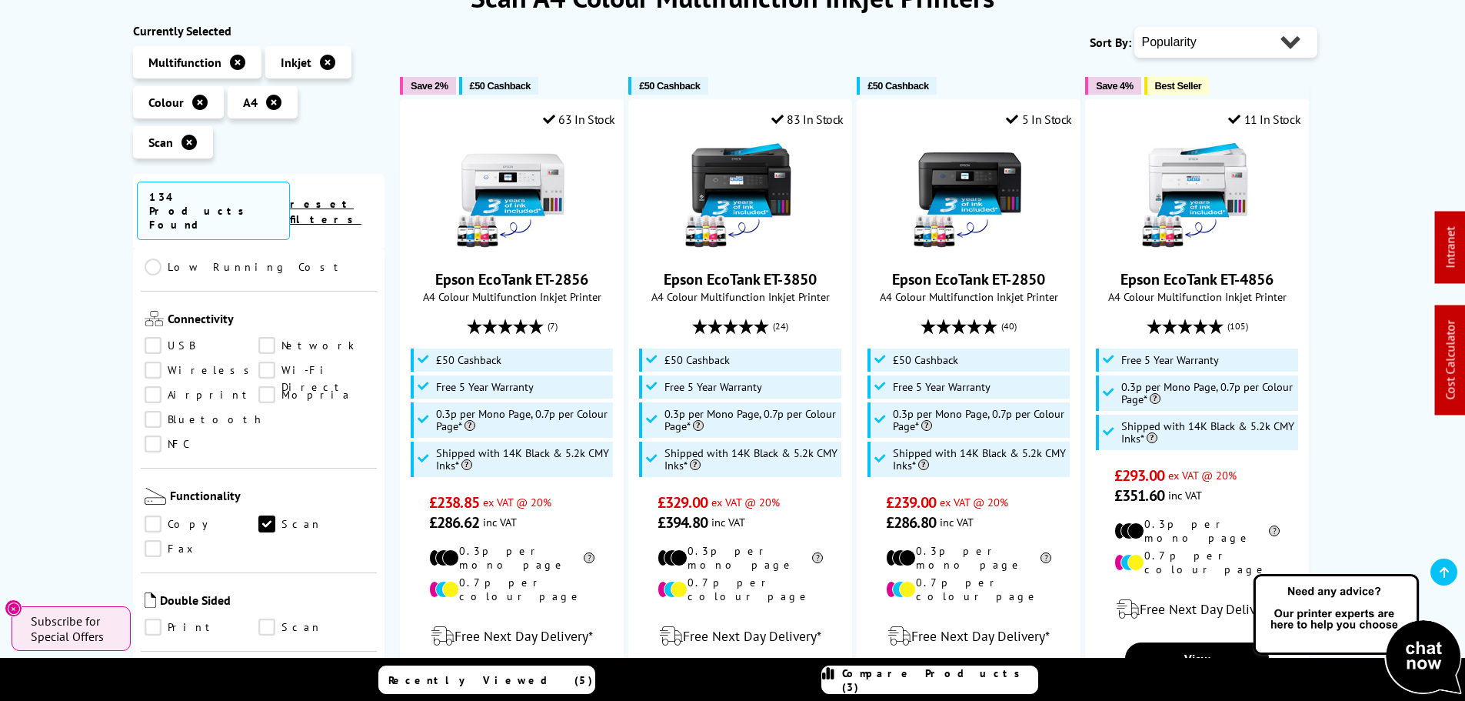
click at [1234, 32] on select "Popularity Rating Price - Low to High Price - High to Low Running Costs - Low t…" at bounding box center [1225, 42] width 183 height 31
select select "Price Ascending"
click at [1134, 27] on select "Popularity Rating Price - Low to High Price - High to Low Running Costs - Low t…" at bounding box center [1225, 42] width 183 height 31
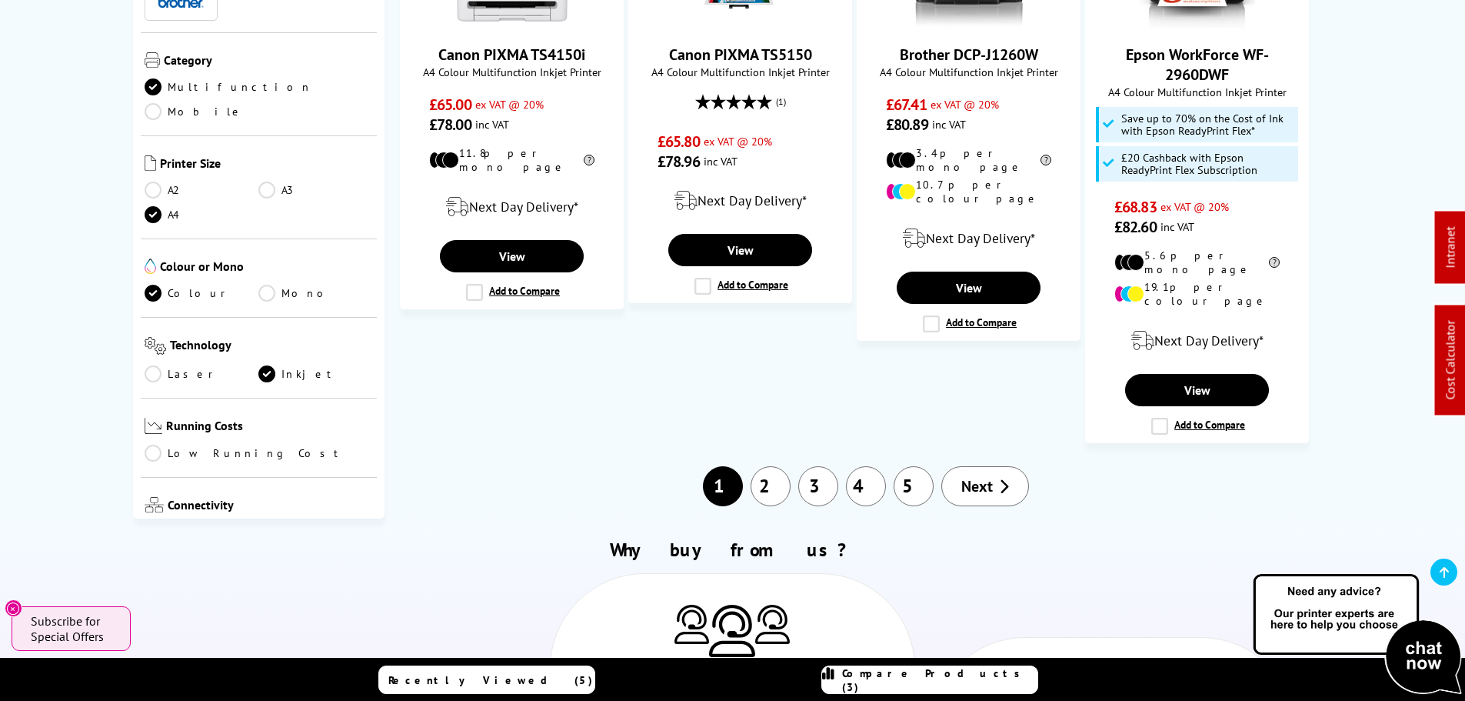
scroll to position [1692, 0]
click at [780, 465] on link "2" at bounding box center [771, 485] width 40 height 40
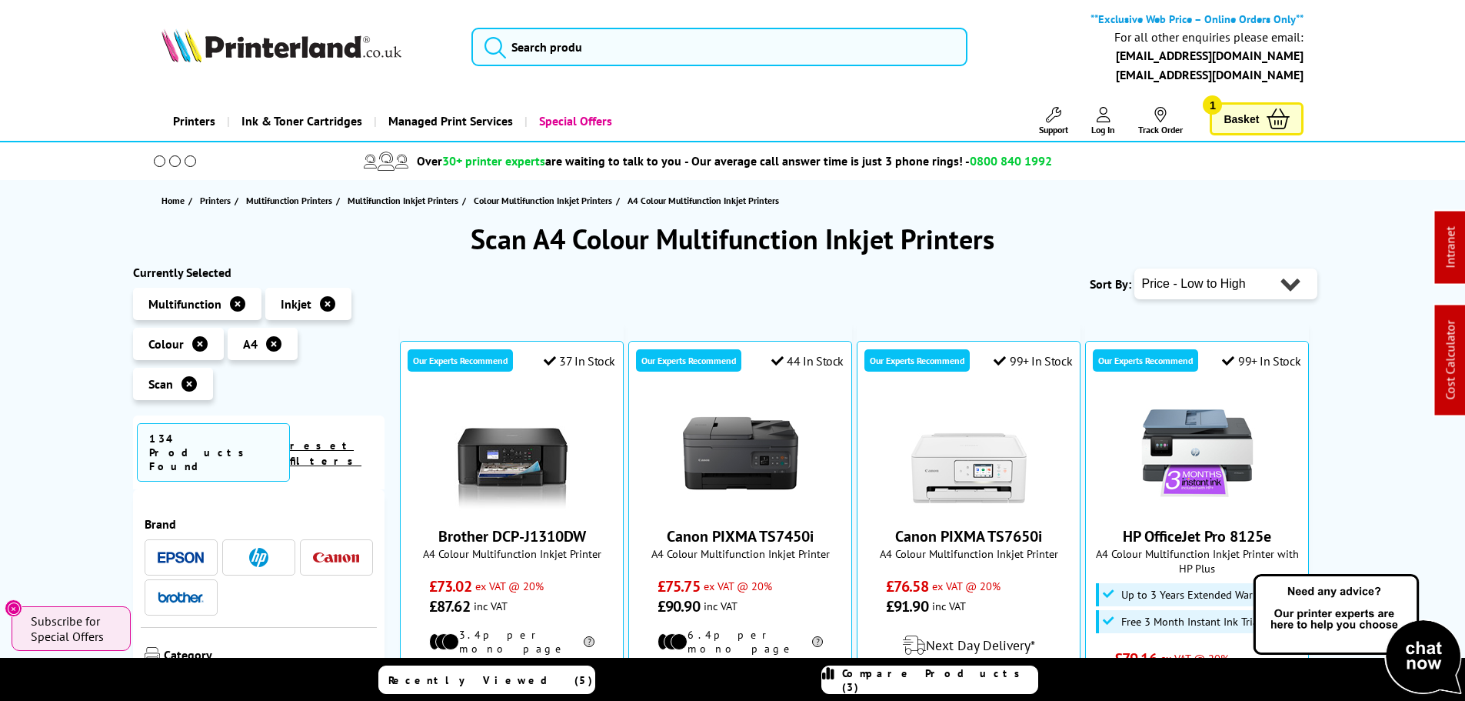
click at [180, 551] on img at bounding box center [181, 557] width 46 height 12
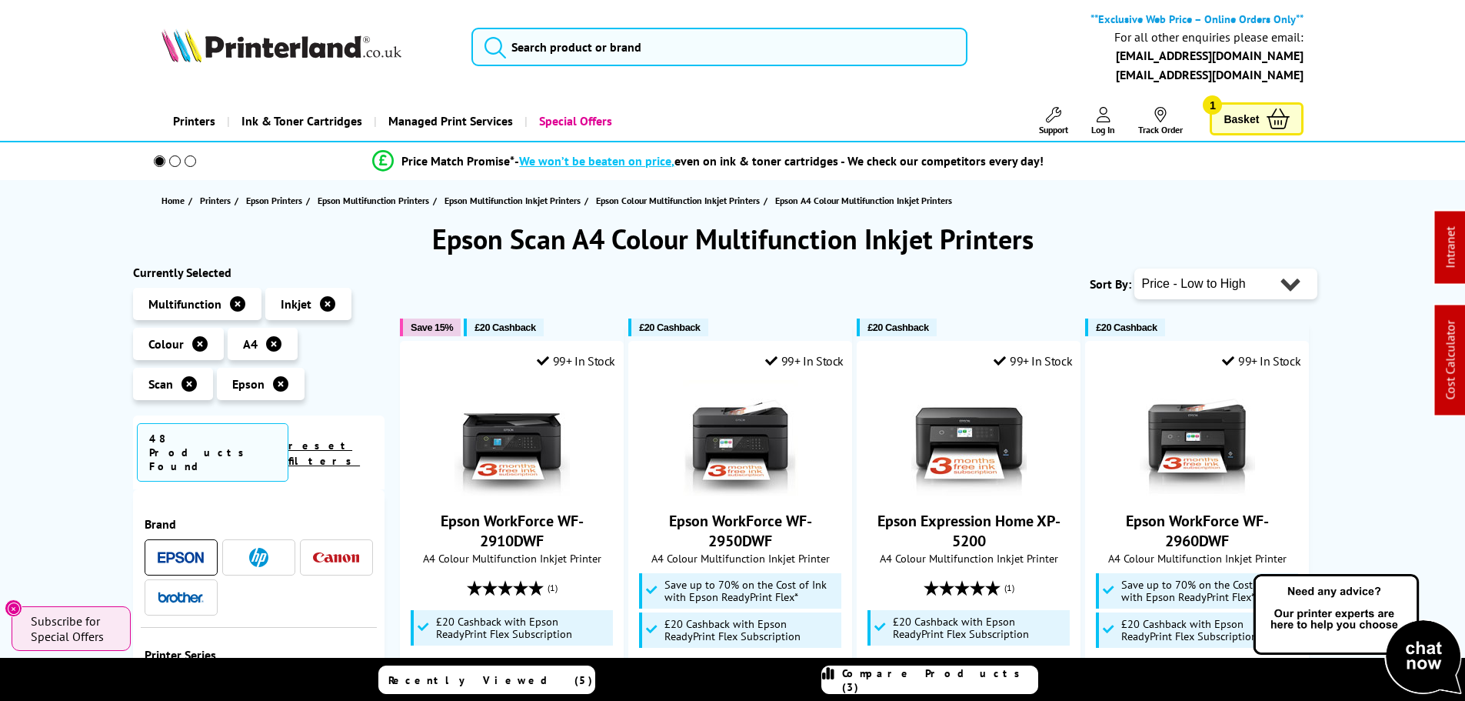
click at [328, 548] on span at bounding box center [336, 557] width 46 height 19
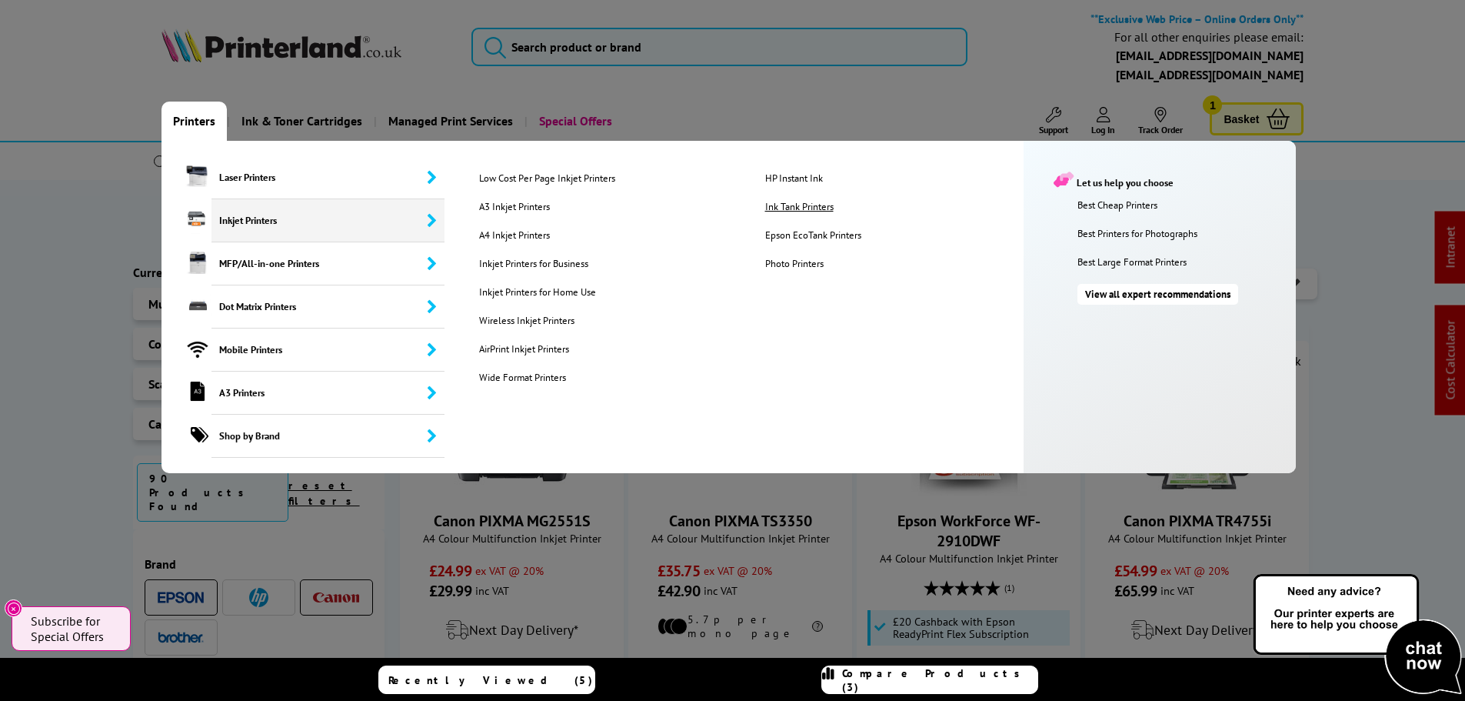
click at [788, 204] on link "Ink Tank Printers" at bounding box center [896, 206] width 284 height 13
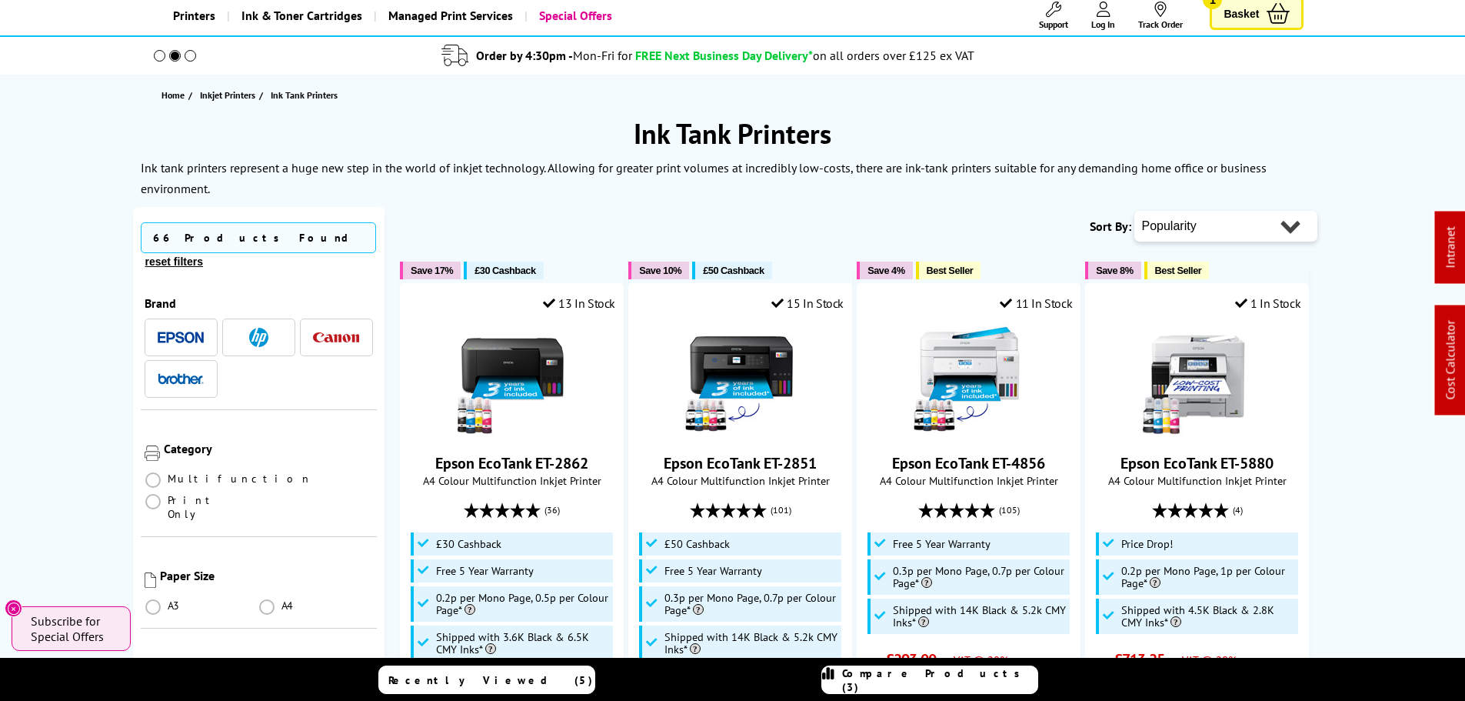
scroll to position [231, 0]
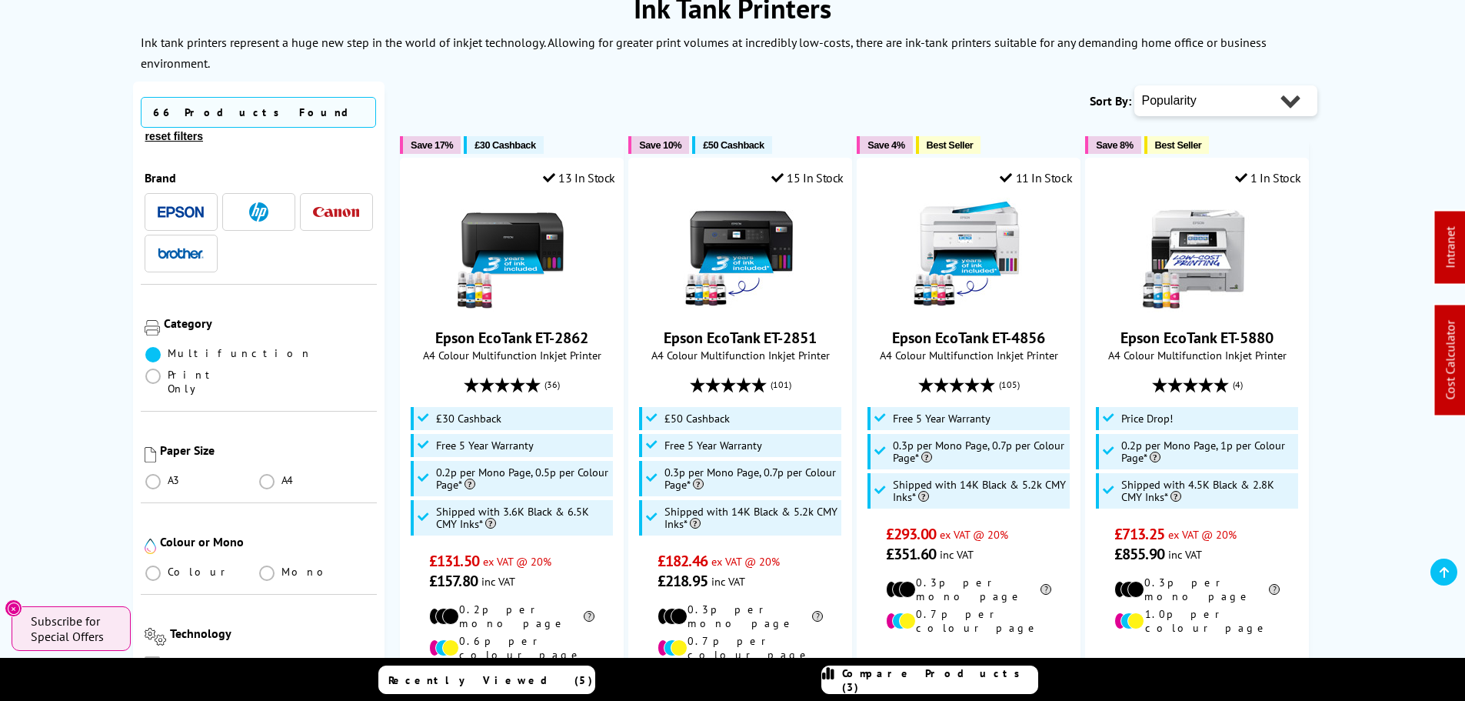
click at [152, 347] on span at bounding box center [152, 354] width 15 height 15
click at [168, 348] on input "radio" at bounding box center [168, 348] width 0 height 0
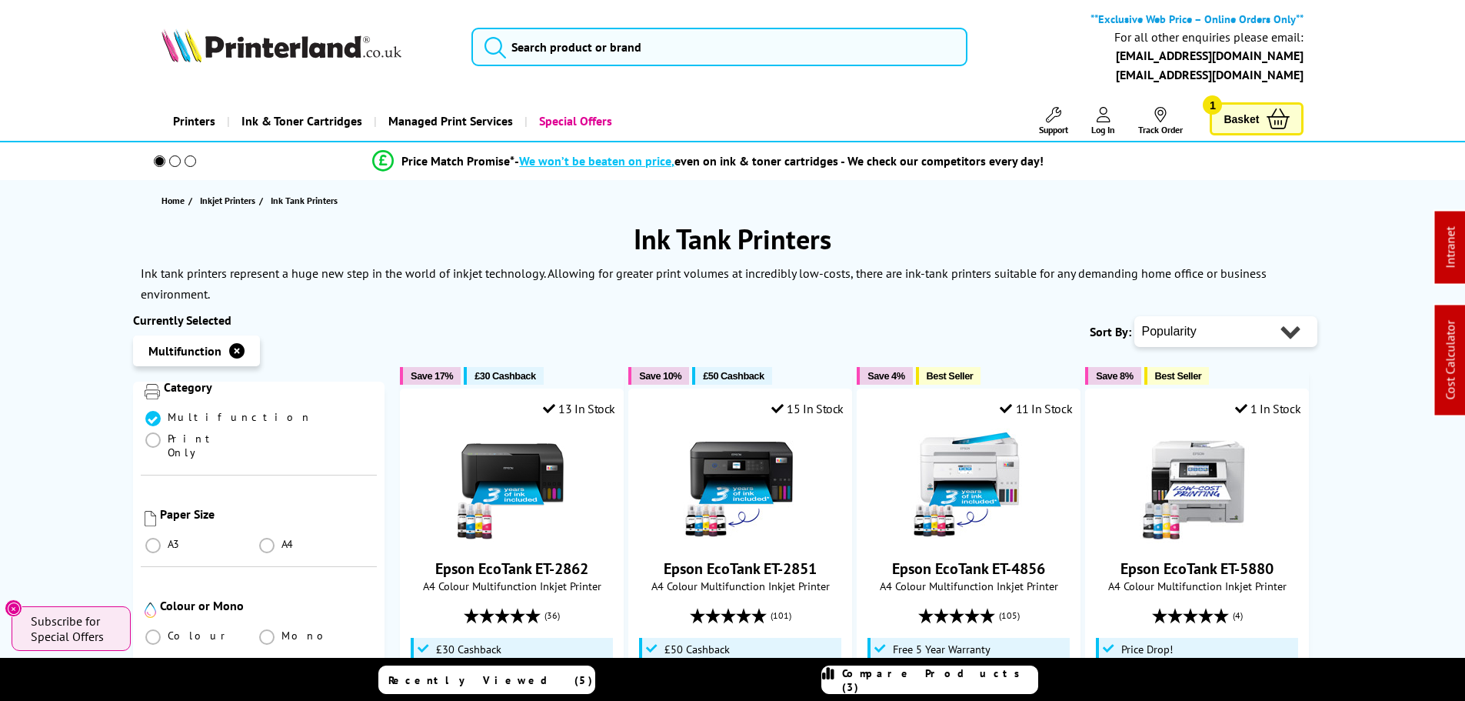
scroll to position [231, 0]
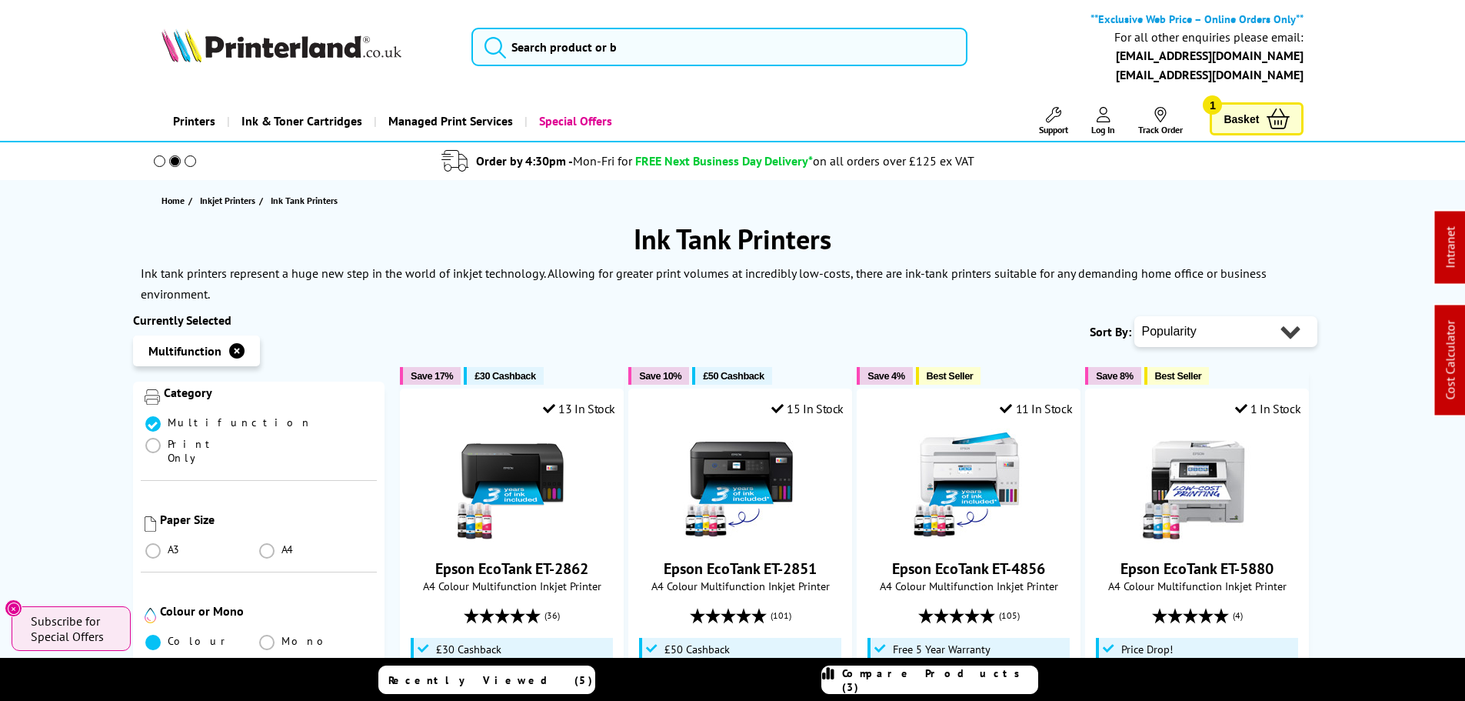
click at [158, 634] on span at bounding box center [152, 641] width 15 height 15
click at [168, 636] on input "radio" at bounding box center [168, 636] width 0 height 0
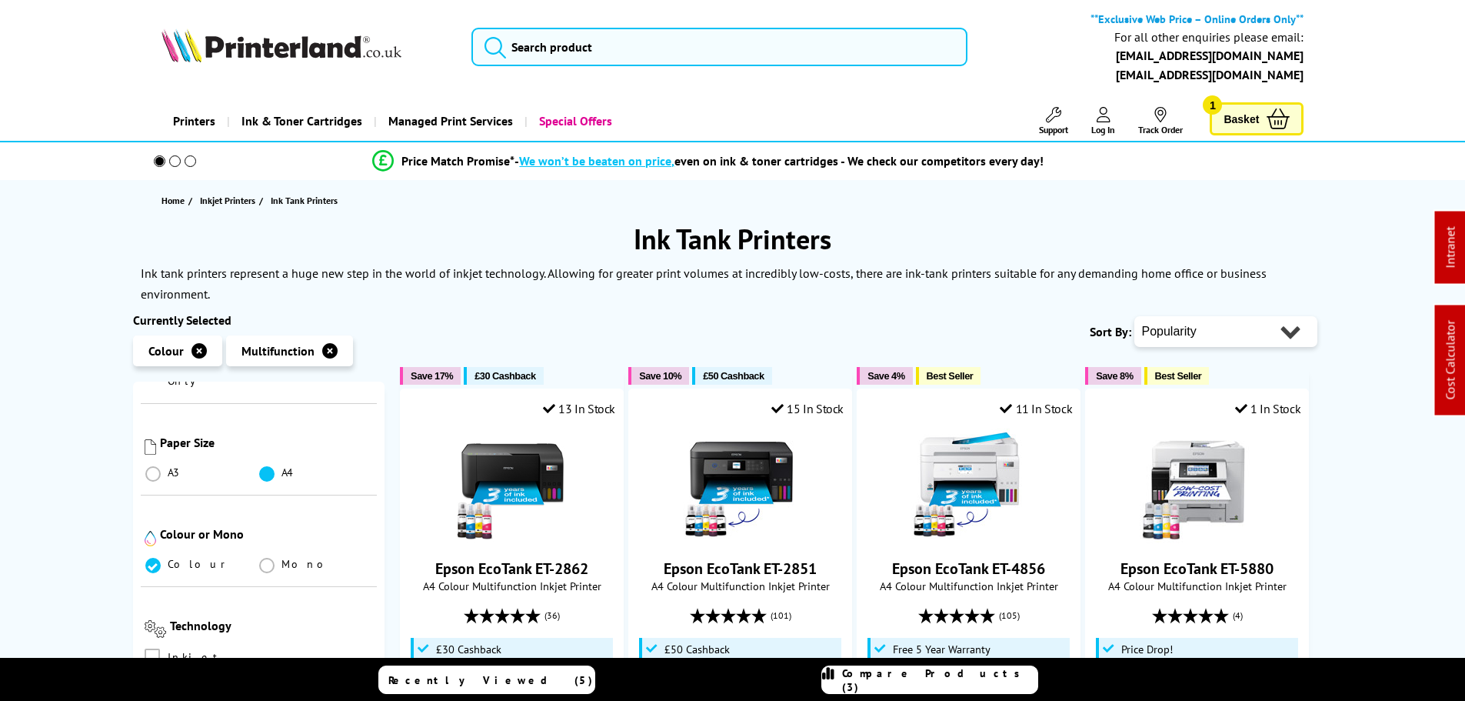
click at [265, 466] on span at bounding box center [266, 473] width 15 height 15
click at [281, 468] on input "radio" at bounding box center [281, 468] width 0 height 0
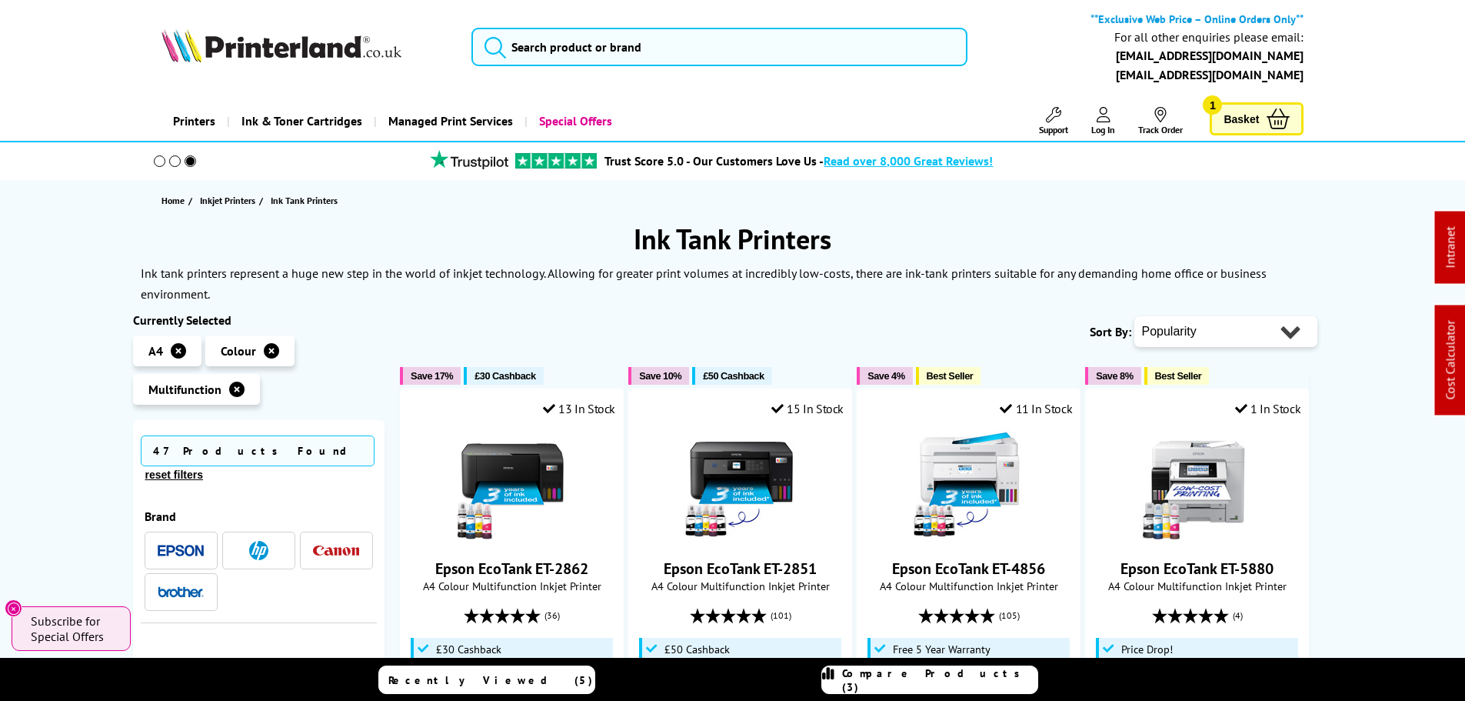
click at [1273, 335] on select "Popularity Rating Price - Low to High Price - High to Low Running Costs - Low t…" at bounding box center [1225, 331] width 183 height 31
click at [1255, 368] on div "Save 8% Best Seller" at bounding box center [1197, 375] width 224 height 18
click at [1256, 348] on div "Popularity Rating Price - Low to High Price - High to Low Running Costs - Low t…" at bounding box center [1225, 331] width 183 height 38
click at [1254, 326] on select "Popularity Rating Price - Low to High Price - High to Low Running Costs - Low t…" at bounding box center [1225, 331] width 183 height 31
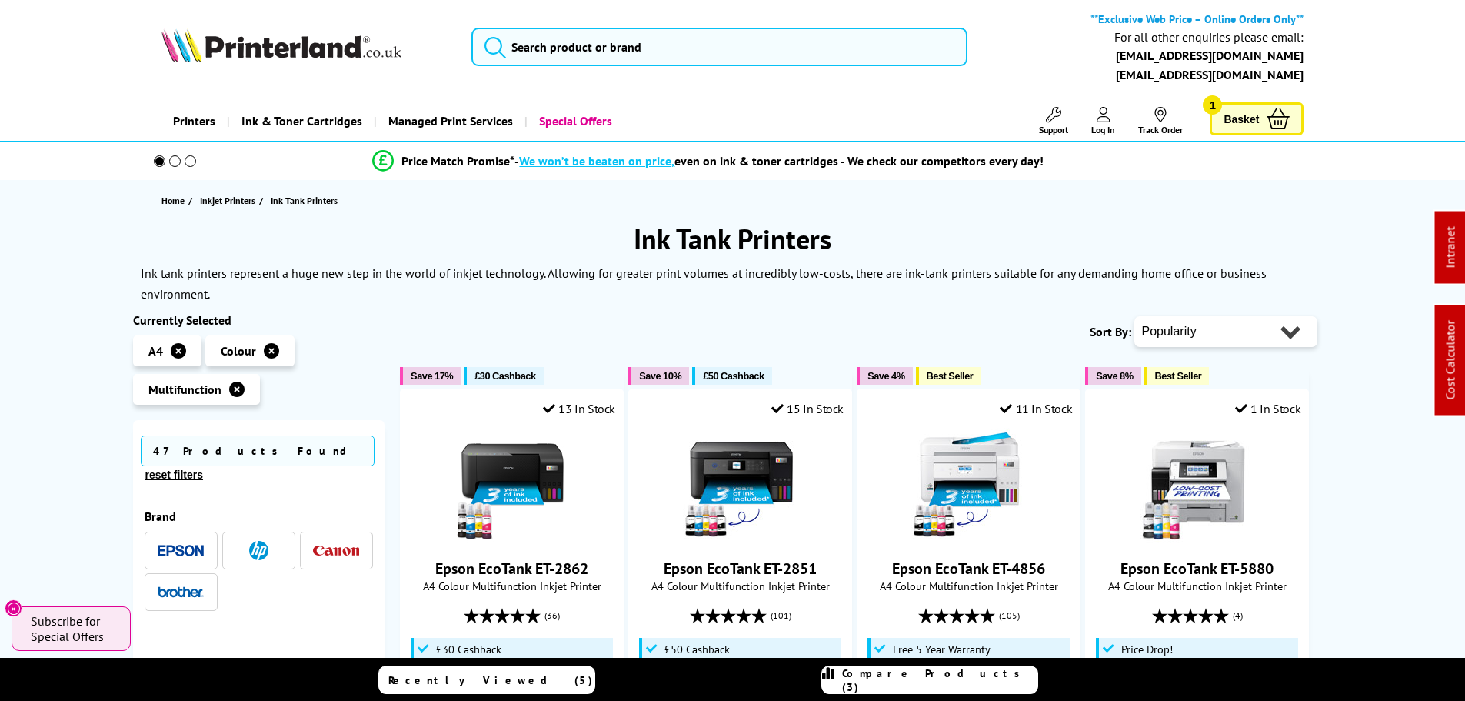
click at [1196, 320] on select "Popularity Rating Price - Low to High Price - High to Low Running Costs - Low t…" at bounding box center [1225, 331] width 183 height 31
click at [1197, 320] on select "Popularity Rating Price - Low to High Price - High to Low Running Costs - Low t…" at bounding box center [1225, 331] width 183 height 31
select select "Price Ascending"
click at [1134, 316] on select "Popularity Rating Price - Low to High Price - High to Low Running Costs - Low t…" at bounding box center [1225, 331] width 183 height 31
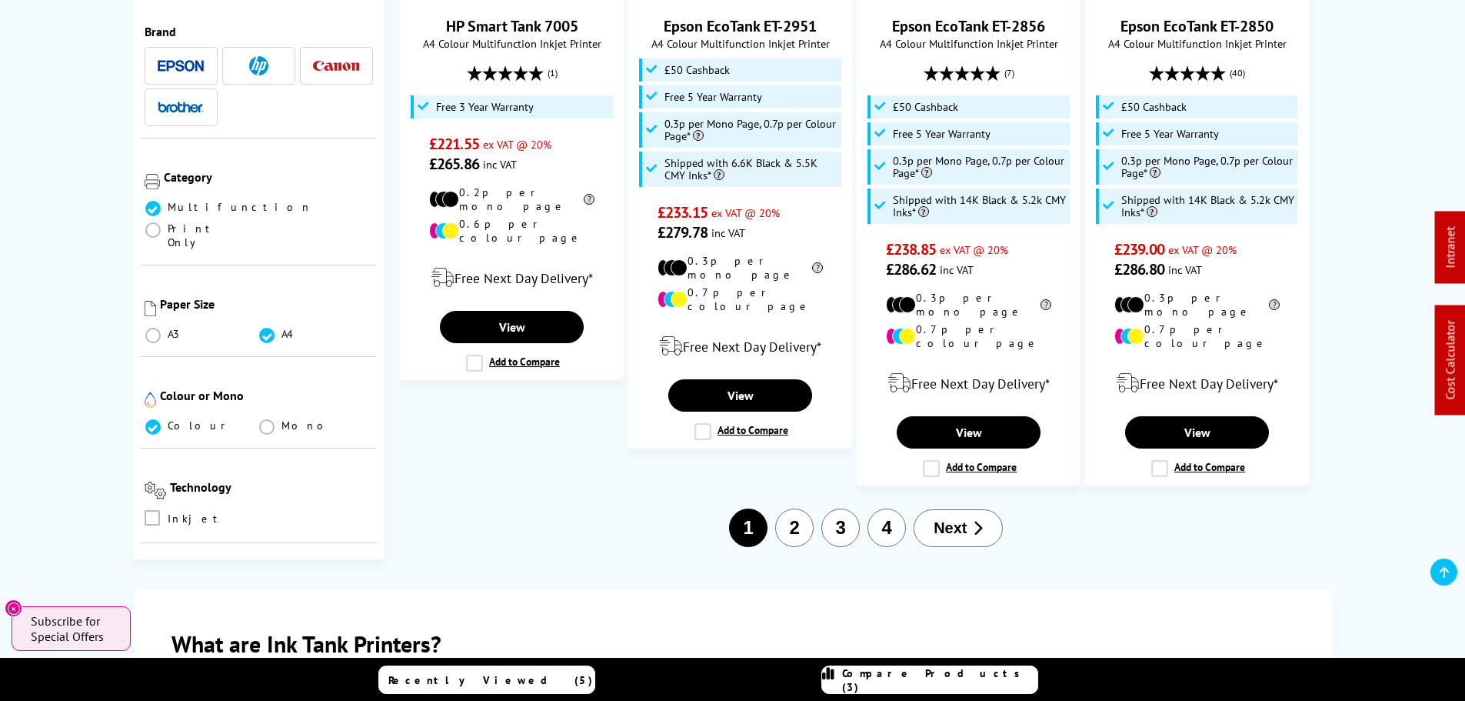
scroll to position [2153, 0]
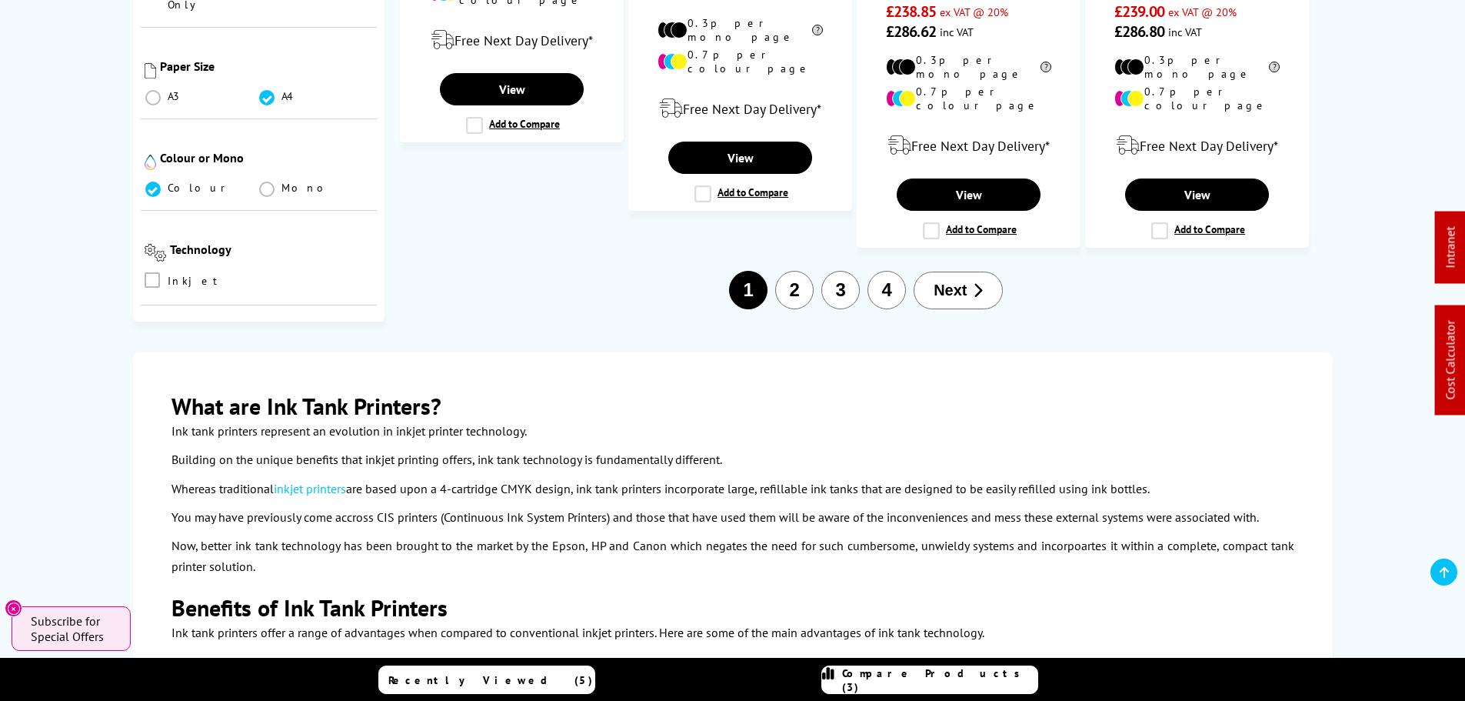
click at [787, 271] on button "2" at bounding box center [794, 290] width 38 height 38
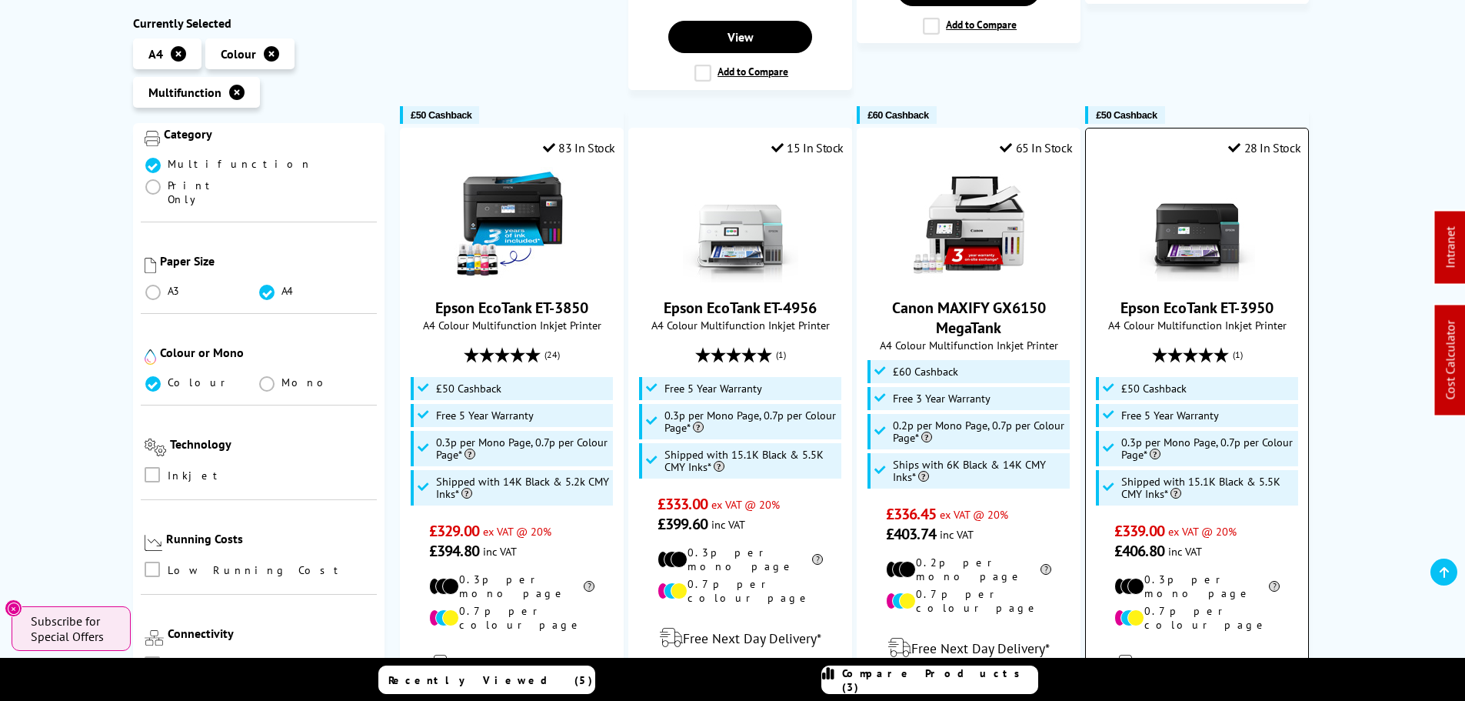
scroll to position [1692, 0]
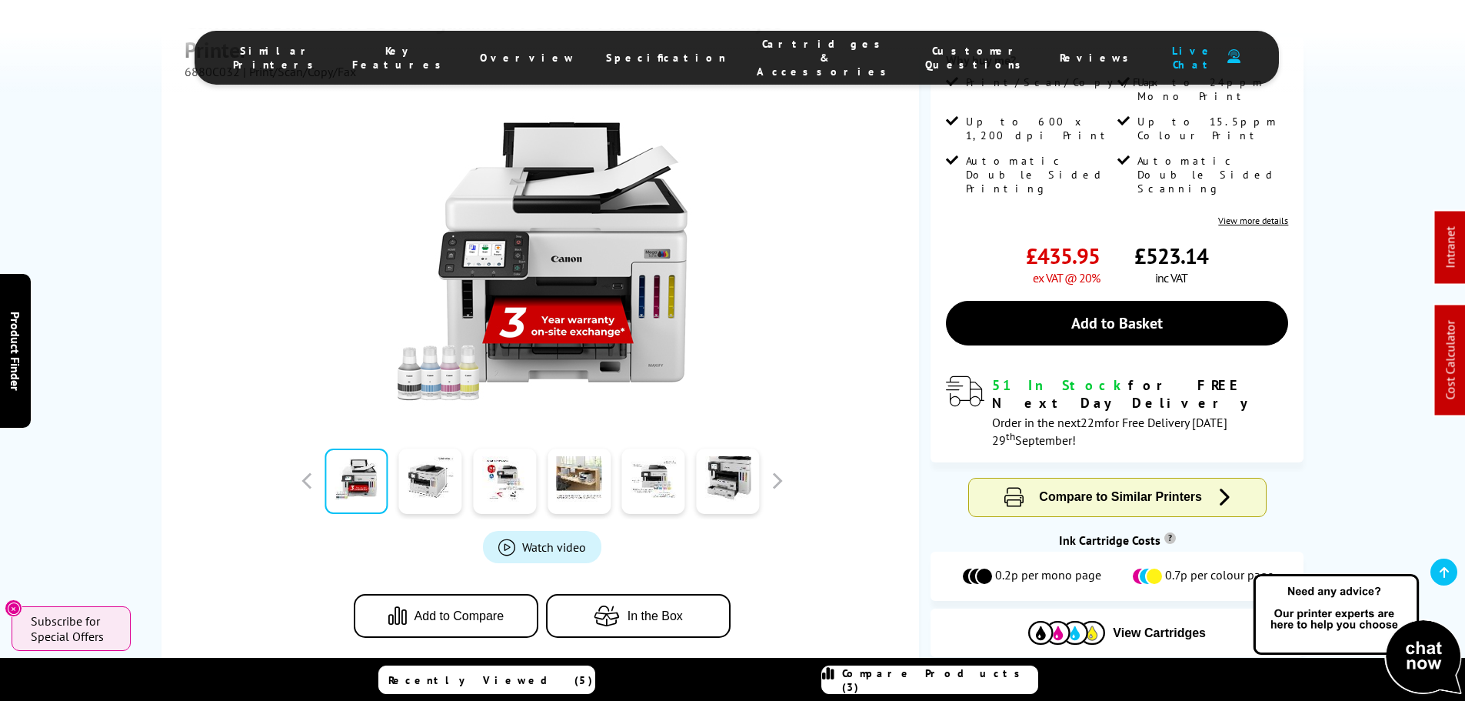
scroll to position [615, 0]
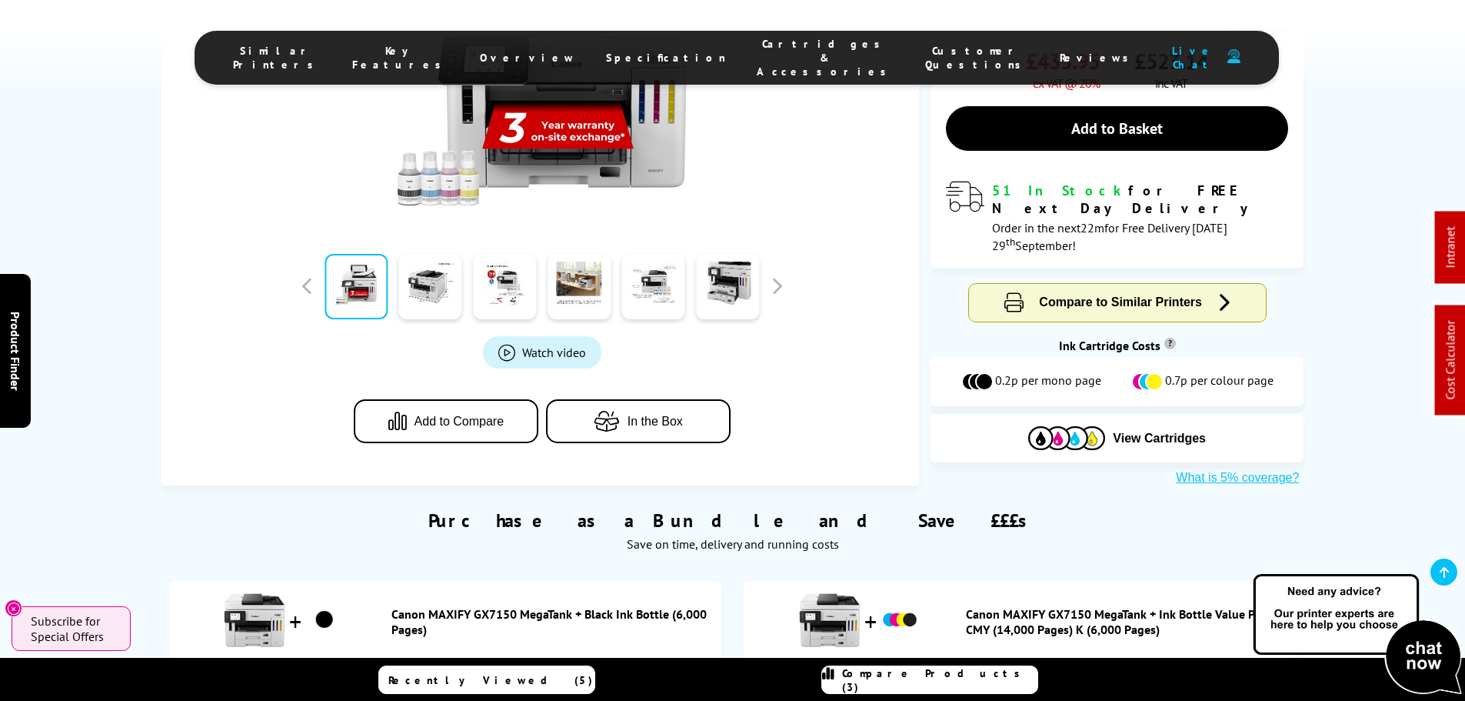
drag, startPoint x: 453, startPoint y: 335, endPoint x: 985, endPoint y: 8, distance: 624.5
click at [453, 415] on span "Add to Compare" at bounding box center [460, 422] width 90 height 14
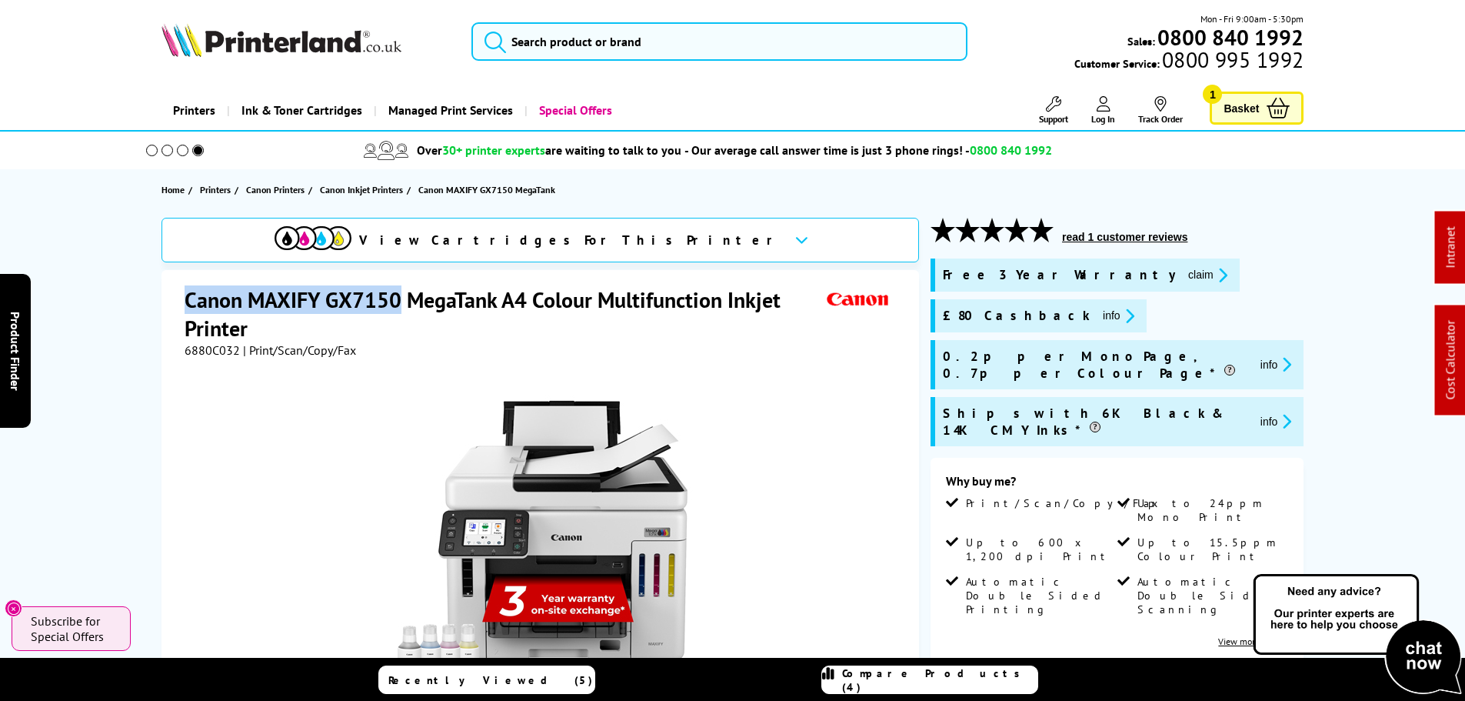
drag, startPoint x: 177, startPoint y: 302, endPoint x: 150, endPoint y: 302, distance: 26.9
click at [150, 302] on div "View Cartridges For This Printer Canon MAXIFY GX7150 MegaTank A4 Colour Multifu…" at bounding box center [733, 660] width 1230 height 884
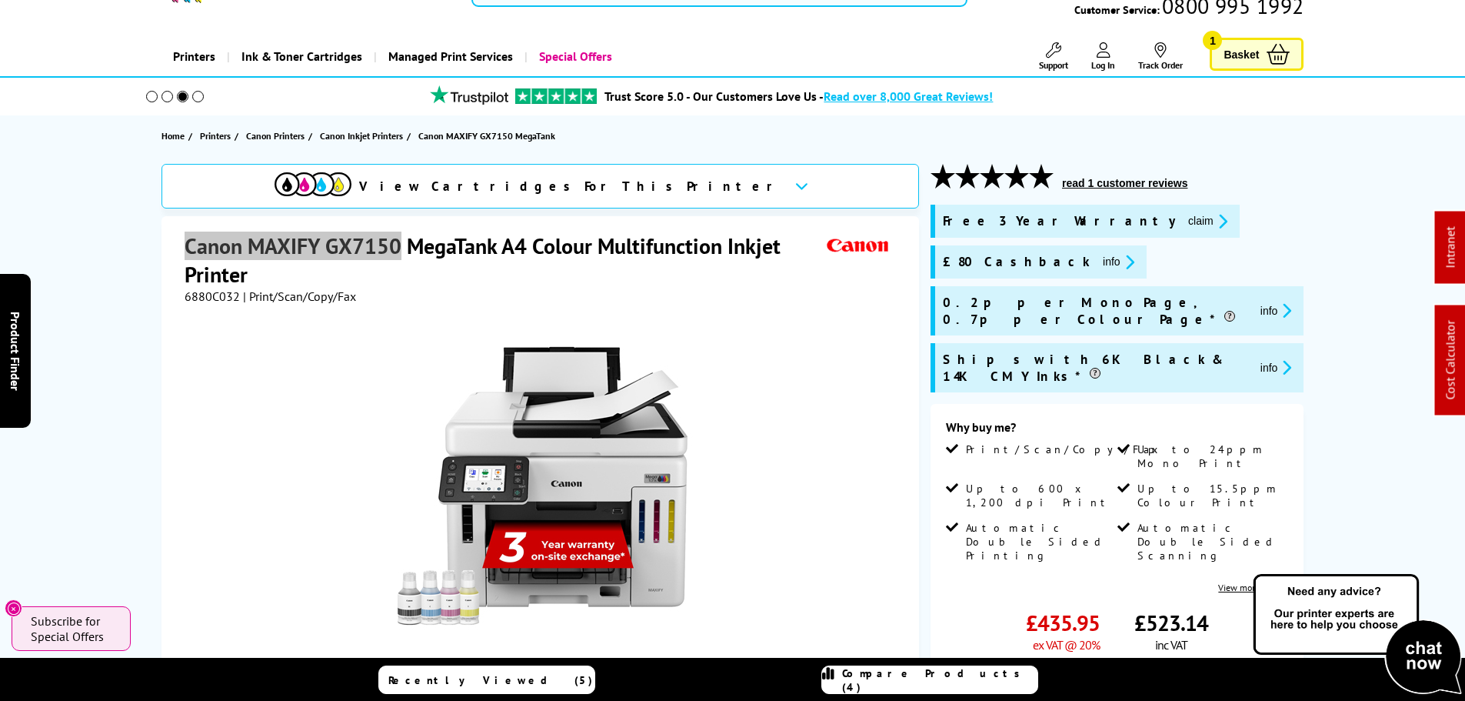
scroll to position [77, 0]
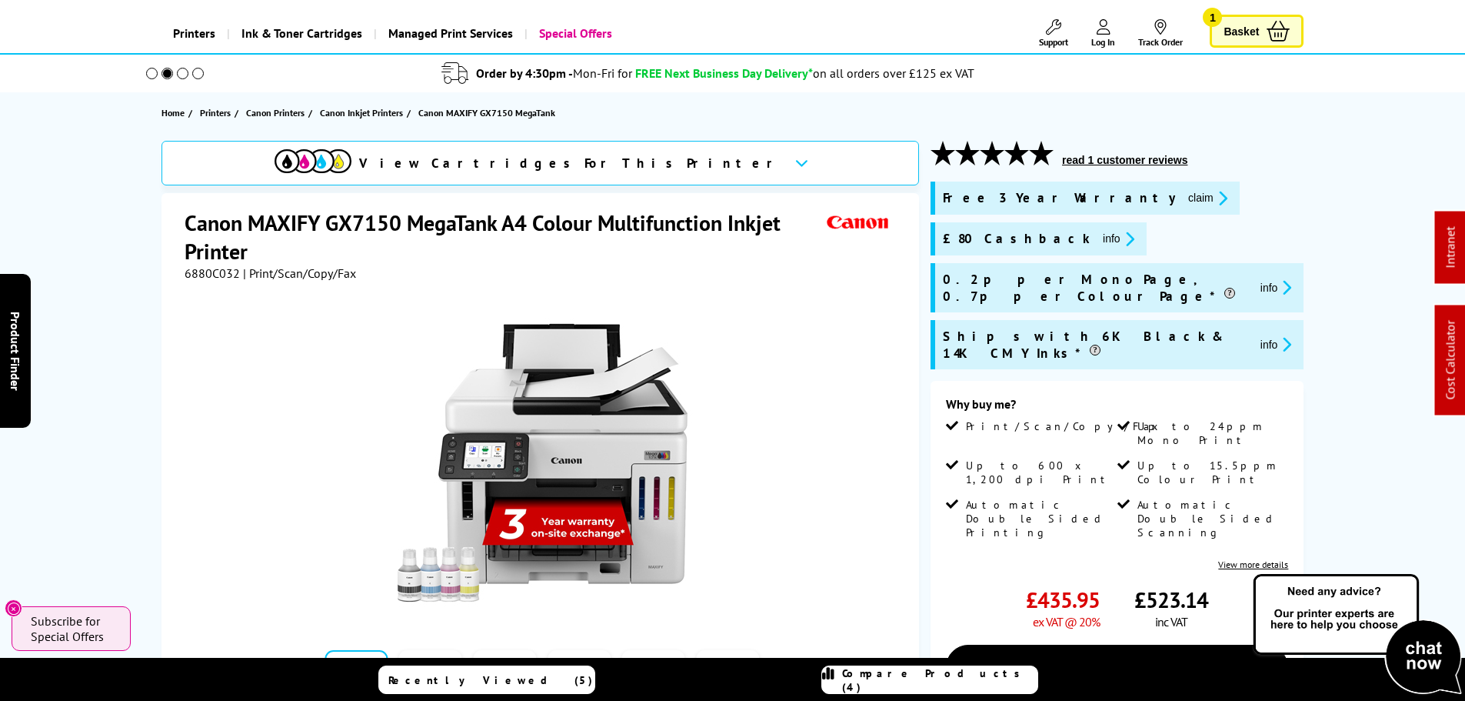
click at [1335, 272] on div "View Cartridges For This Printer Canon MAXIFY GX7150 MegaTank A4 Colour Multifu…" at bounding box center [733, 583] width 1230 height 884
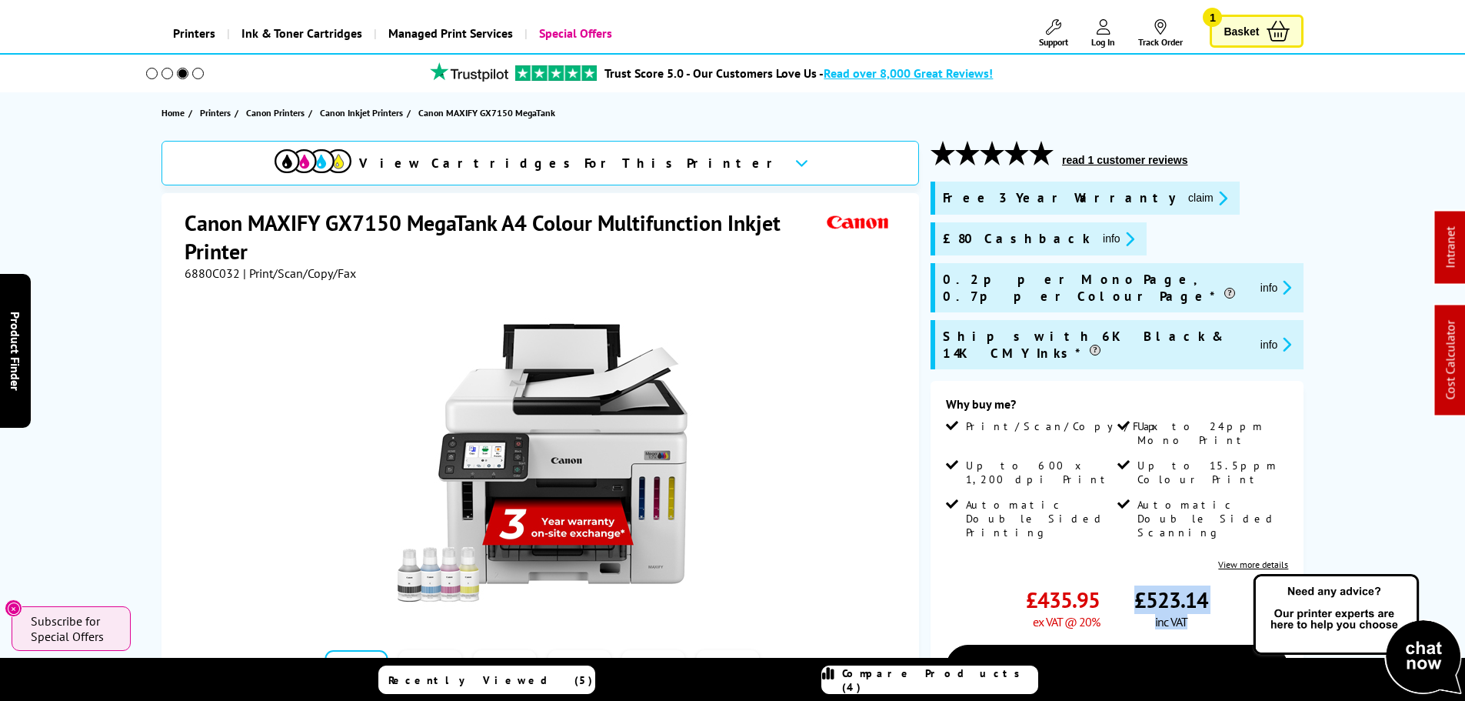
drag, startPoint x: 1214, startPoint y: 523, endPoint x: 1129, endPoint y: 521, distance: 85.4
click at [1129, 585] on div "£435.95 ex VAT @ 20% £523.14 inc VAT" at bounding box center [1117, 607] width 342 height 44
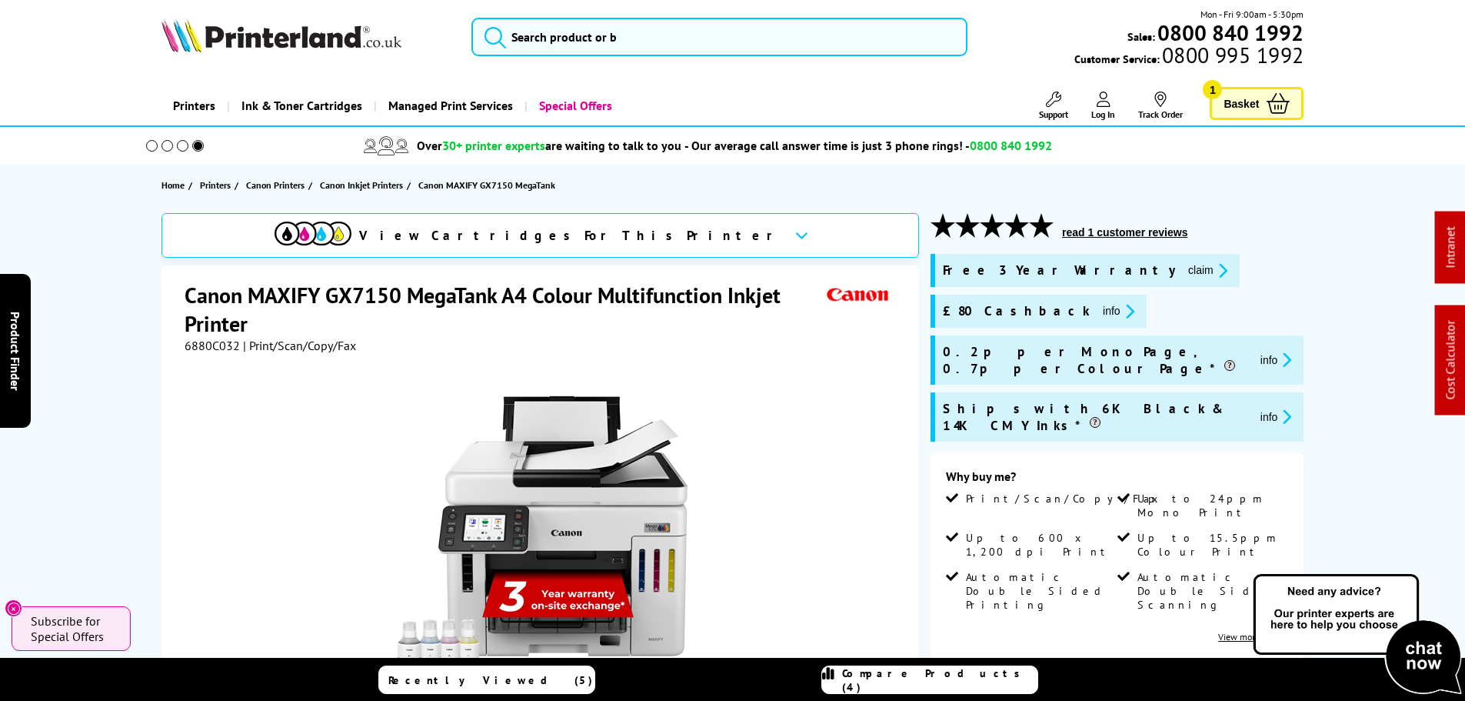
scroll to position [0, 0]
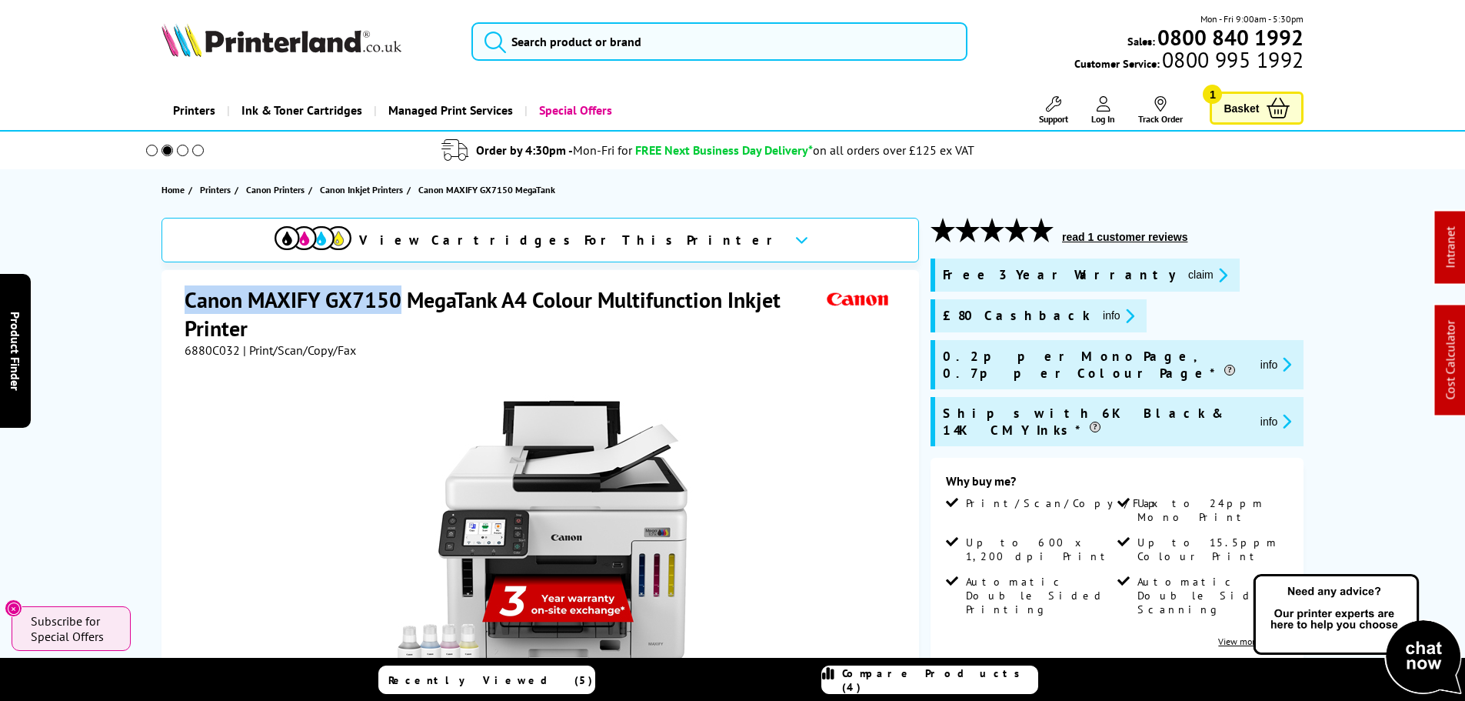
drag, startPoint x: 401, startPoint y: 297, endPoint x: 132, endPoint y: 300, distance: 269.2
copy h1 "Canon MAXIFY GX7150"
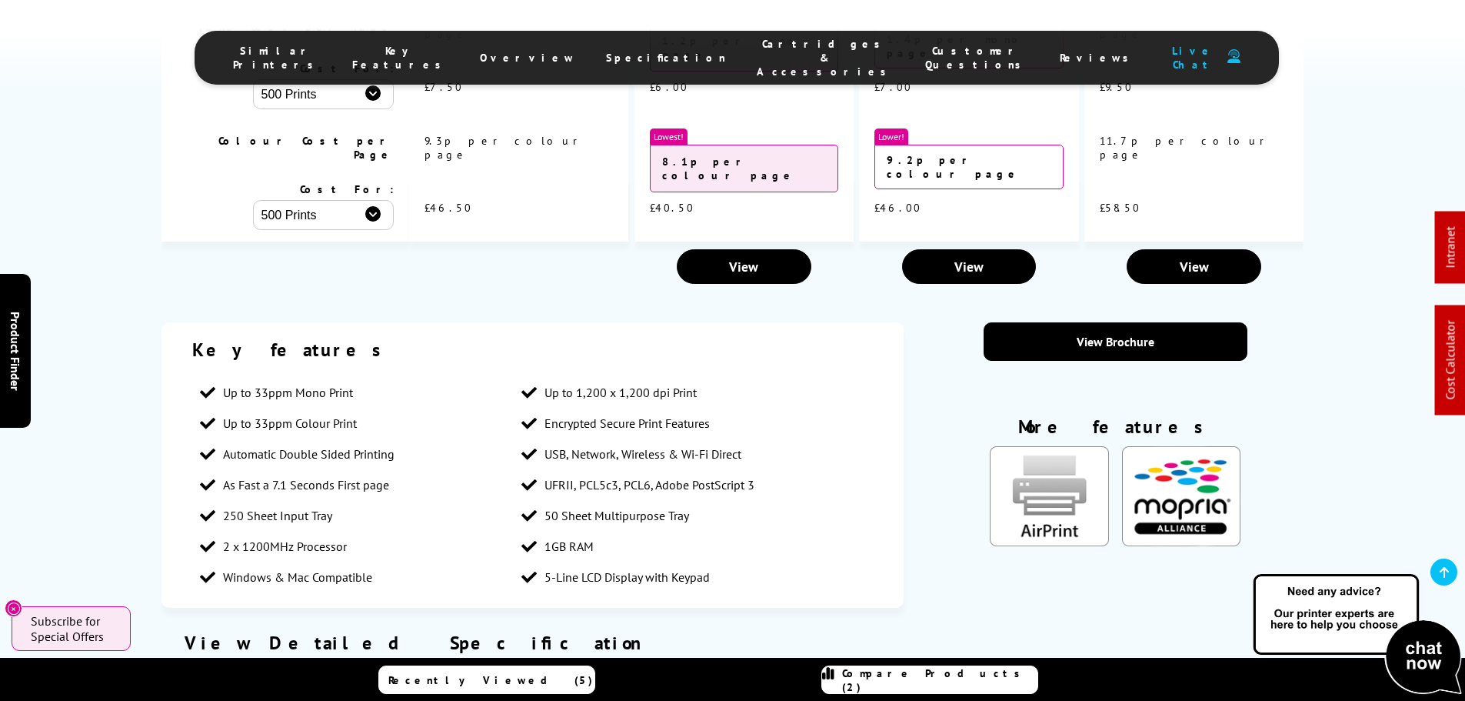
scroll to position [1923, 0]
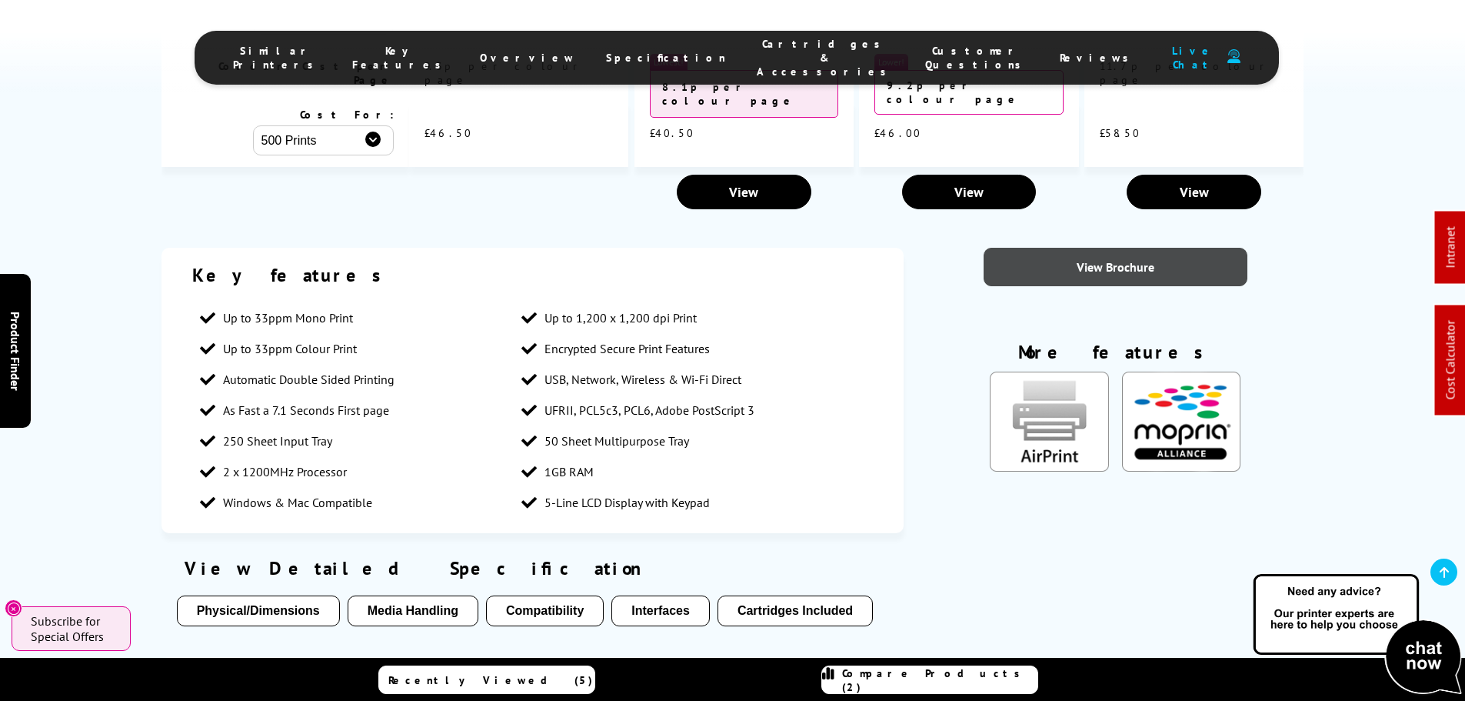
click at [1155, 248] on link "View Brochure" at bounding box center [1116, 267] width 264 height 38
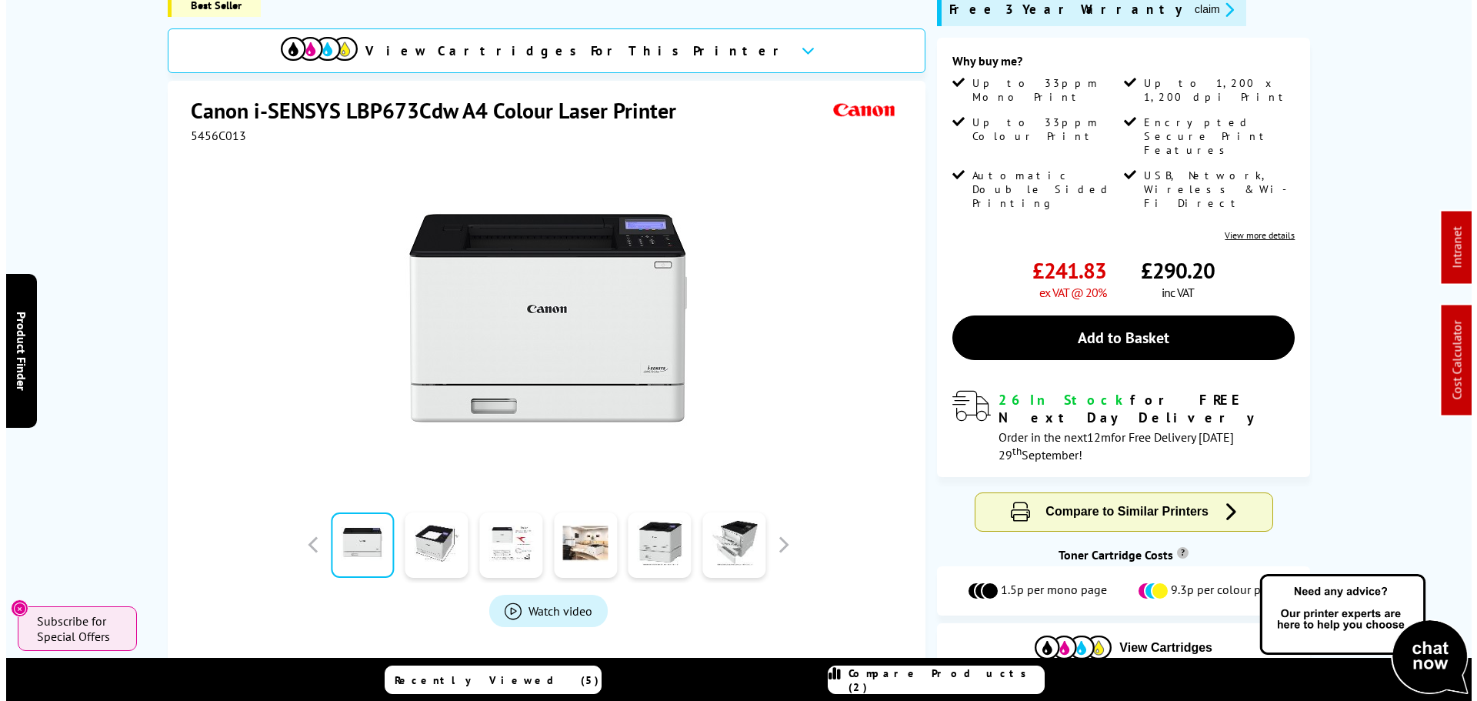
scroll to position [0, 0]
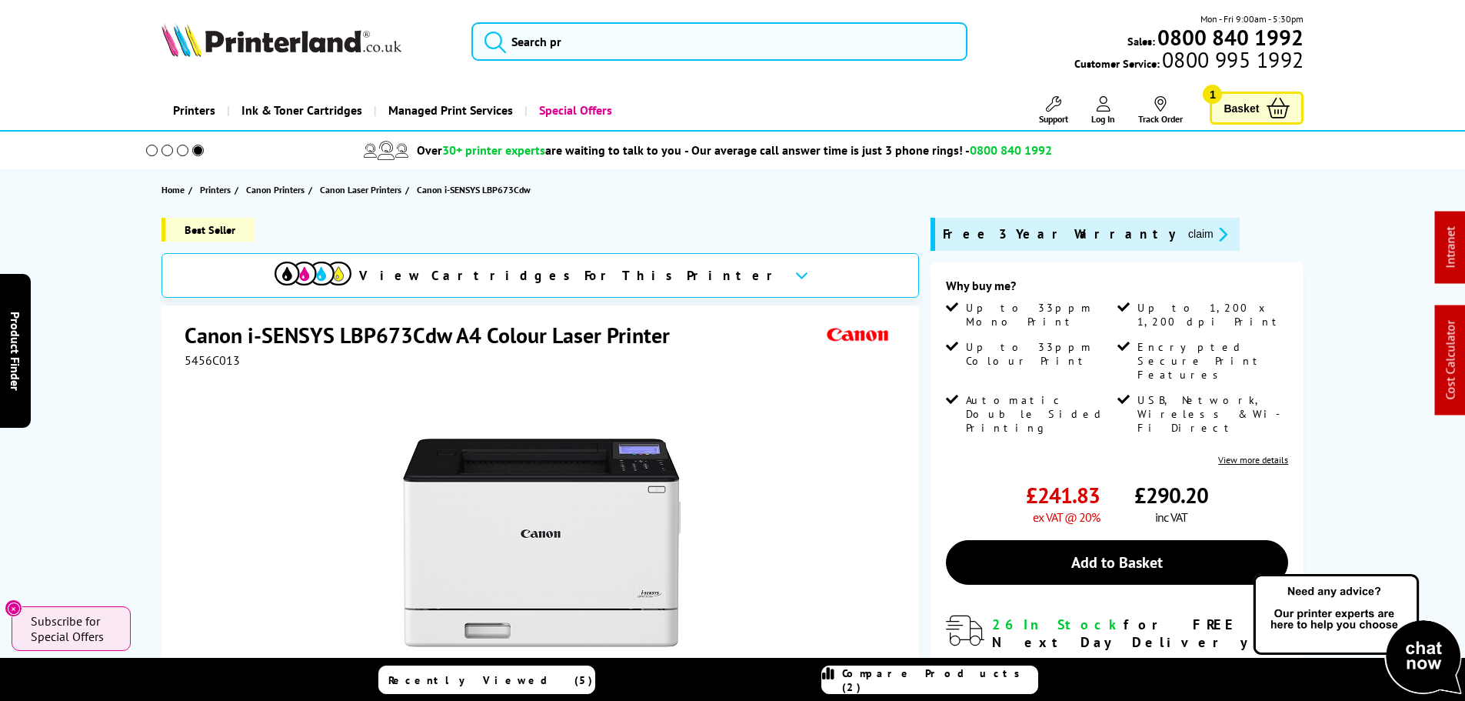
click at [595, 2] on header "Mon - Fri 9:00am - 5:30pm Sales: 0800 840 1992 Customer Service: 0800 995 1992" at bounding box center [732, 66] width 1465 height 132
click at [597, 32] on input "search" at bounding box center [719, 41] width 496 height 38
paste input "5693C001AA"
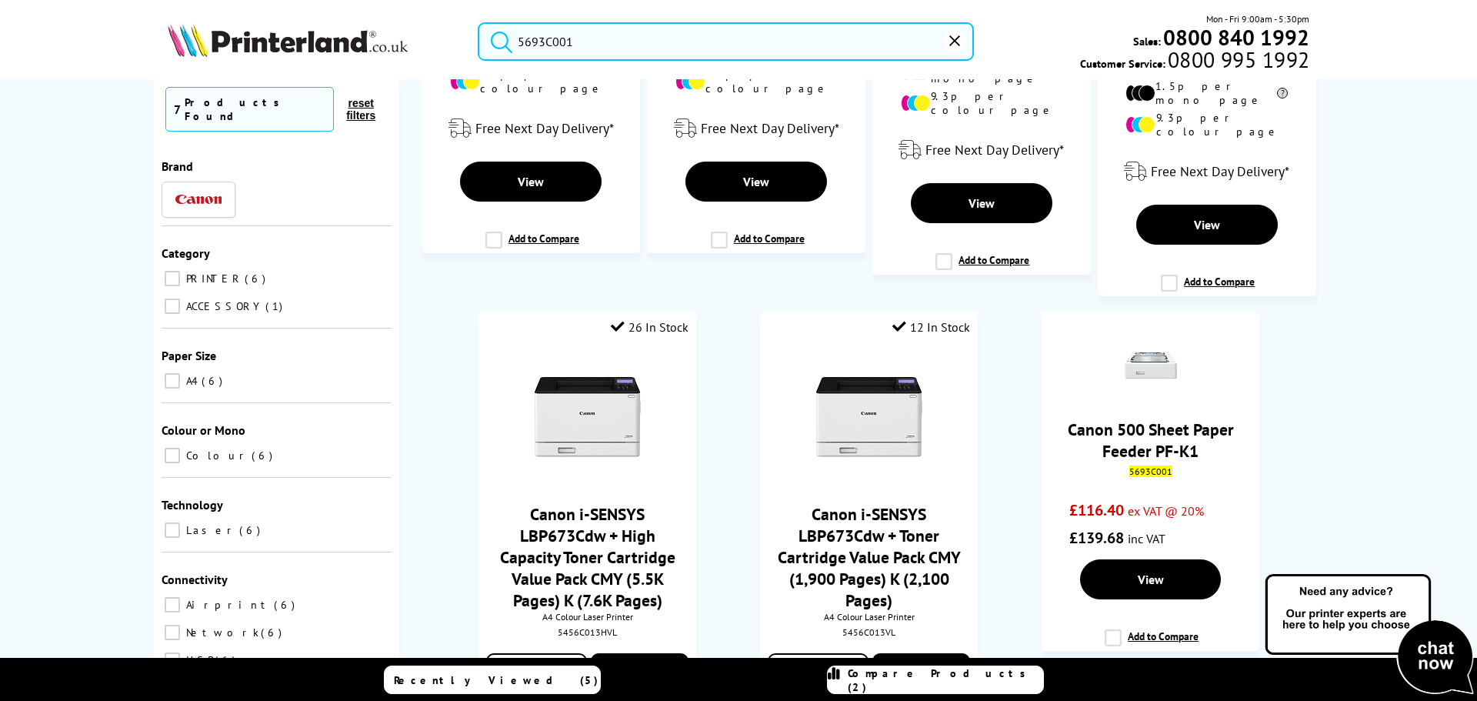
scroll to position [769, 0]
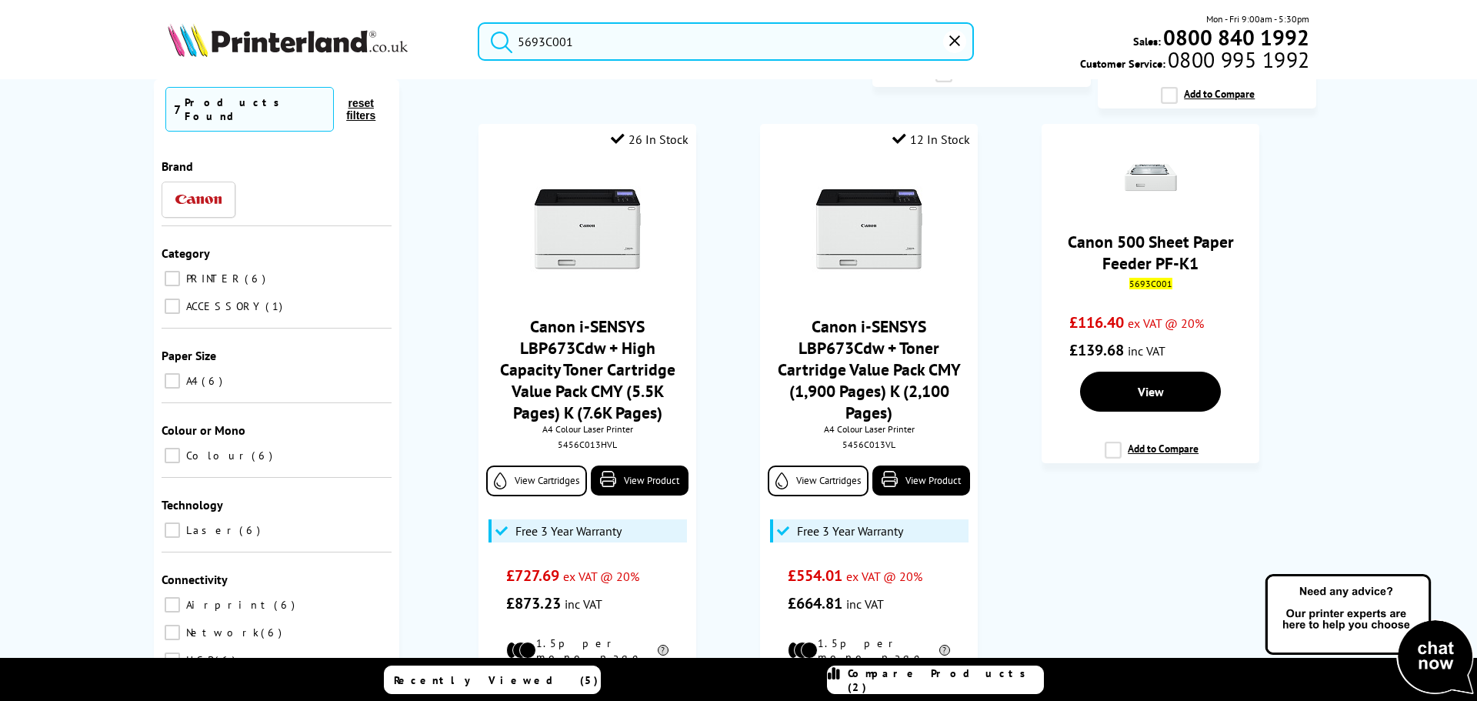
type input "5693C001"
click at [1129, 278] on mark "5693C001" at bounding box center [1150, 284] width 43 height 12
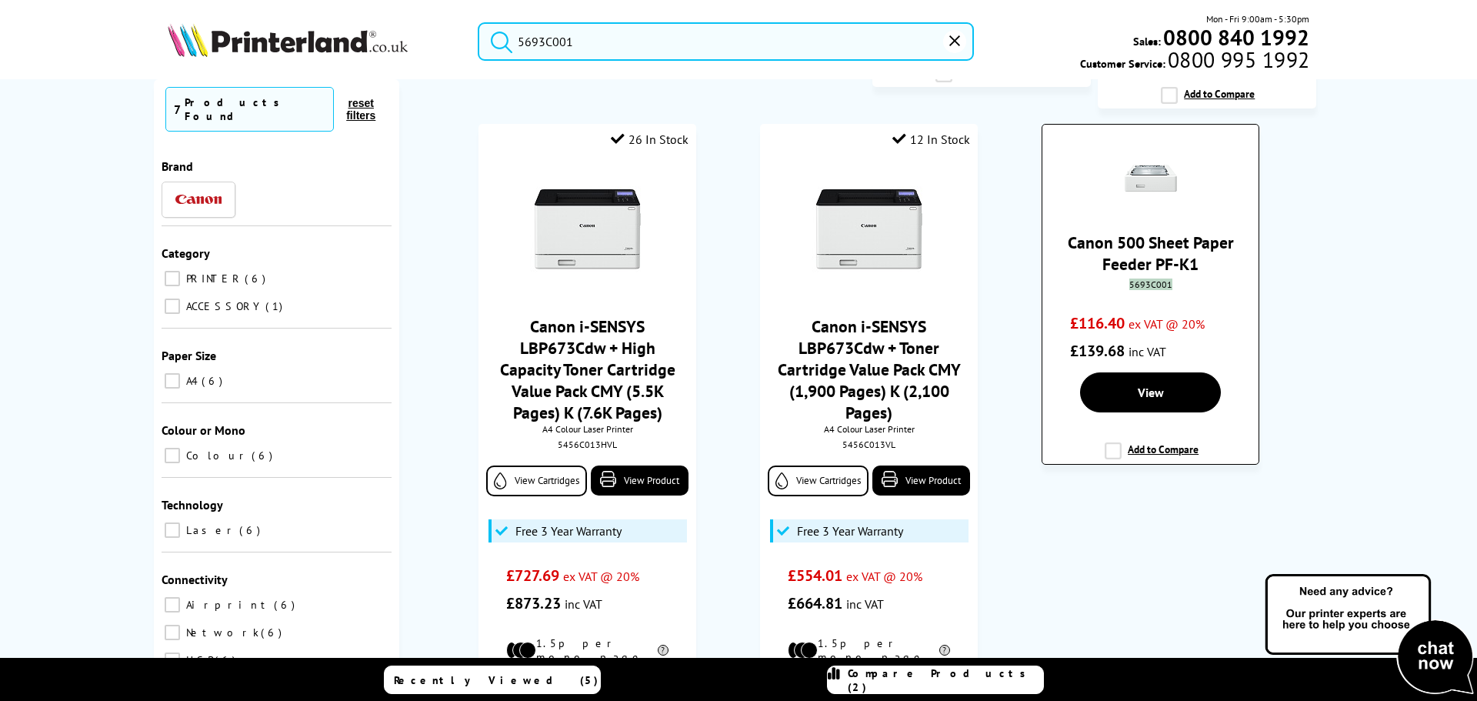
click at [1129, 278] on mark "5693C001" at bounding box center [1150, 284] width 43 height 12
copy mark "5693C001"
click at [1145, 278] on mark "5693C001" at bounding box center [1150, 284] width 43 height 12
